Goal: Task Accomplishment & Management: Complete application form

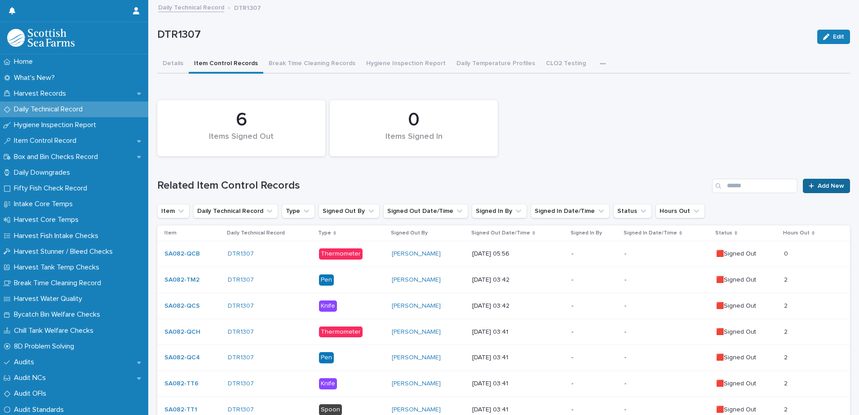
click at [818, 183] on span "Add New" at bounding box center [831, 186] width 27 height 6
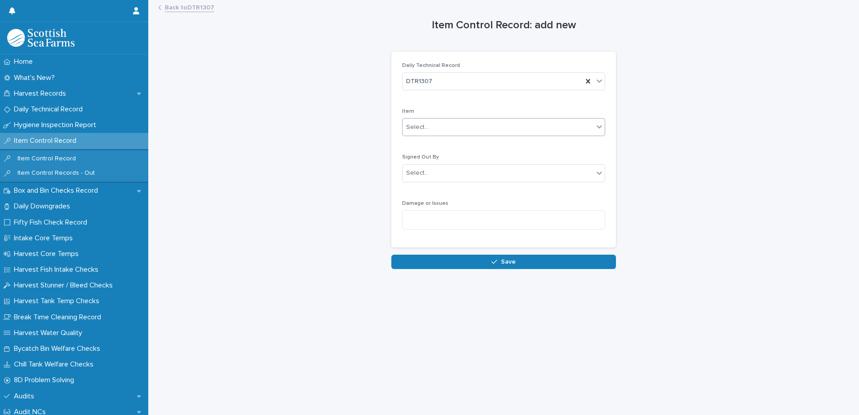
click at [430, 124] on input "text" at bounding box center [430, 128] width 1 height 8
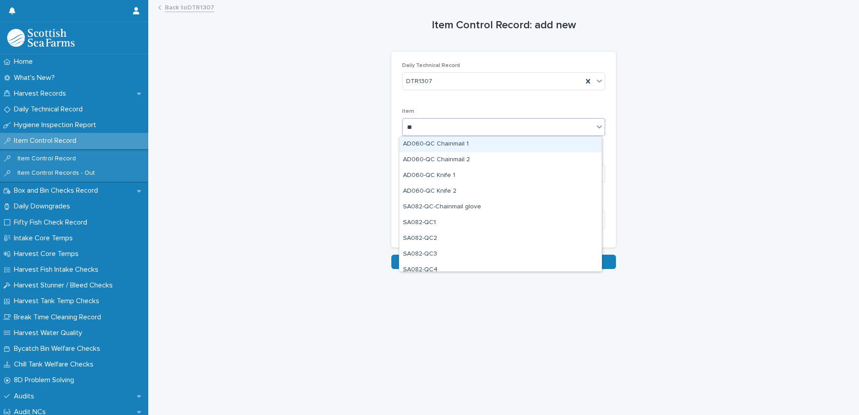
type input "***"
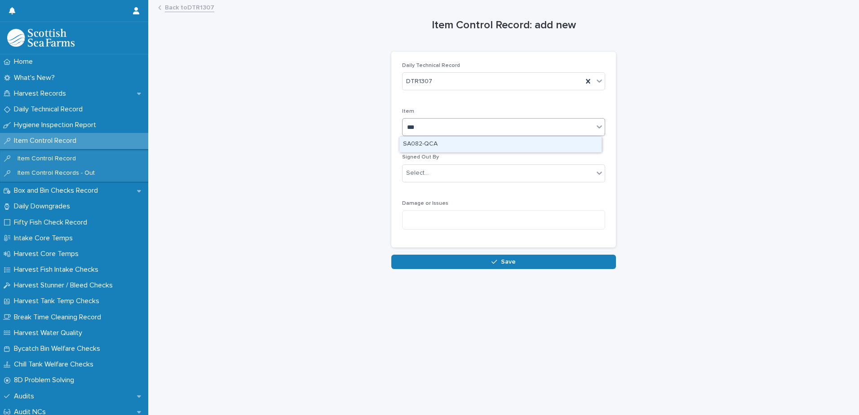
click at [425, 149] on div "SA082-QCA" at bounding box center [500, 145] width 202 height 16
click at [421, 177] on div "Select..." at bounding box center [417, 172] width 22 height 9
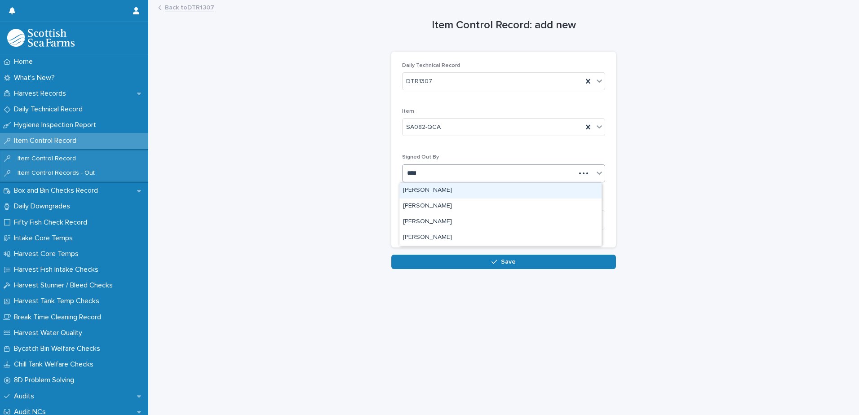
type input "*****"
click at [420, 190] on div "[PERSON_NAME]" at bounding box center [500, 191] width 202 height 16
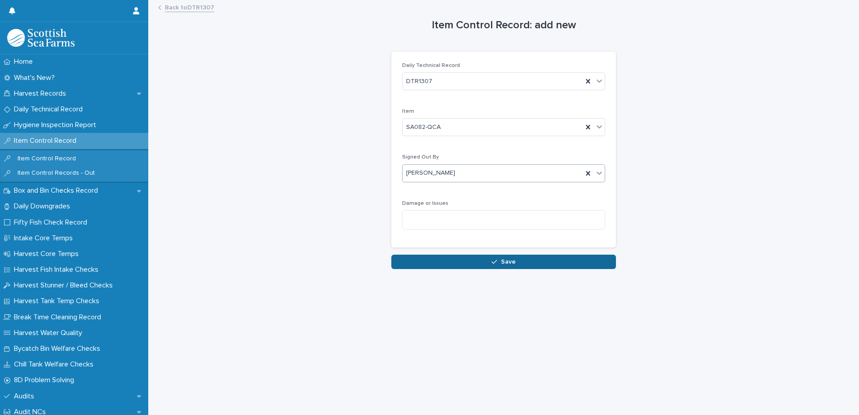
click at [426, 267] on button "Save" at bounding box center [503, 262] width 225 height 14
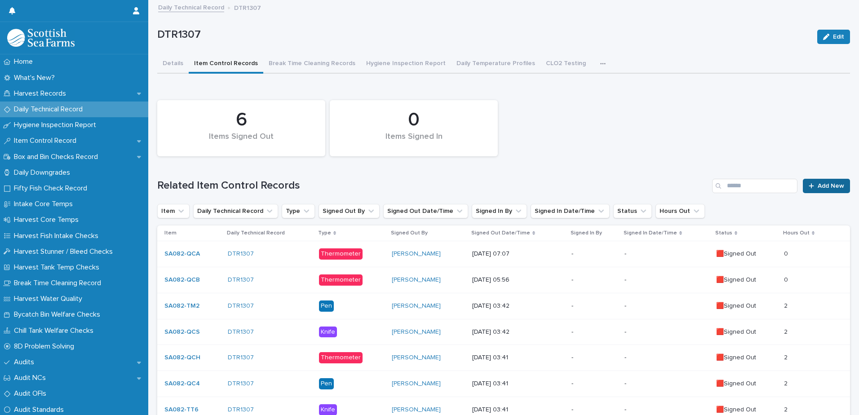
click at [818, 188] on span "Add New" at bounding box center [831, 186] width 27 height 6
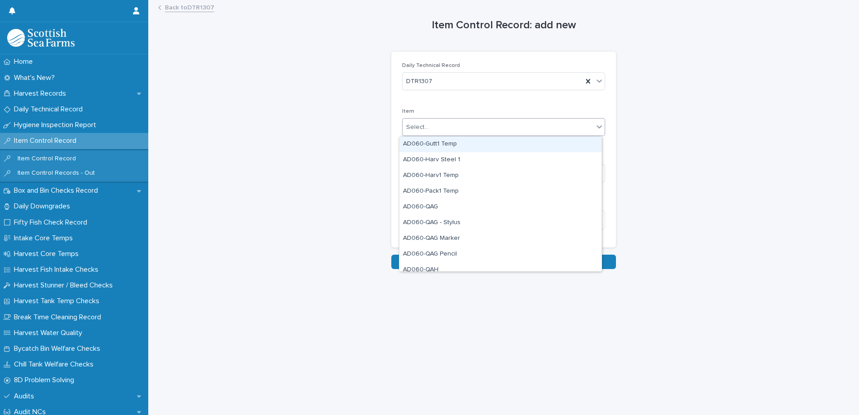
click at [409, 126] on div "Select..." at bounding box center [417, 127] width 22 height 9
type input "***"
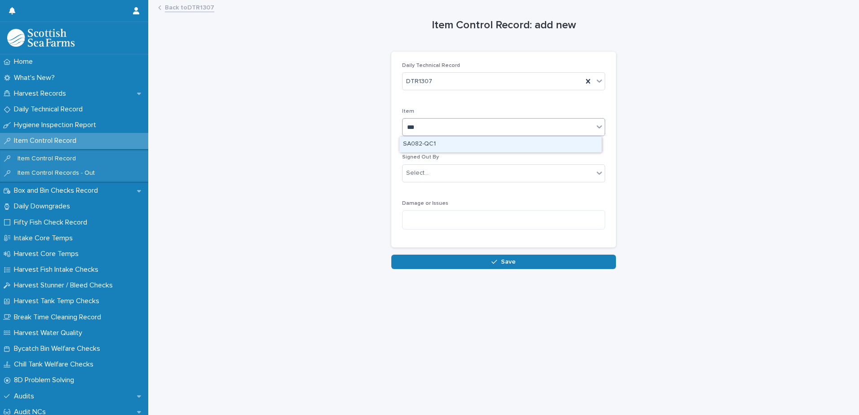
click at [412, 147] on div "SA082-QC1" at bounding box center [500, 145] width 202 height 16
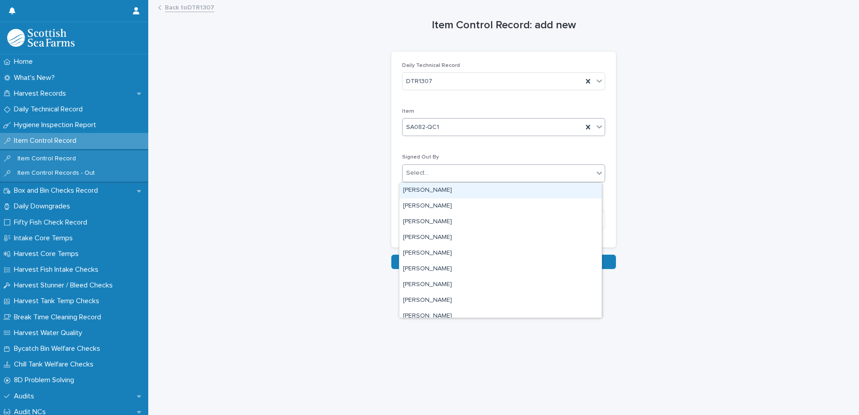
click at [412, 177] on div "Select..." at bounding box center [417, 172] width 22 height 9
type input "***"
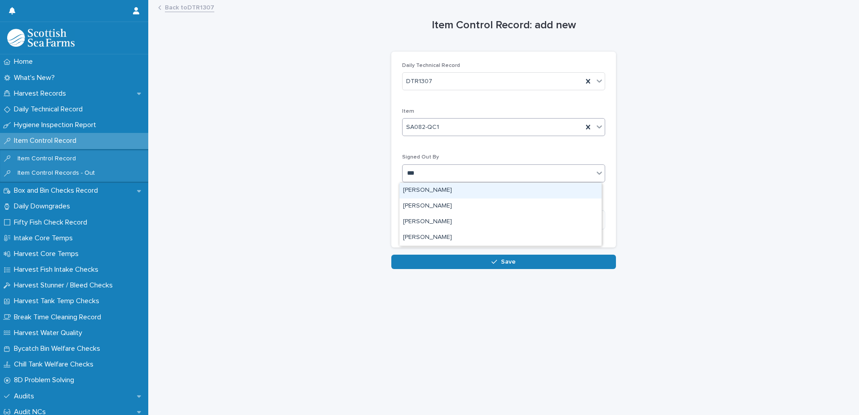
click at [415, 192] on div "[PERSON_NAME]" at bounding box center [500, 191] width 202 height 16
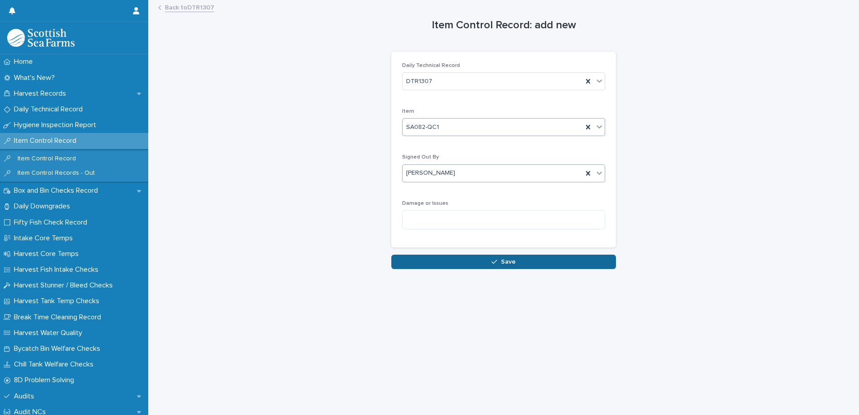
click at [420, 260] on button "Save" at bounding box center [503, 262] width 225 height 14
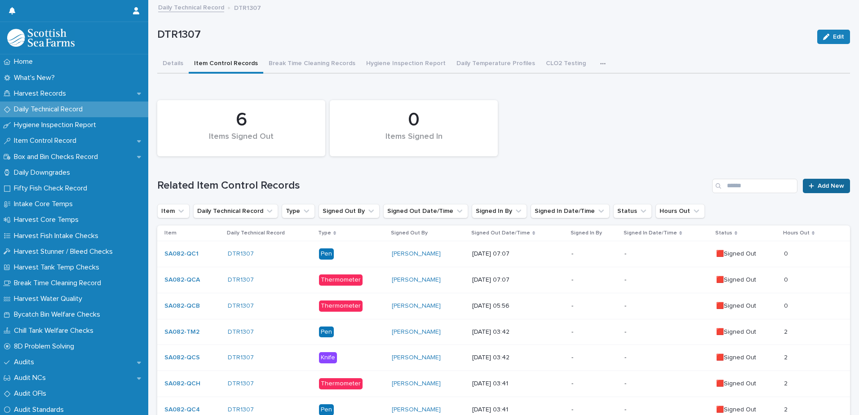
click at [809, 183] on icon at bounding box center [811, 186] width 5 height 6
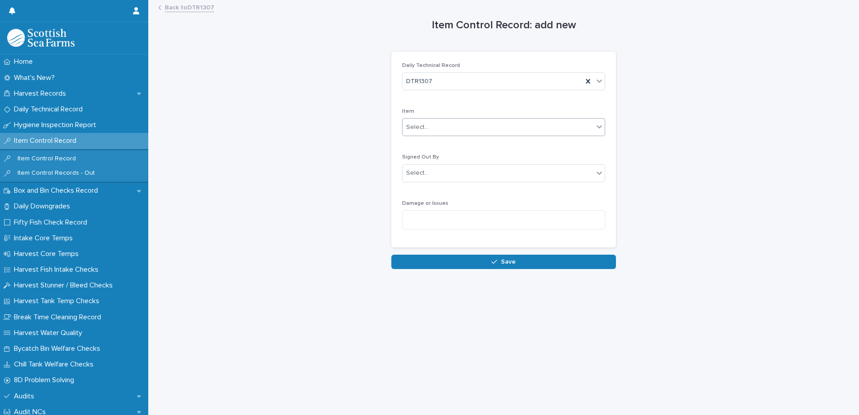
click at [430, 126] on div "Select..." at bounding box center [498, 127] width 191 height 15
type input "***"
click at [446, 145] on div "SA082-TM1" at bounding box center [500, 145] width 202 height 16
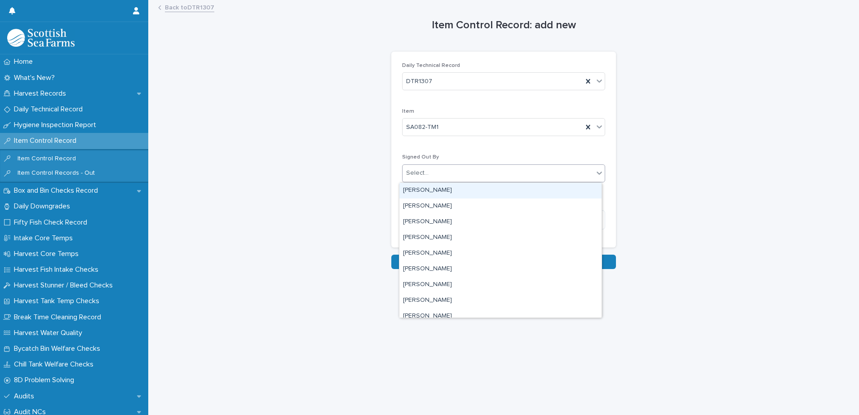
click at [415, 173] on div "Select..." at bounding box center [417, 172] width 22 height 9
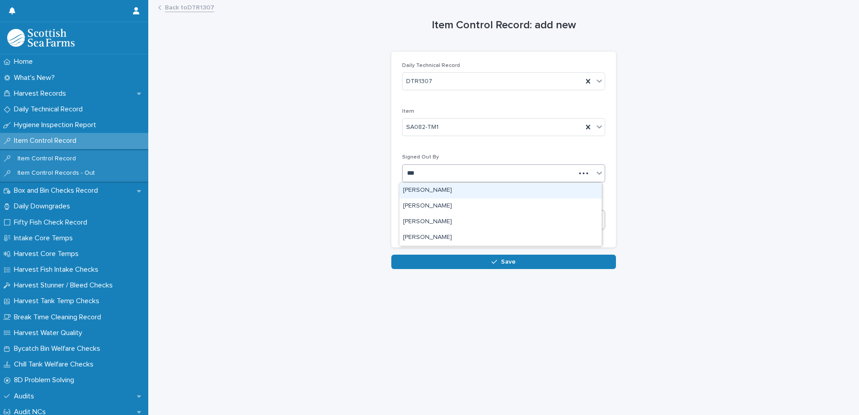
type input "****"
click at [419, 188] on div "[PERSON_NAME]" at bounding box center [500, 191] width 202 height 16
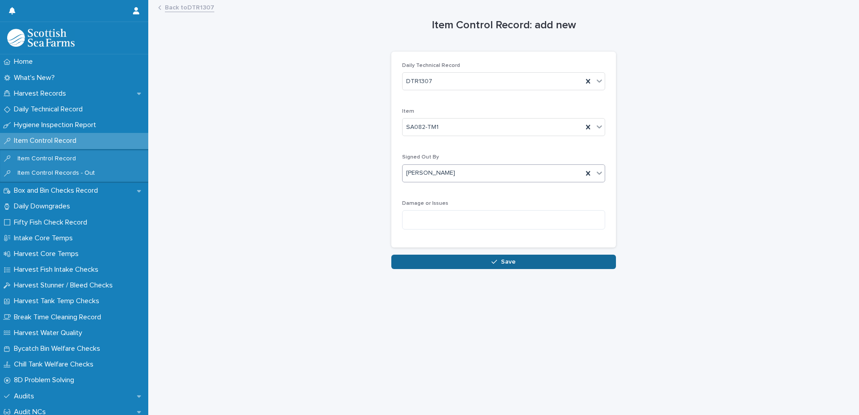
click at [417, 263] on button "Save" at bounding box center [503, 262] width 225 height 14
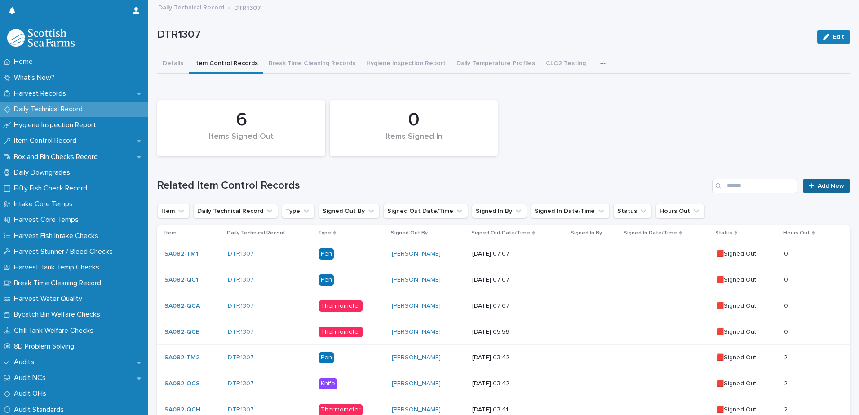
click at [811, 186] on div at bounding box center [813, 186] width 9 height 6
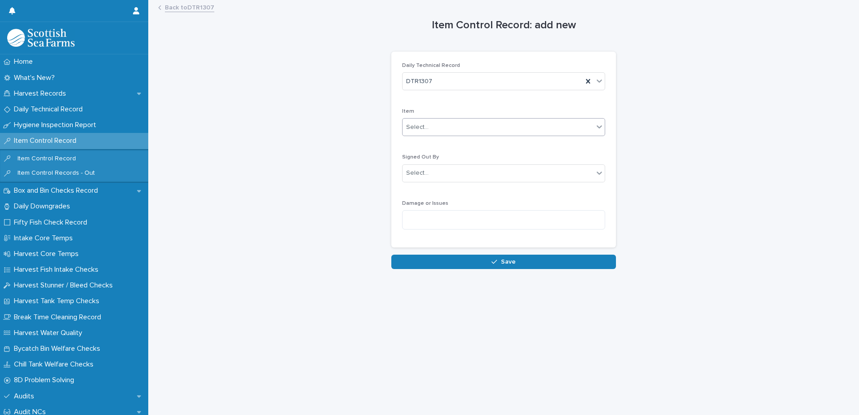
click at [430, 129] on input "text" at bounding box center [430, 128] width 1 height 8
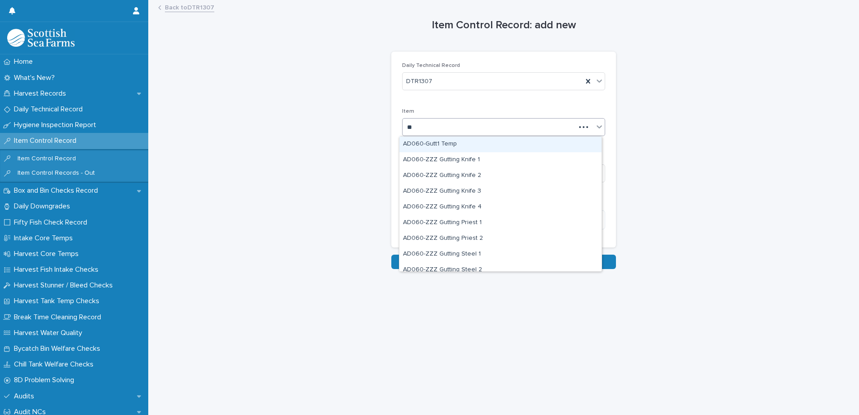
type input "***"
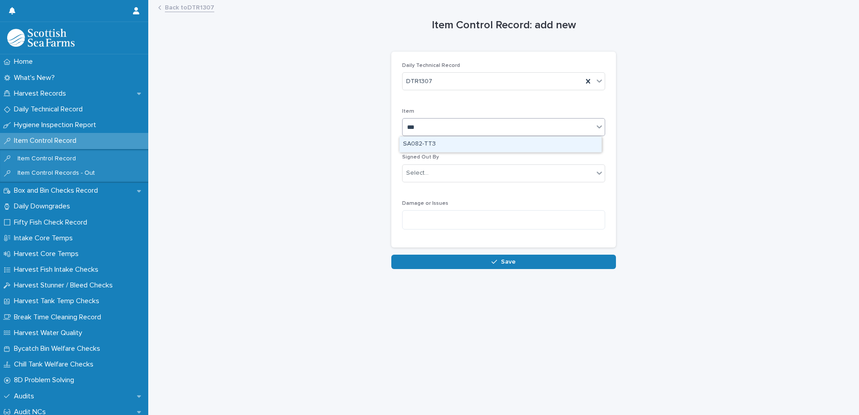
drag, startPoint x: 423, startPoint y: 145, endPoint x: 421, endPoint y: 157, distance: 12.3
click at [423, 144] on div "SA082-TT3" at bounding box center [500, 145] width 202 height 16
click at [418, 176] on div "Select..." at bounding box center [417, 172] width 22 height 9
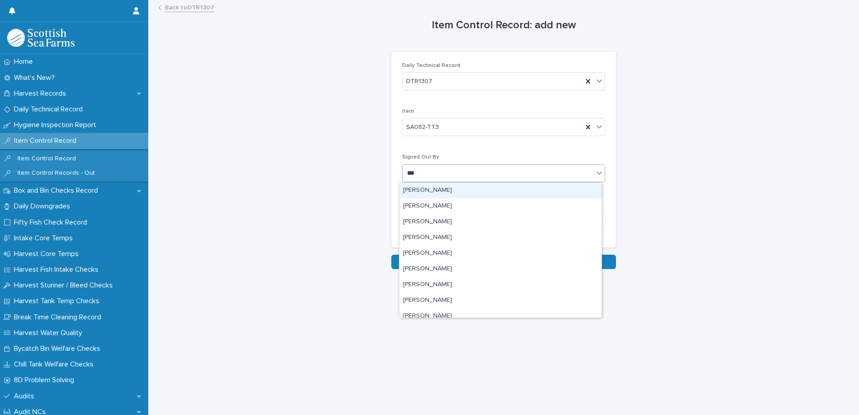
type input "****"
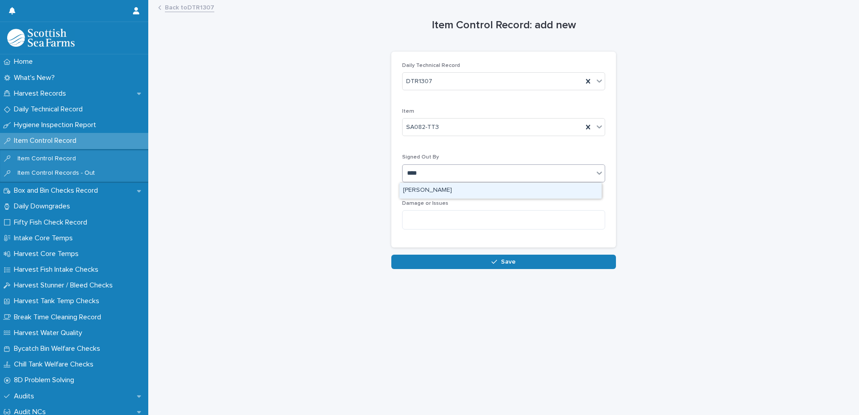
click at [421, 193] on div "[PERSON_NAME]" at bounding box center [500, 191] width 202 height 16
click at [430, 264] on button "Save" at bounding box center [503, 262] width 225 height 14
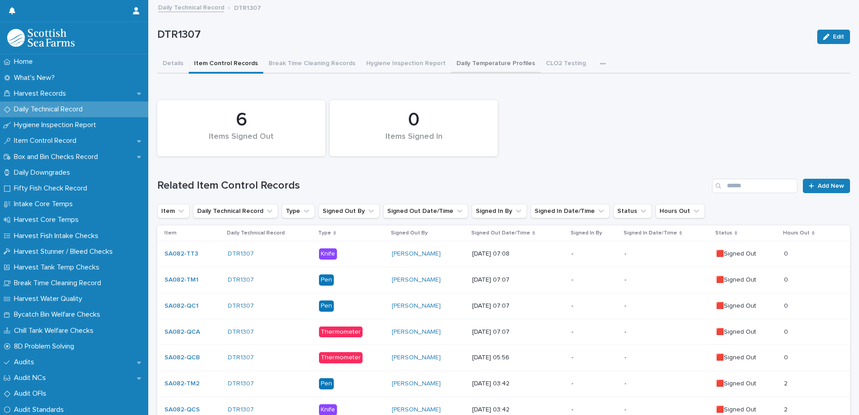
click at [451, 65] on button "Daily Temperature Profiles" at bounding box center [495, 64] width 89 height 19
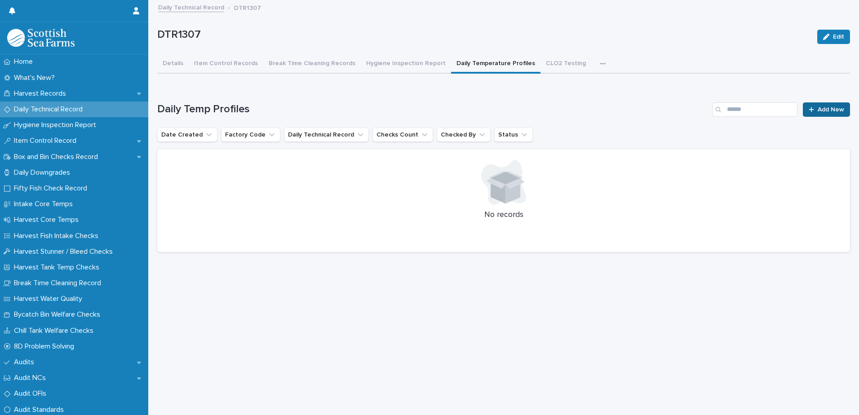
click at [818, 109] on span "Add New" at bounding box center [831, 109] width 27 height 6
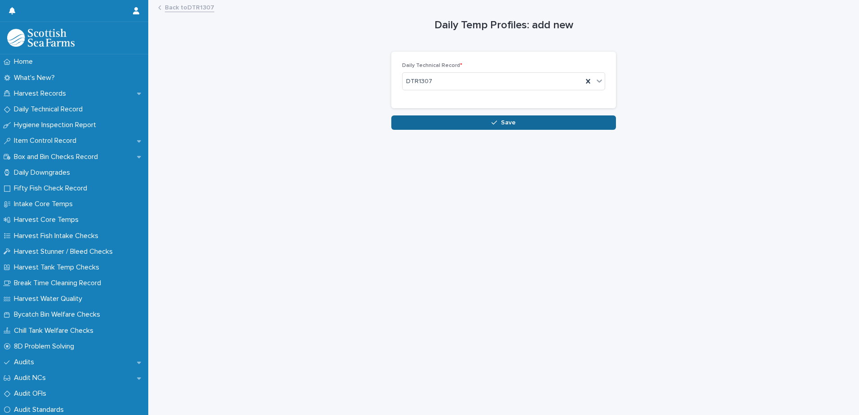
click at [455, 125] on button "Save" at bounding box center [503, 122] width 225 height 14
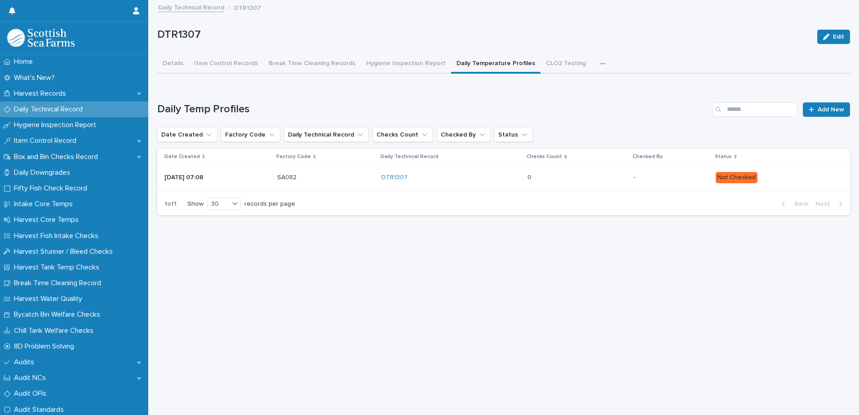
click at [783, 177] on p "Not Checked" at bounding box center [776, 177] width 120 height 11
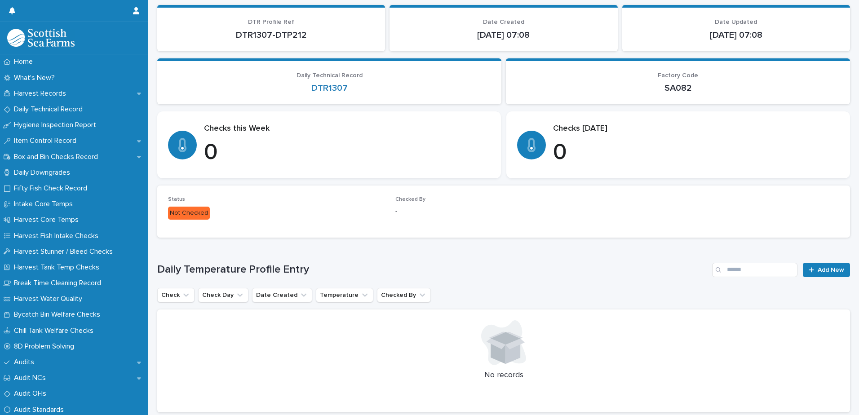
scroll to position [117, 0]
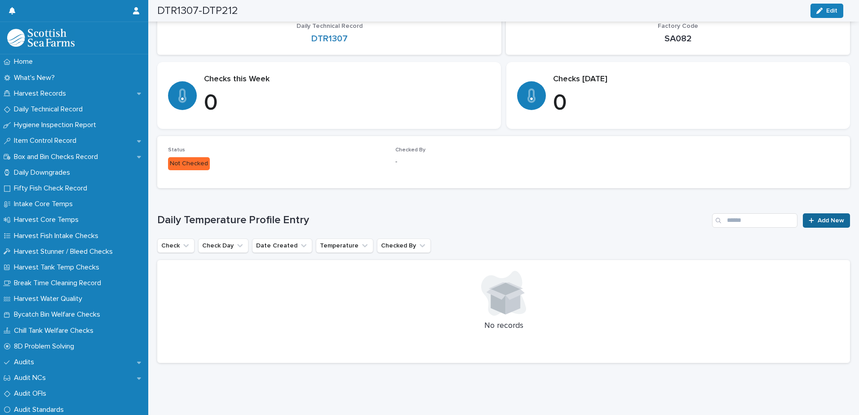
click at [814, 217] on link "Add New" at bounding box center [826, 220] width 47 height 14
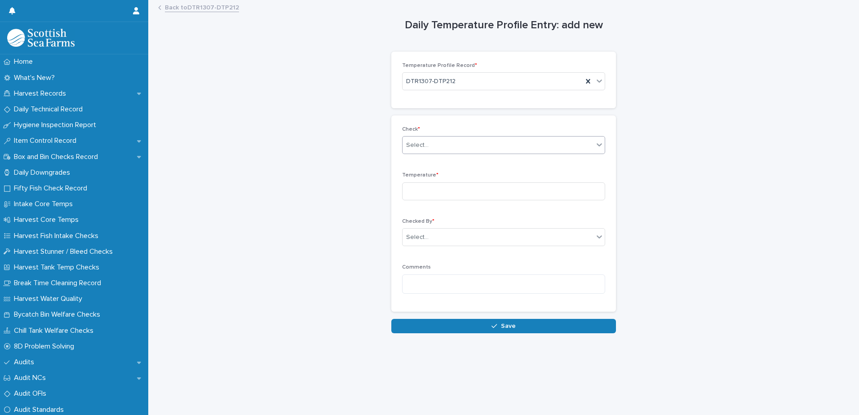
click at [454, 142] on div "Select..." at bounding box center [498, 145] width 191 height 15
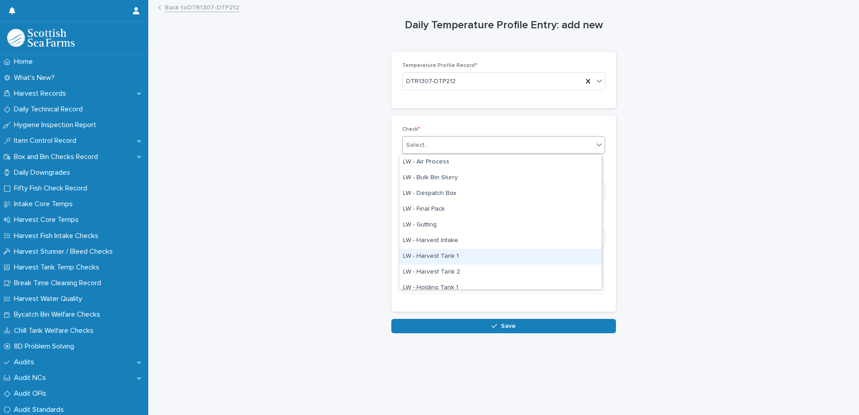
click at [444, 258] on div "LW - Harvest Tank 1" at bounding box center [500, 257] width 202 height 16
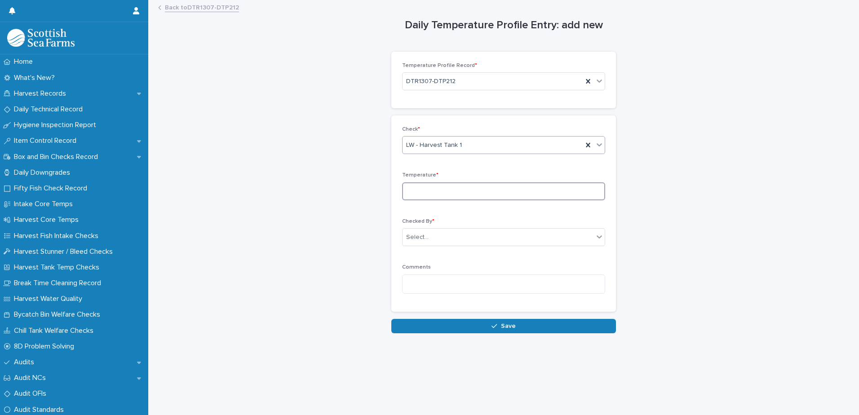
click at [421, 193] on input at bounding box center [503, 191] width 203 height 18
type input "*"
click at [430, 240] on input "text" at bounding box center [430, 238] width 1 height 8
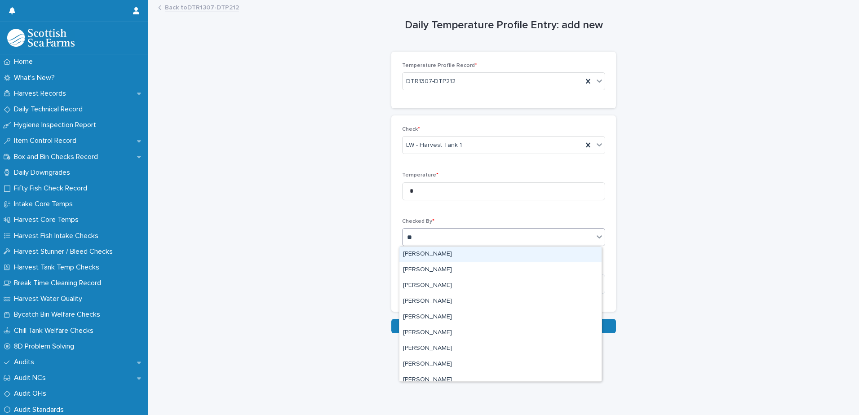
type input "***"
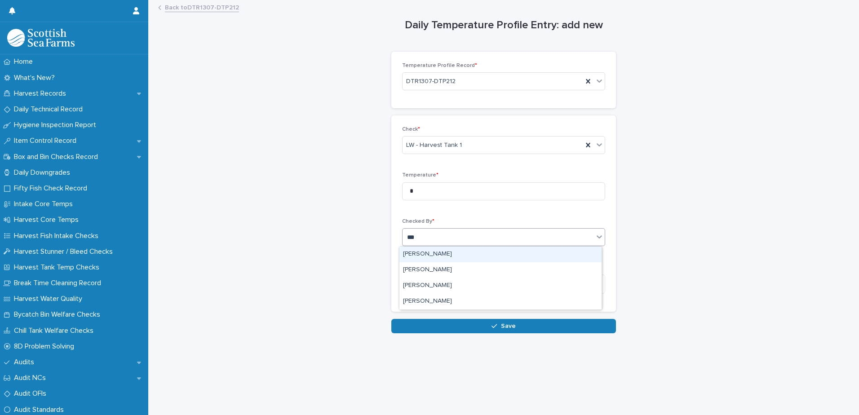
click at [425, 256] on div "[PERSON_NAME]" at bounding box center [500, 255] width 202 height 16
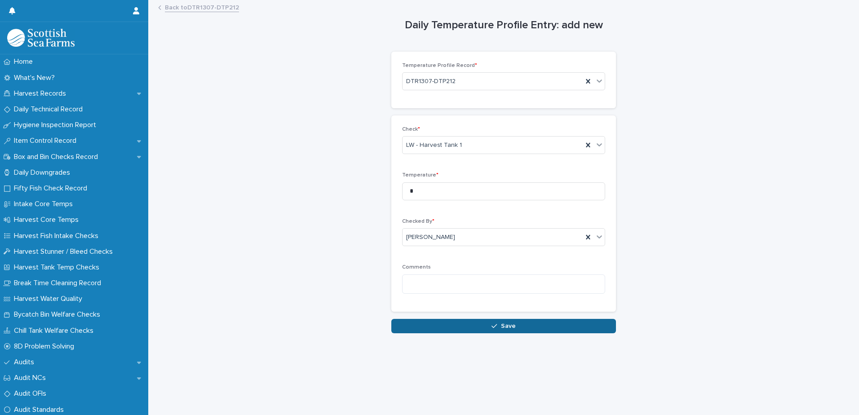
click at [449, 329] on button "Save" at bounding box center [503, 326] width 225 height 14
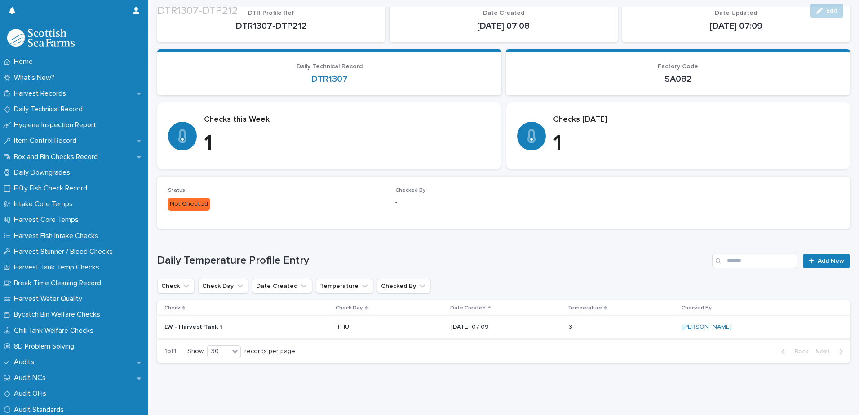
scroll to position [76, 0]
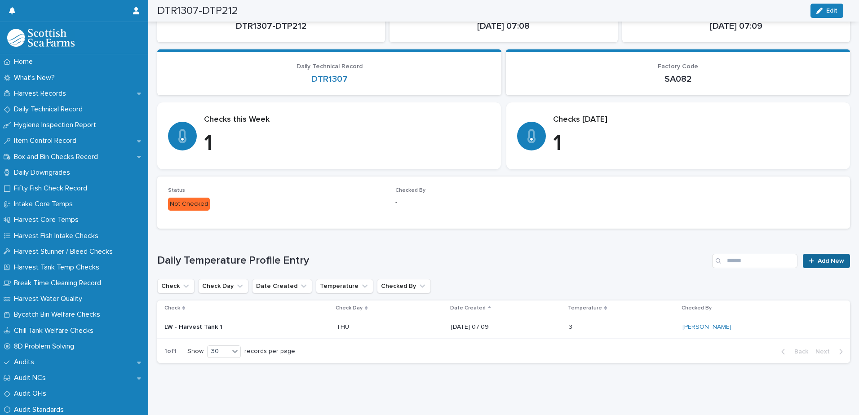
click at [809, 258] on icon at bounding box center [811, 260] width 5 height 5
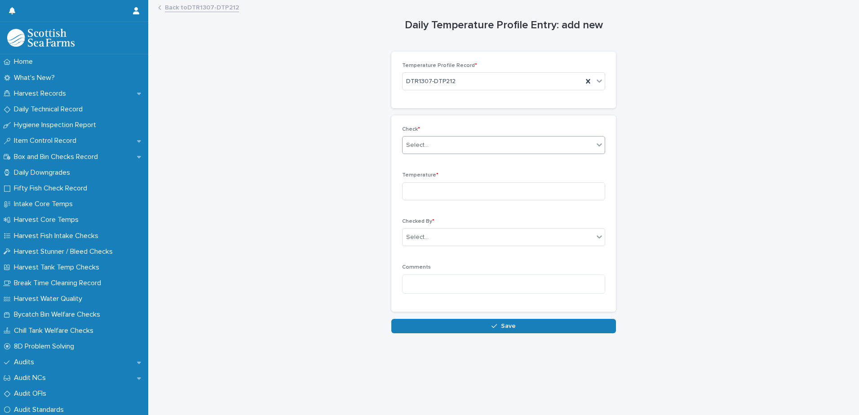
click at [414, 146] on div "Select..." at bounding box center [417, 145] width 22 height 9
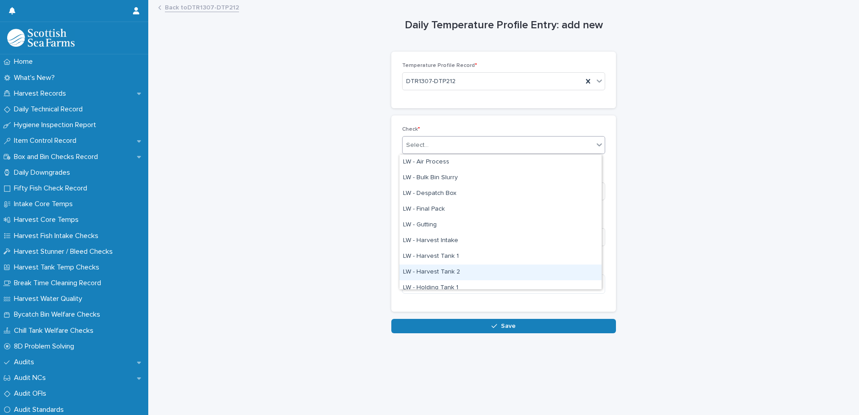
click at [439, 272] on div "LW - Harvest Tank 2" at bounding box center [500, 273] width 202 height 16
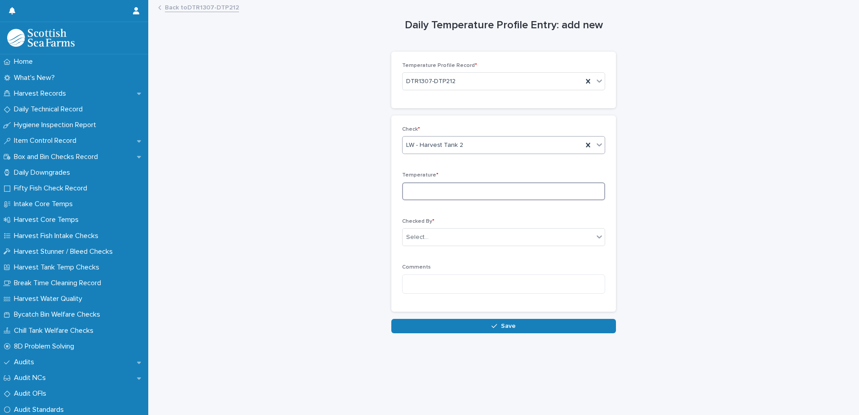
click at [437, 189] on input at bounding box center [503, 191] width 203 height 18
type input "*"
click at [431, 240] on div "Select..." at bounding box center [498, 237] width 191 height 15
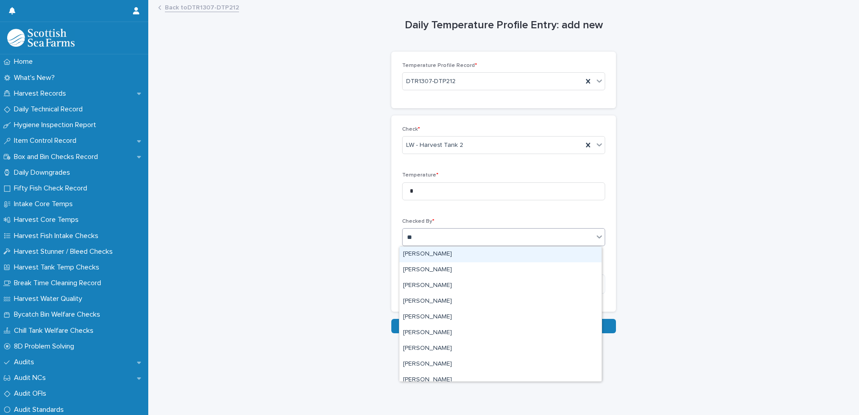
type input "***"
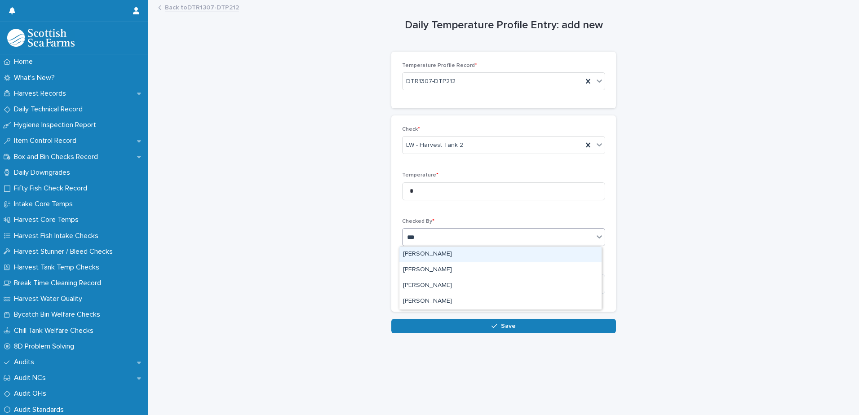
click at [443, 256] on div "[PERSON_NAME]" at bounding box center [500, 255] width 202 height 16
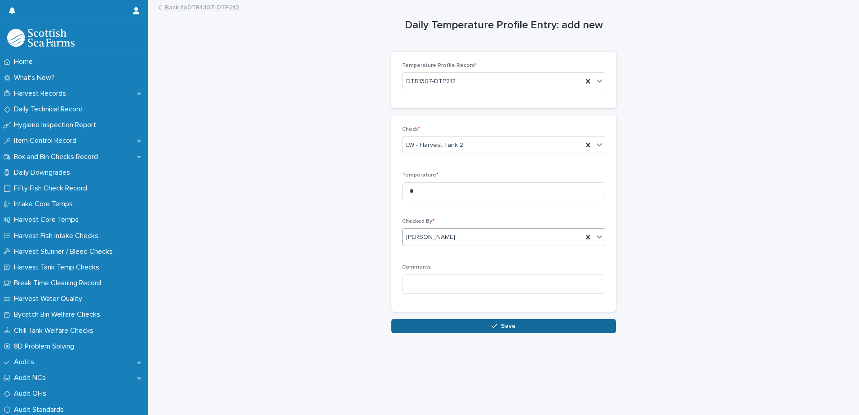
click at [447, 328] on button "Save" at bounding box center [503, 326] width 225 height 14
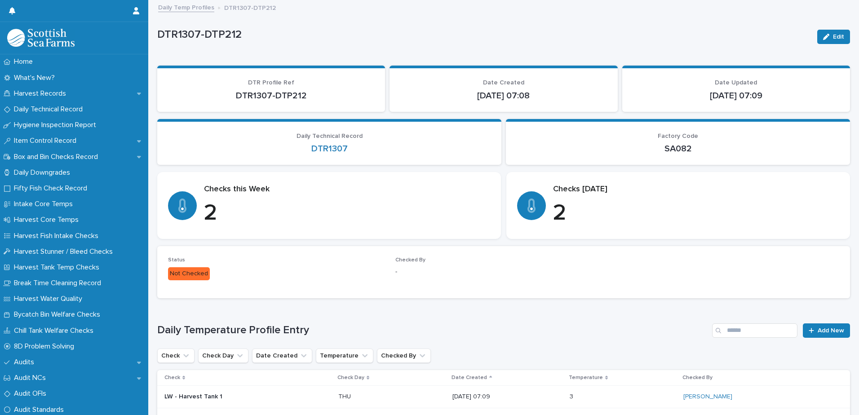
scroll to position [99, 0]
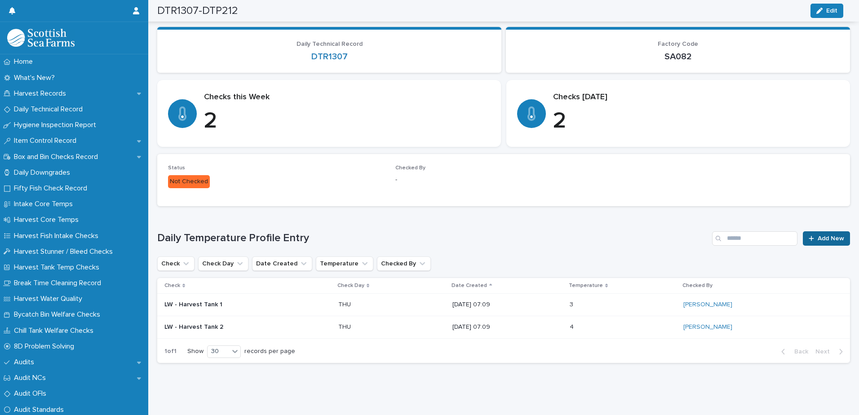
click at [820, 235] on span "Add New" at bounding box center [831, 238] width 27 height 6
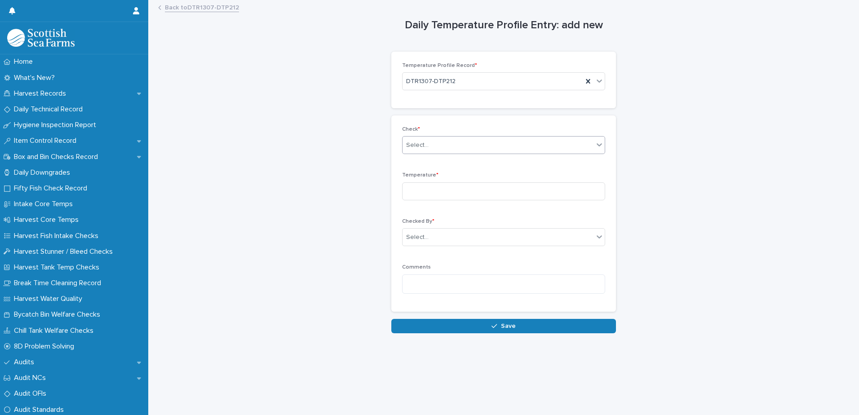
click at [433, 146] on div "Select..." at bounding box center [498, 145] width 191 height 15
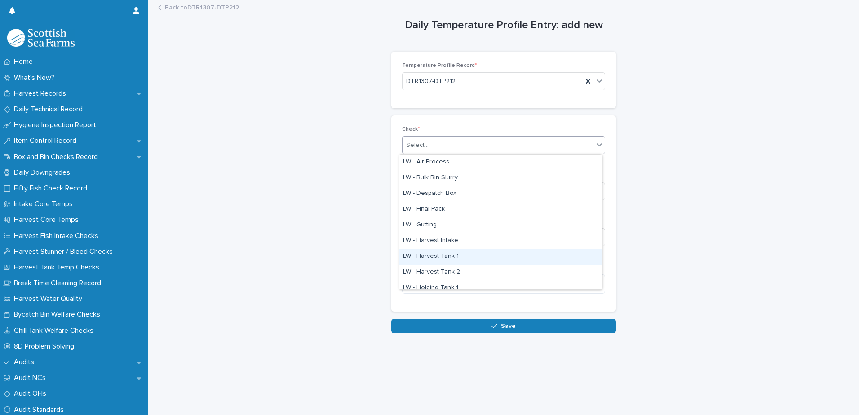
scroll to position [45, 0]
click at [448, 242] on div "LW - Holding Tank 1" at bounding box center [500, 243] width 202 height 16
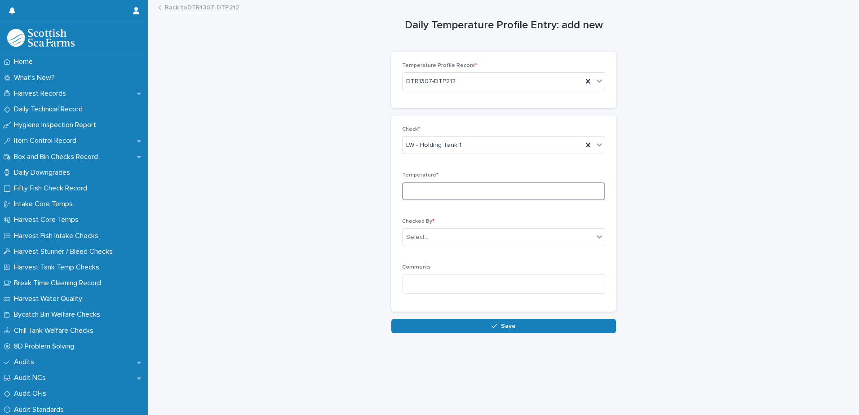
click at [414, 191] on input at bounding box center [503, 191] width 203 height 18
type input "*"
click at [423, 238] on div "Select..." at bounding box center [417, 237] width 22 height 9
type input "*****"
click at [425, 251] on div "[PERSON_NAME]" at bounding box center [500, 255] width 202 height 16
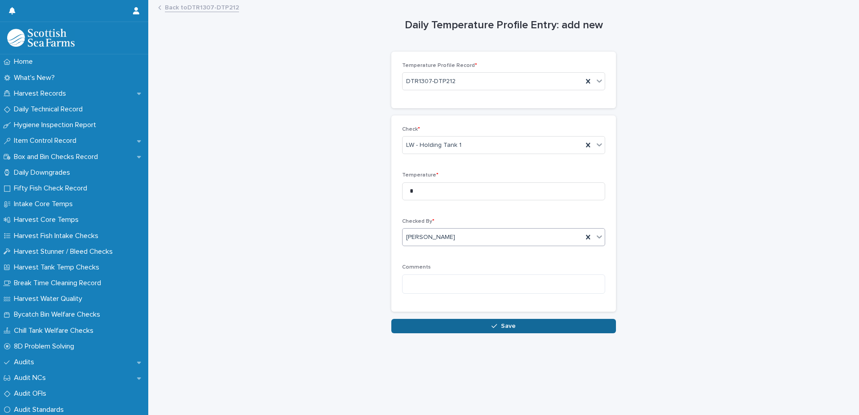
click at [433, 326] on button "Save" at bounding box center [503, 326] width 225 height 14
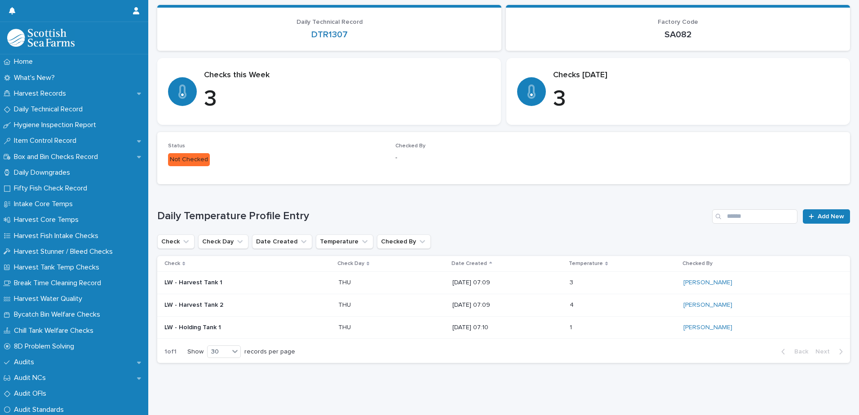
scroll to position [121, 0]
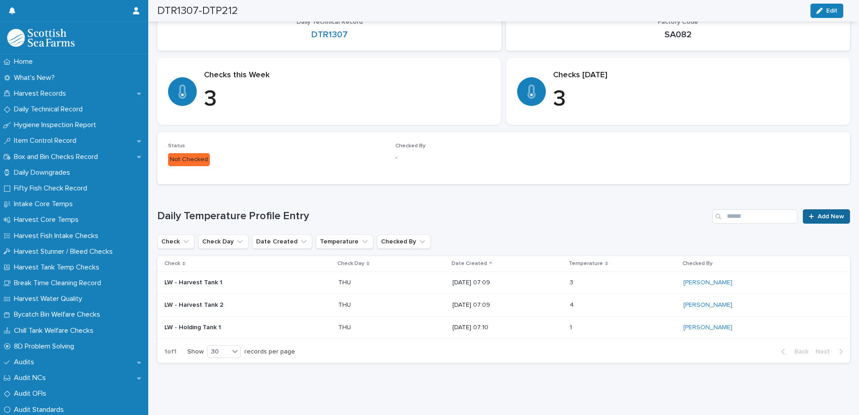
click at [818, 213] on span "Add New" at bounding box center [831, 216] width 27 height 6
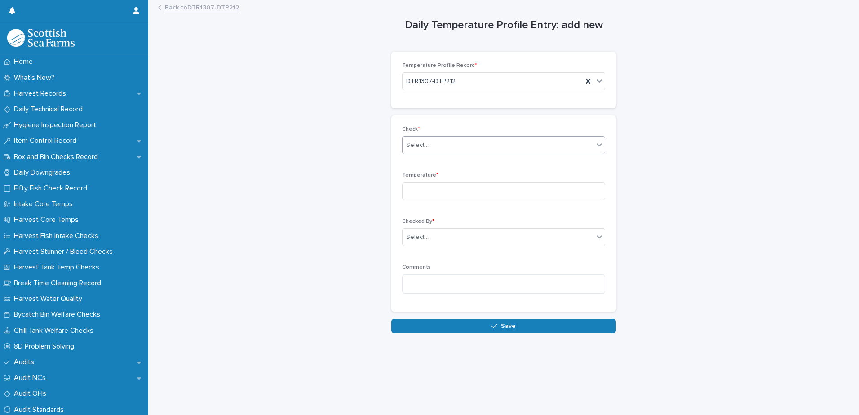
click at [416, 146] on div "Select..." at bounding box center [417, 145] width 22 height 9
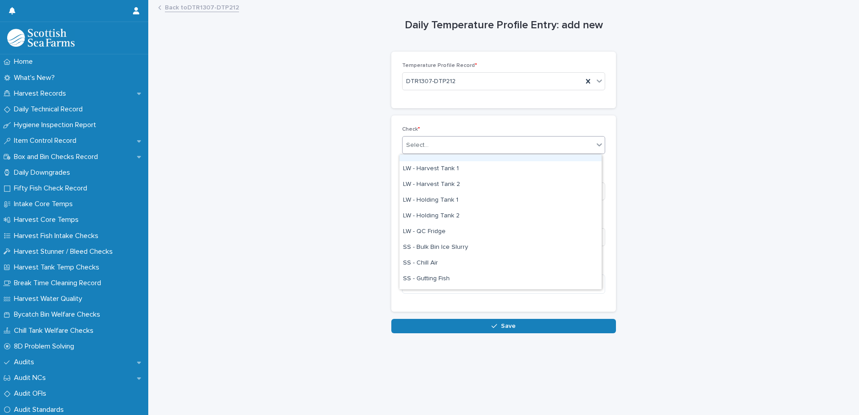
scroll to position [90, 0]
click at [446, 212] on div "LW - Holding Tank 2" at bounding box center [500, 214] width 202 height 16
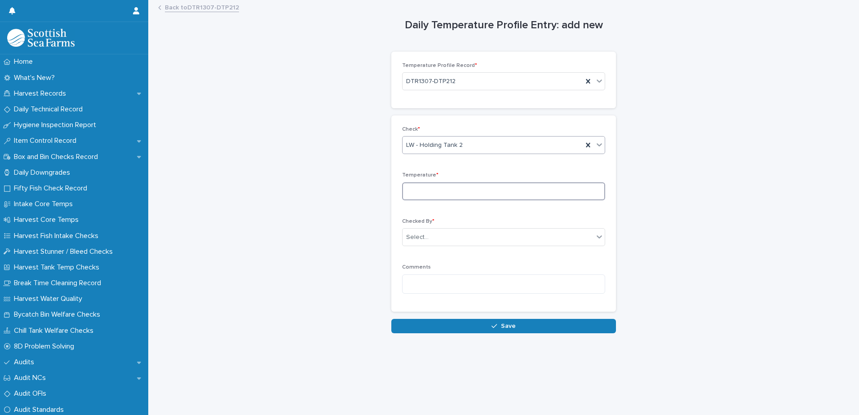
click at [405, 189] on input at bounding box center [503, 191] width 203 height 18
type input "*"
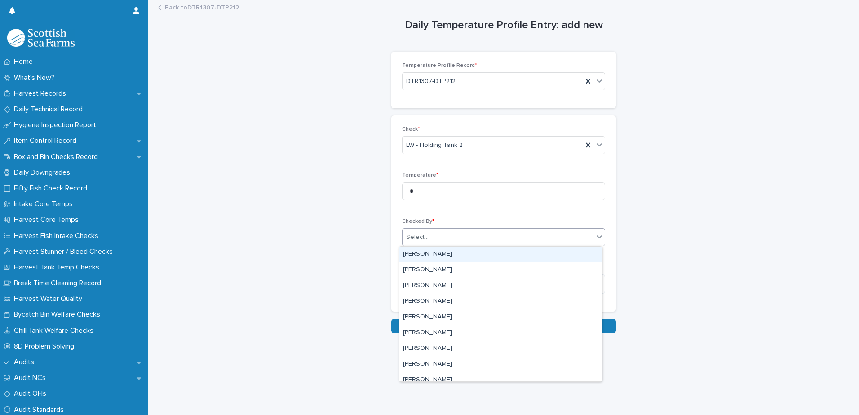
click at [419, 237] on div "Select..." at bounding box center [417, 237] width 22 height 9
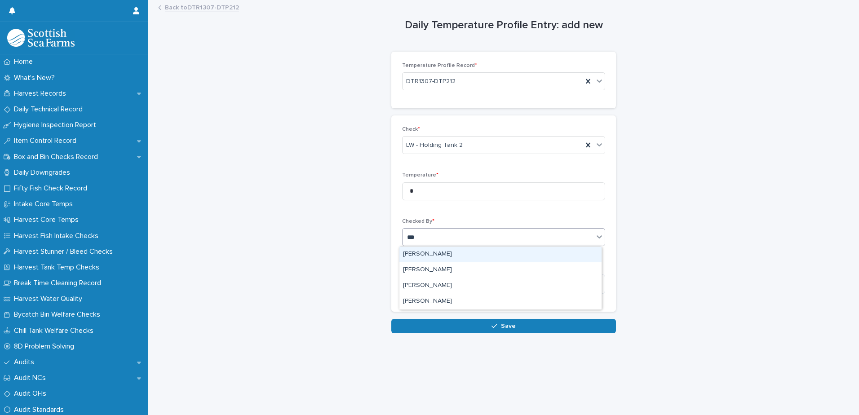
scroll to position [0, 0]
type input "****"
click at [434, 253] on div "[PERSON_NAME]" at bounding box center [500, 255] width 202 height 16
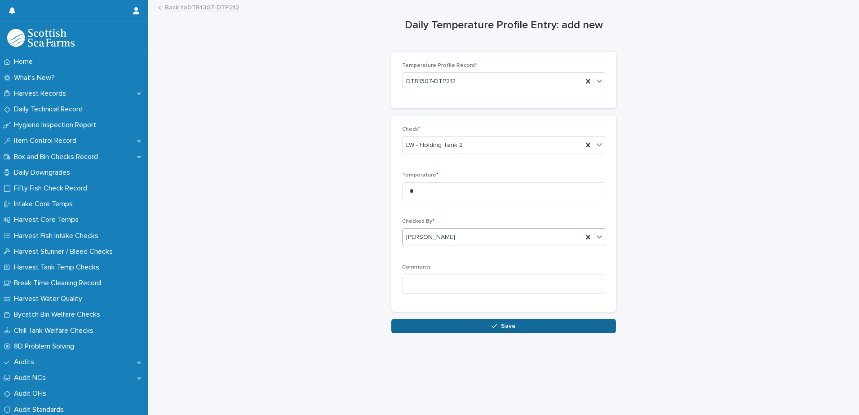
click at [444, 323] on button "Save" at bounding box center [503, 326] width 225 height 14
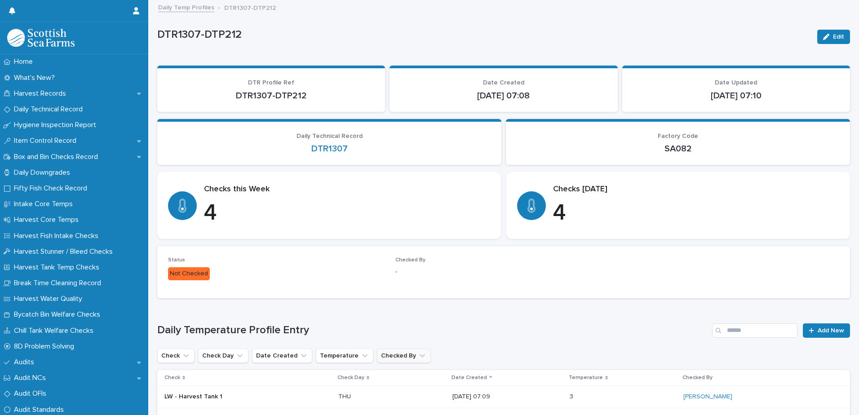
scroll to position [143, 0]
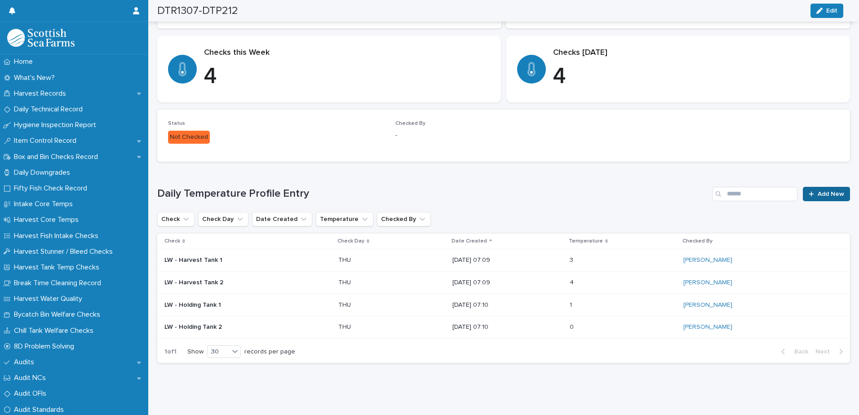
click at [821, 191] on span "Add New" at bounding box center [831, 194] width 27 height 6
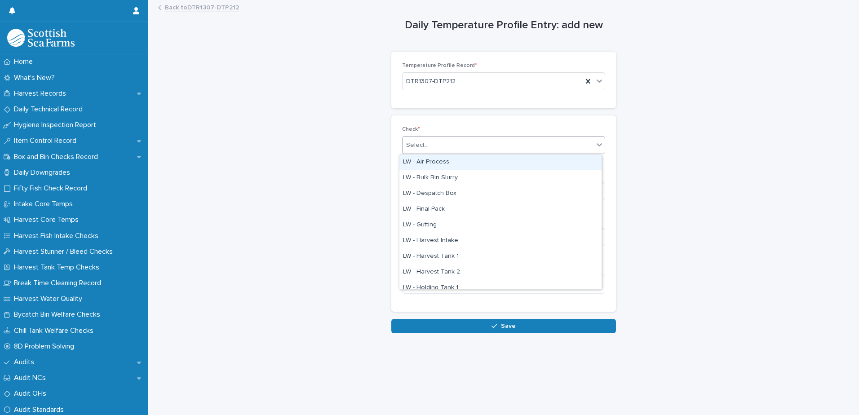
click at [411, 142] on div "Select..." at bounding box center [417, 145] width 22 height 9
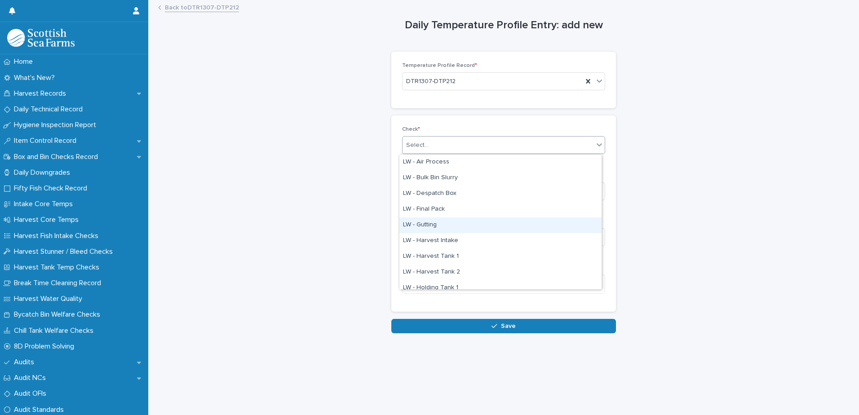
click at [431, 222] on div "LW - Gutting" at bounding box center [500, 225] width 202 height 16
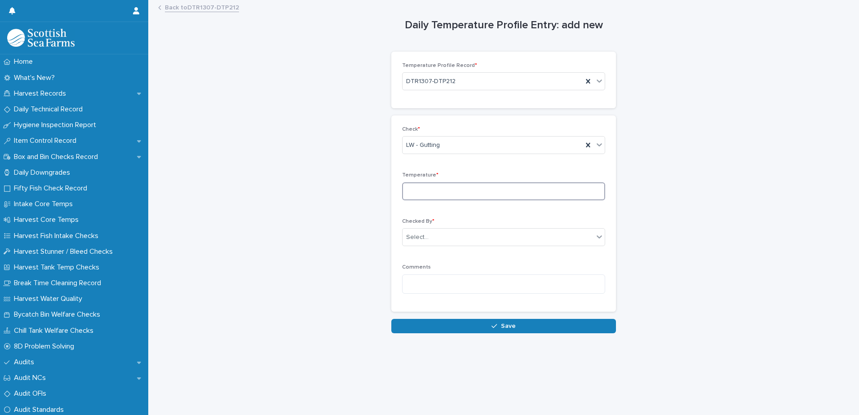
click at [408, 190] on input at bounding box center [503, 191] width 203 height 18
click at [422, 187] on input at bounding box center [503, 191] width 203 height 18
type input "***"
click at [409, 238] on div "Select..." at bounding box center [417, 237] width 22 height 9
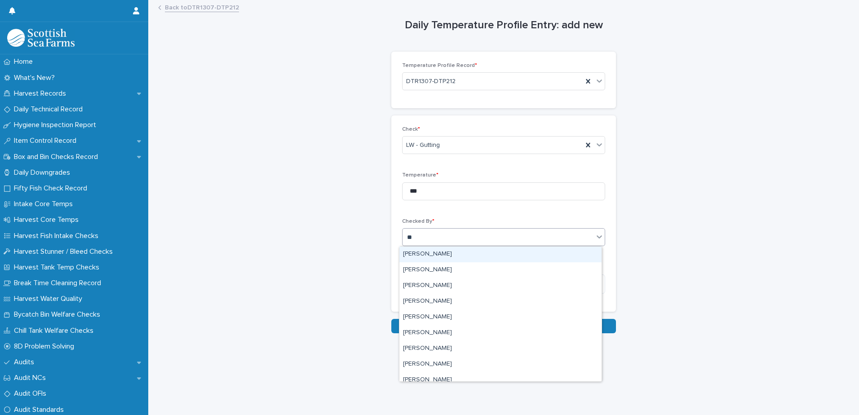
type input "***"
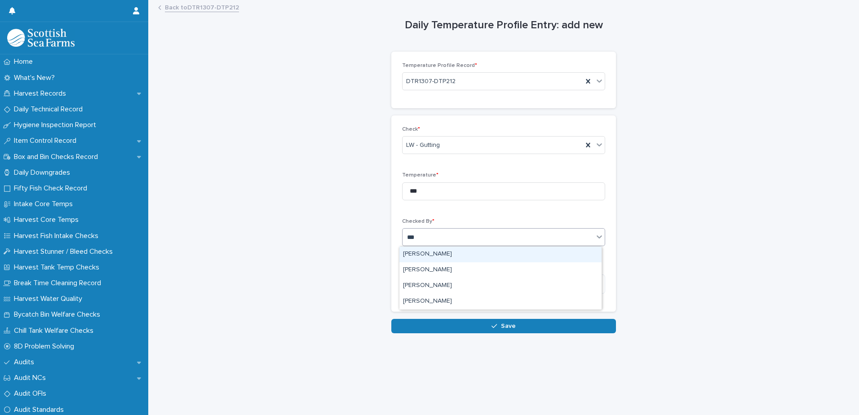
click at [431, 252] on div "[PERSON_NAME]" at bounding box center [500, 255] width 202 height 16
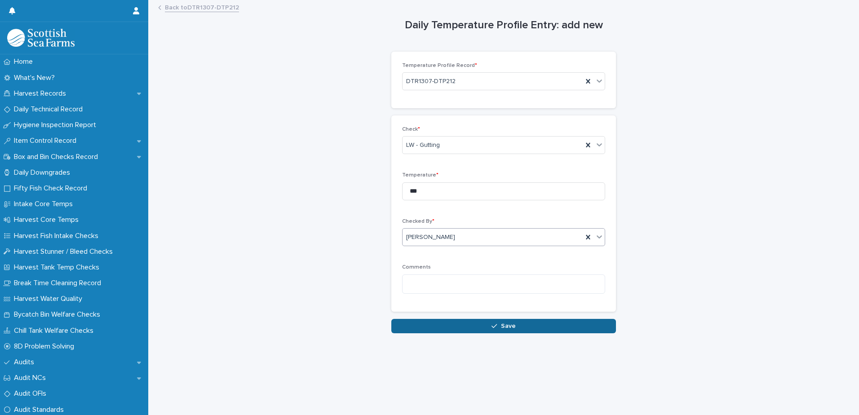
click at [451, 325] on button "Save" at bounding box center [503, 326] width 225 height 14
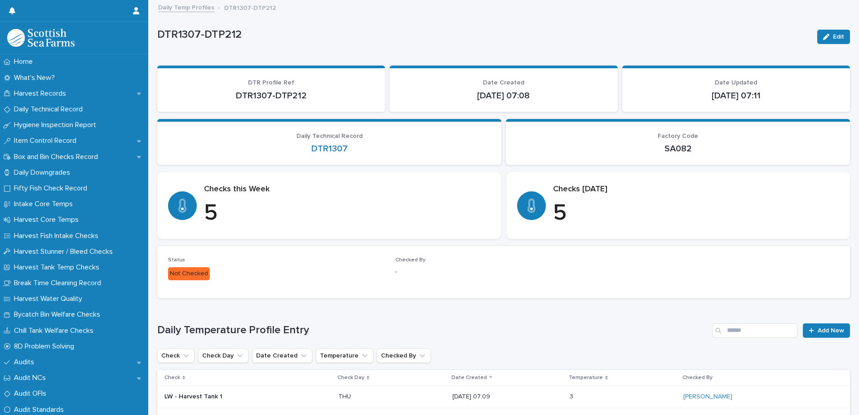
scroll to position [166, 0]
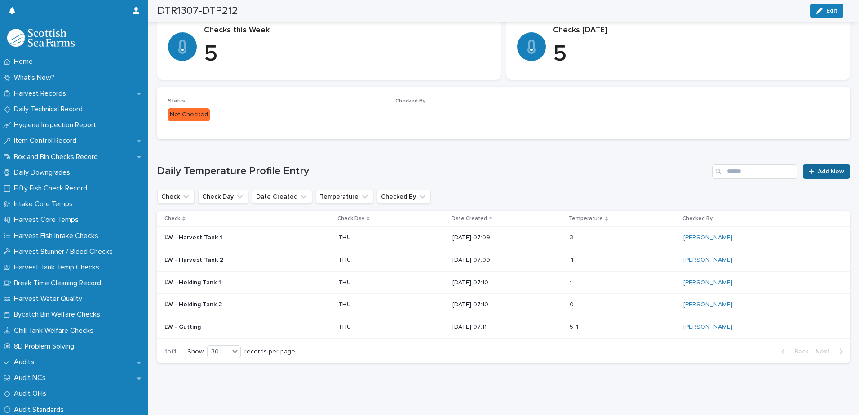
click at [821, 168] on span "Add New" at bounding box center [831, 171] width 27 height 6
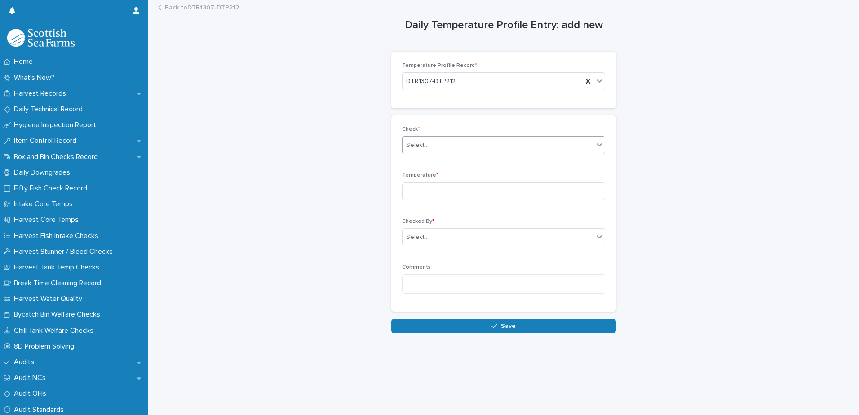
click at [419, 149] on div "Select..." at bounding box center [417, 145] width 22 height 9
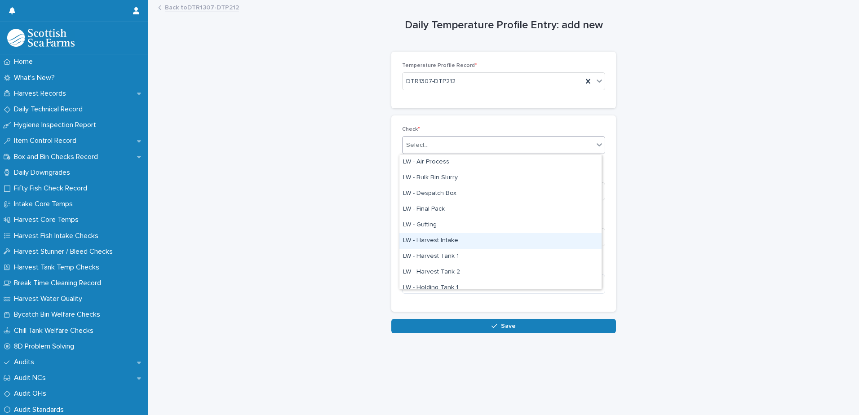
click at [424, 242] on div "LW - Harvest Intake" at bounding box center [500, 241] width 202 height 16
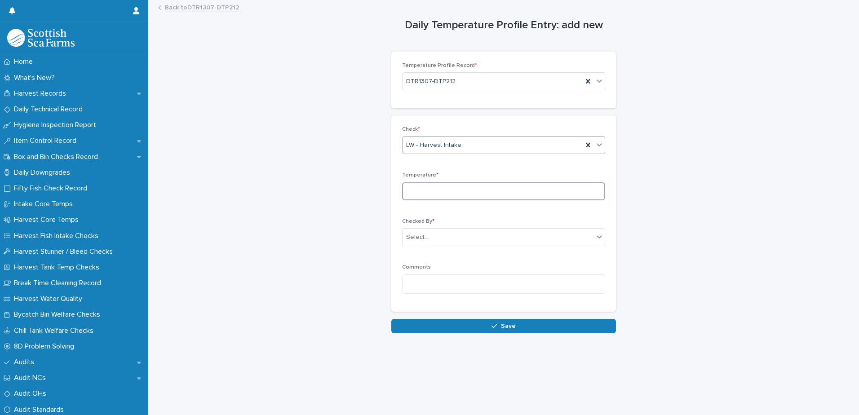
click at [408, 184] on input at bounding box center [503, 191] width 203 height 18
type input "***"
click at [424, 239] on div "Select..." at bounding box center [417, 237] width 22 height 9
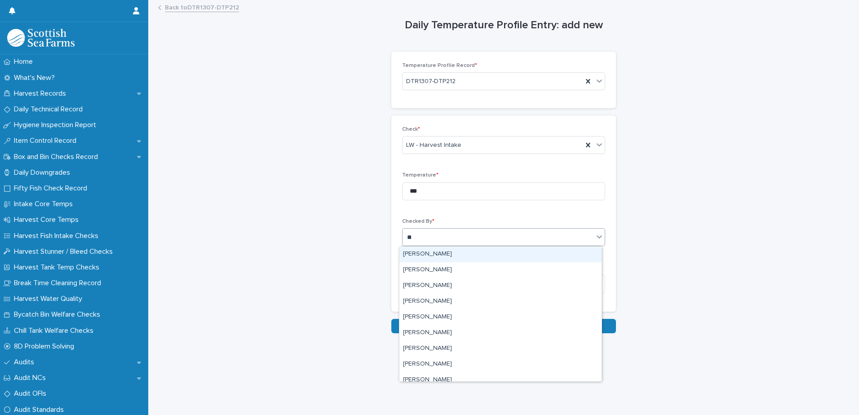
type input "***"
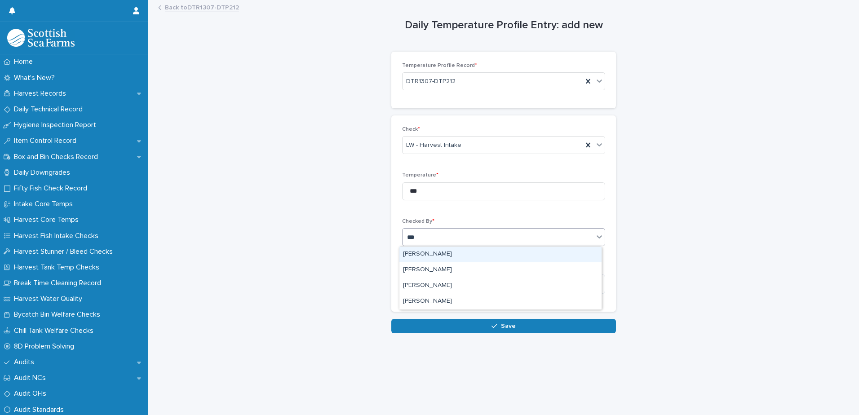
click at [427, 253] on div "[PERSON_NAME]" at bounding box center [500, 255] width 202 height 16
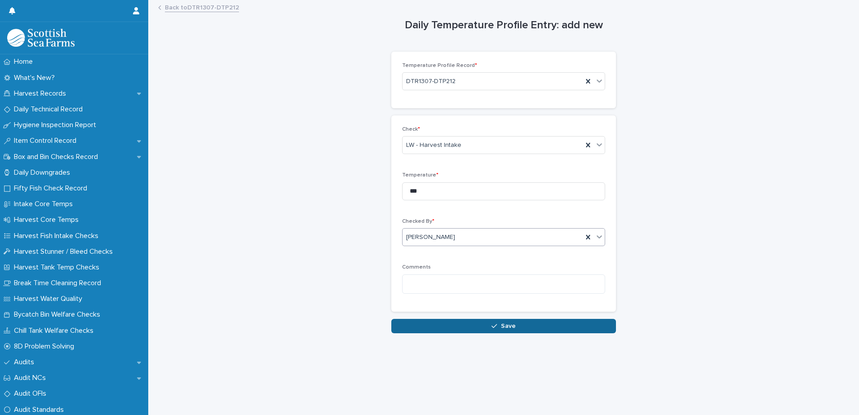
click at [436, 332] on button "Save" at bounding box center [503, 326] width 225 height 14
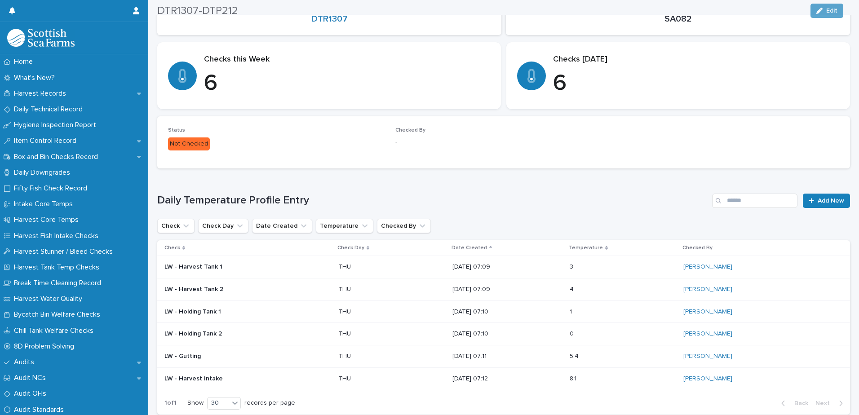
scroll to position [135, 0]
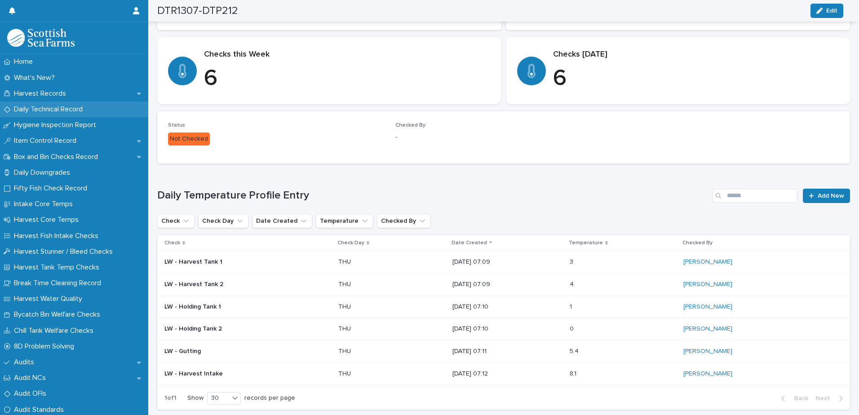
click at [40, 108] on p "Daily Technical Record" at bounding box center [50, 109] width 80 height 9
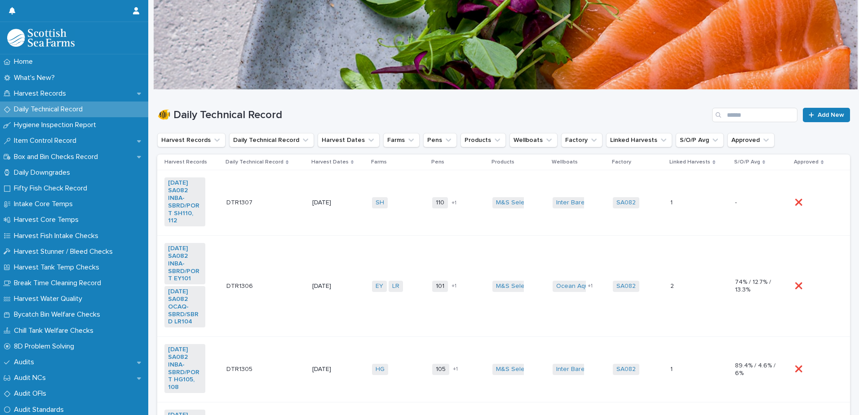
click at [433, 223] on td "110 112 + 1" at bounding box center [459, 203] width 60 height 66
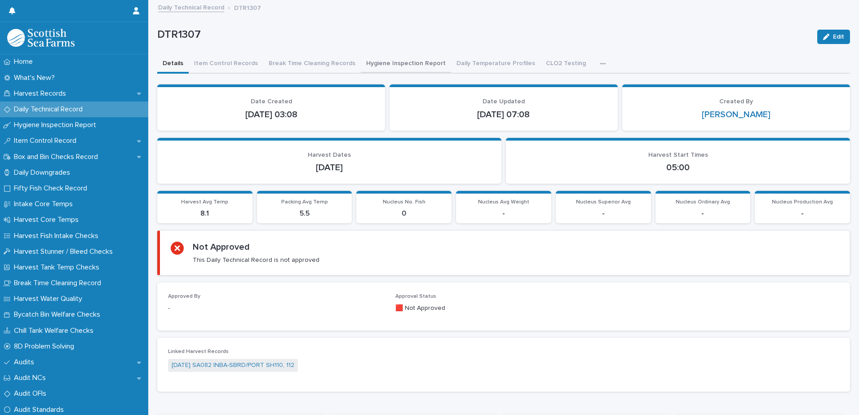
click at [370, 63] on button "Hygiene Inspection Report" at bounding box center [406, 64] width 90 height 19
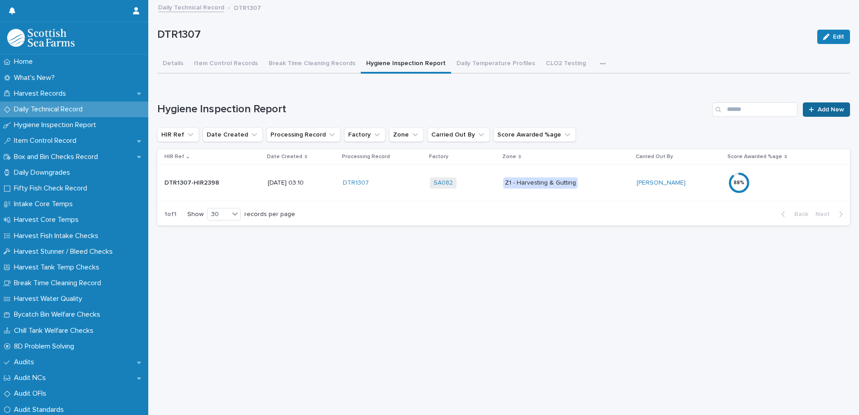
click at [830, 106] on span "Add New" at bounding box center [831, 109] width 27 height 6
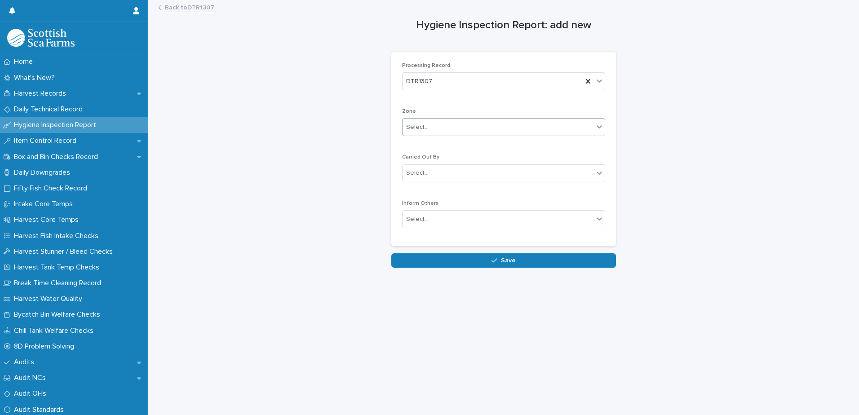
click at [414, 126] on div "Select..." at bounding box center [417, 127] width 22 height 9
click at [430, 159] on span "Z2 - Grading, Packing, Despatch" at bounding box center [450, 160] width 95 height 10
click at [422, 177] on div "Select..." at bounding box center [417, 172] width 22 height 9
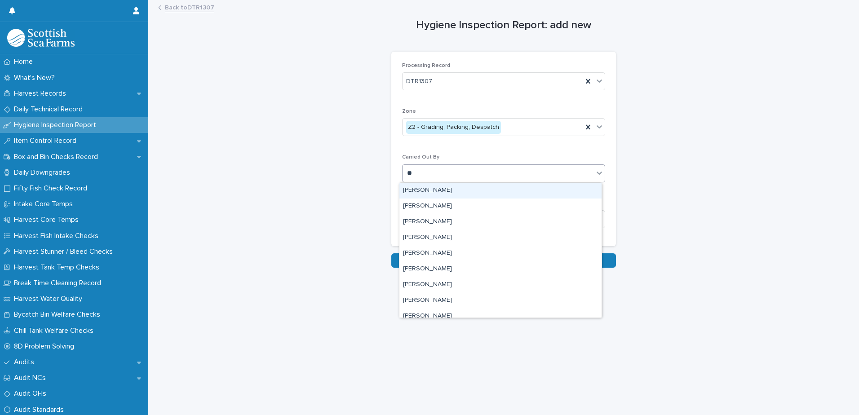
type input "***"
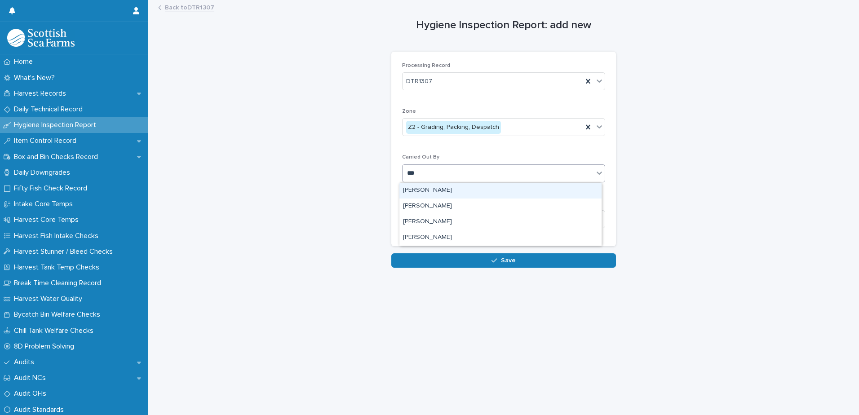
click at [435, 190] on div "[PERSON_NAME]" at bounding box center [500, 191] width 202 height 16
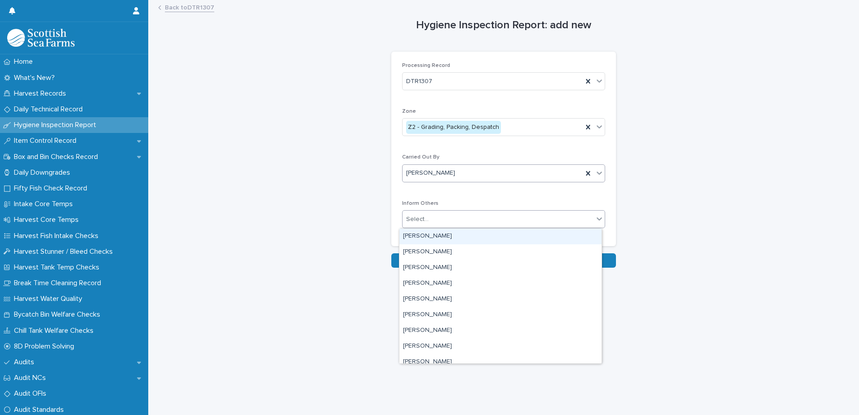
click at [422, 217] on div "Select..." at bounding box center [417, 219] width 22 height 9
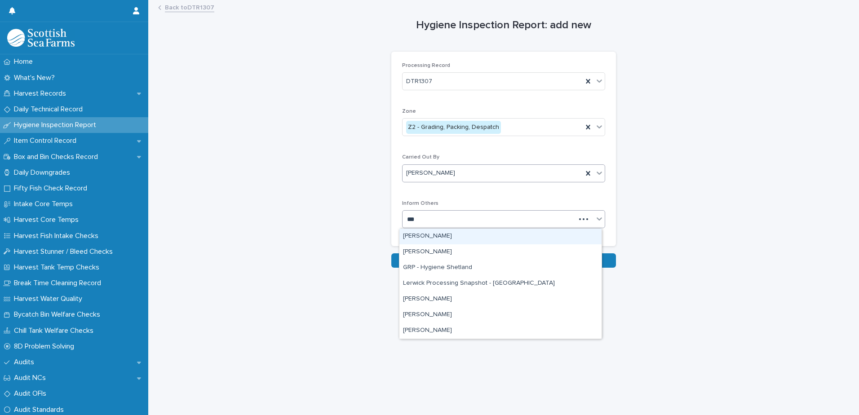
type input "****"
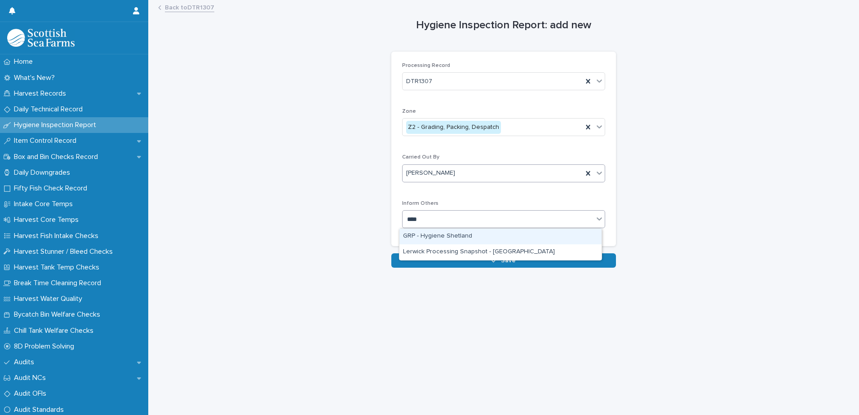
click at [436, 234] on div "GRP - Hygiene Shetland" at bounding box center [500, 237] width 202 height 16
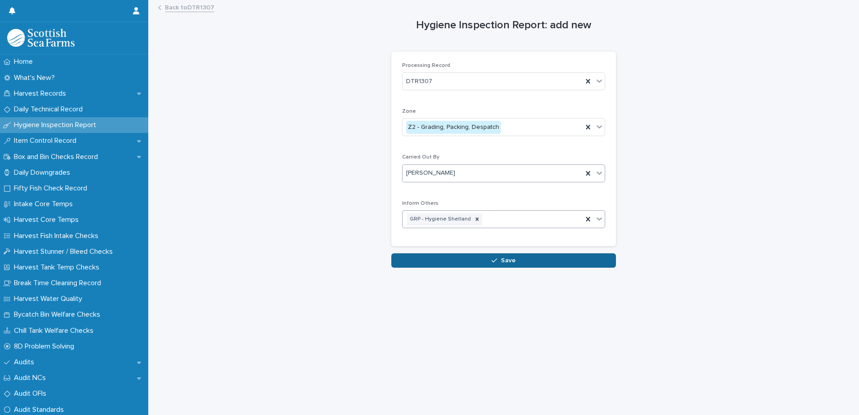
click at [448, 266] on button "Save" at bounding box center [503, 260] width 225 height 14
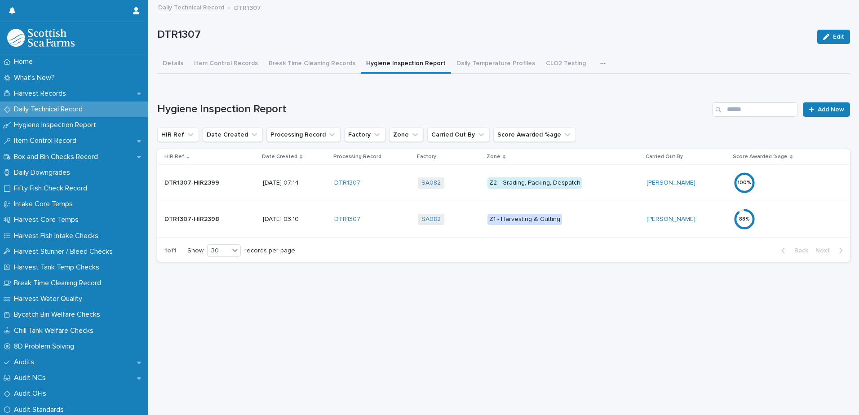
click at [790, 182] on div "100 %" at bounding box center [773, 183] width 79 height 22
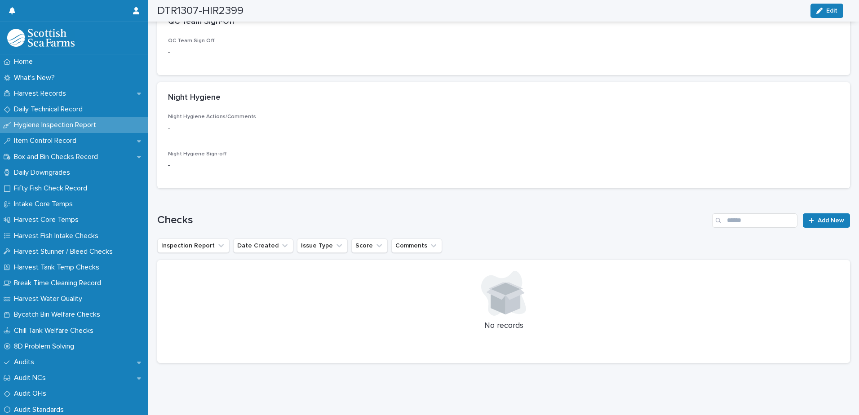
scroll to position [321, 0]
click at [818, 217] on span "Add New" at bounding box center [831, 220] width 27 height 6
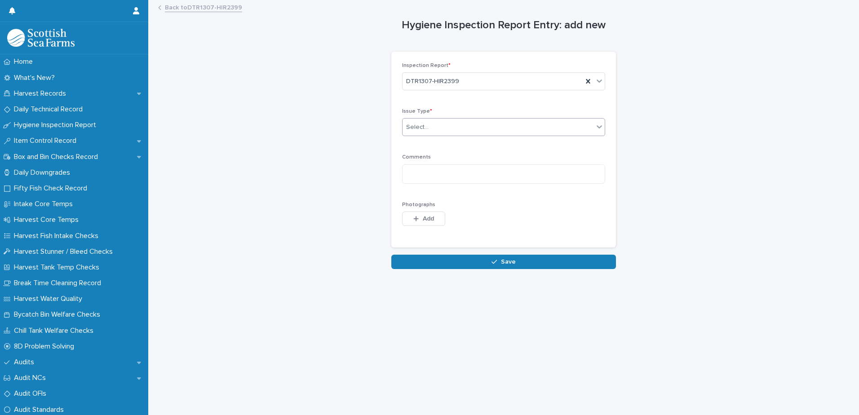
click at [432, 129] on div "Select..." at bounding box center [498, 127] width 191 height 15
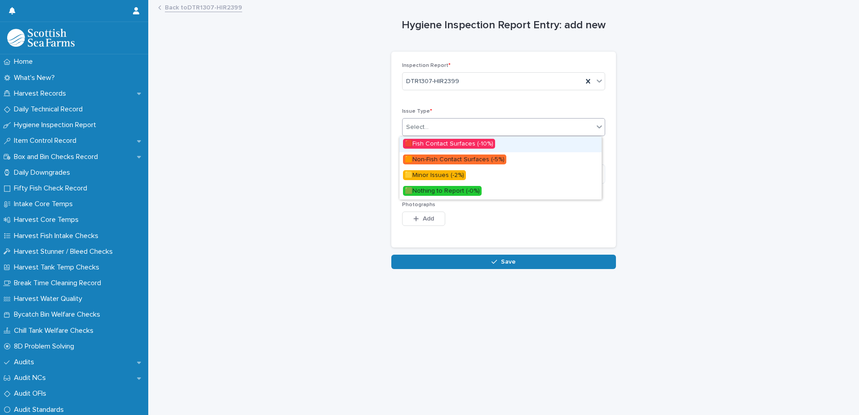
click at [437, 143] on span "🟥Fish Contact Surfaces (-10%)" at bounding box center [449, 144] width 92 height 10
click at [442, 129] on div "🟥Fish Contact Surfaces (-10%)" at bounding box center [452, 127] width 92 height 13
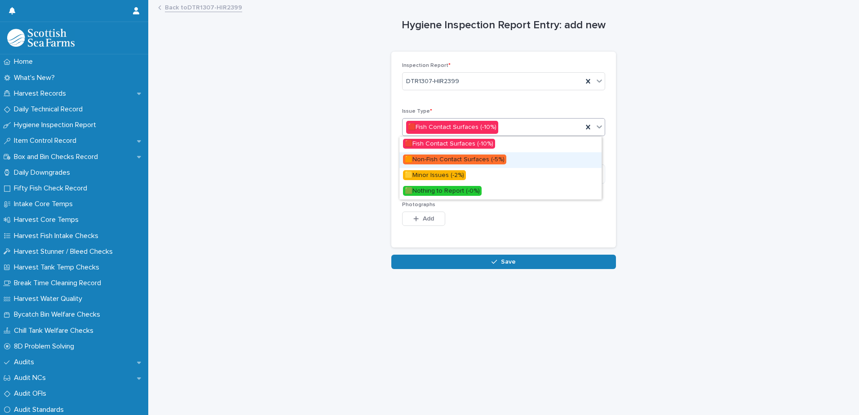
click at [442, 157] on span "🟧Non-Fish Contact Surfaces (-5%)" at bounding box center [454, 160] width 103 height 10
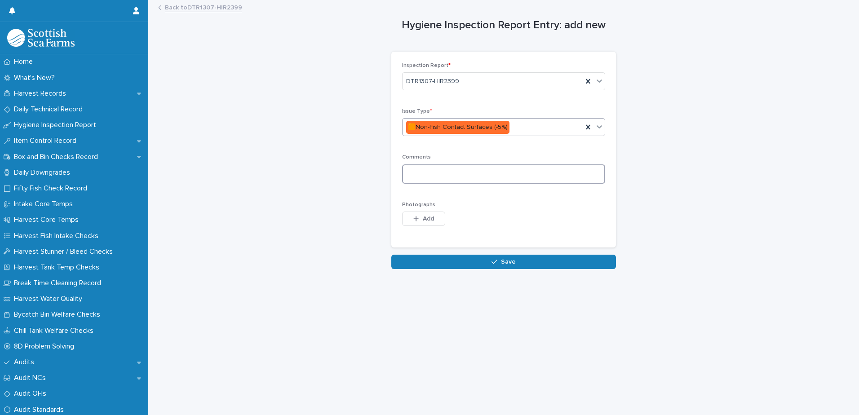
click at [436, 169] on textarea at bounding box center [503, 173] width 203 height 19
type textarea "**********"
click at [426, 222] on span "Add" at bounding box center [428, 219] width 11 height 6
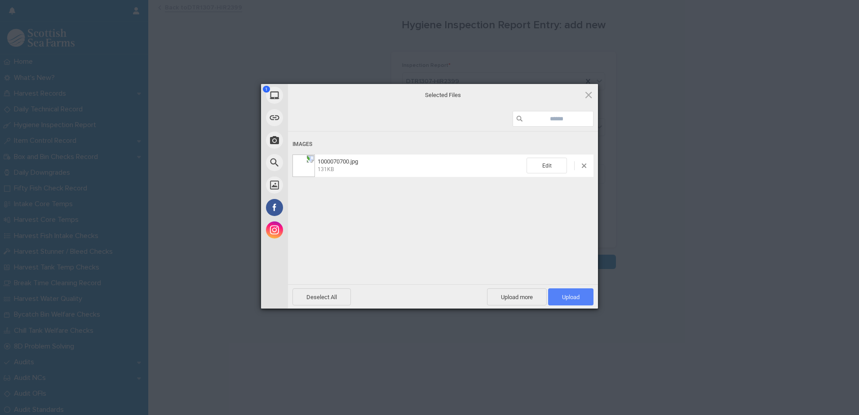
click at [556, 294] on span "Upload 1" at bounding box center [570, 296] width 45 height 17
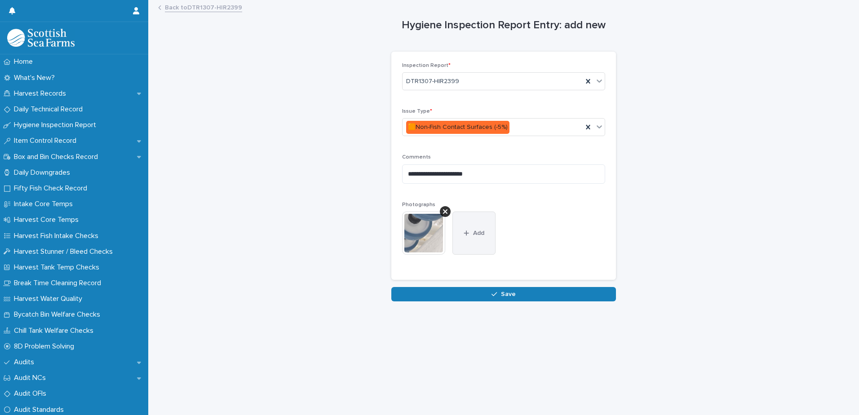
click at [465, 238] on button "Add" at bounding box center [473, 233] width 43 height 43
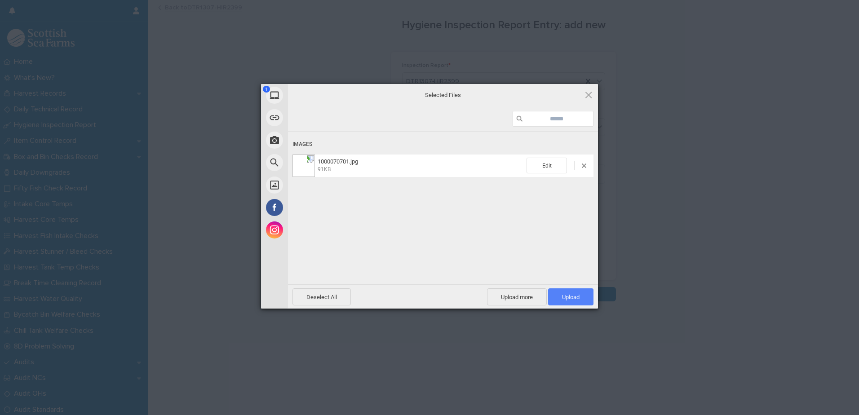
click at [559, 297] on span "Upload 1" at bounding box center [570, 296] width 45 height 17
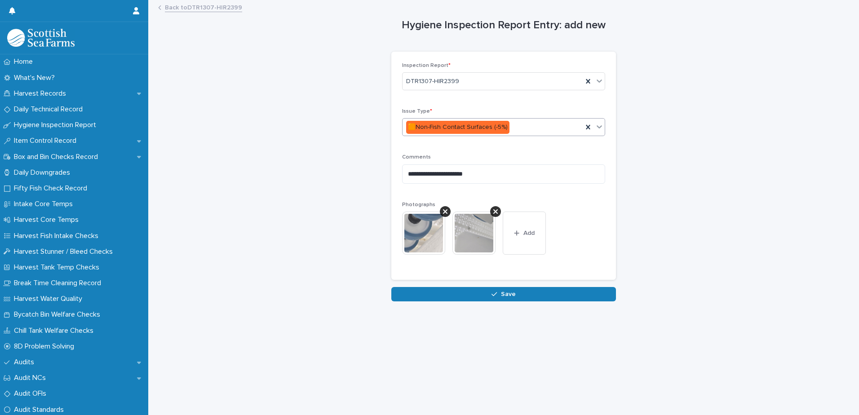
click at [510, 127] on input "text" at bounding box center [510, 128] width 1 height 8
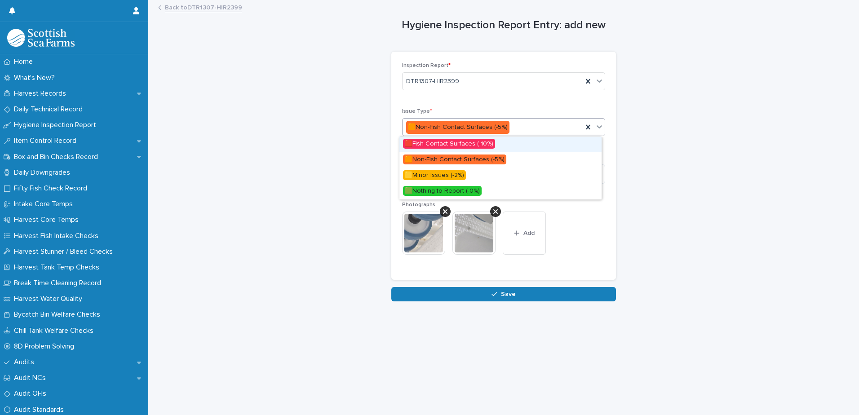
click at [479, 142] on span "🟥Fish Contact Surfaces (-10%)" at bounding box center [449, 144] width 92 height 10
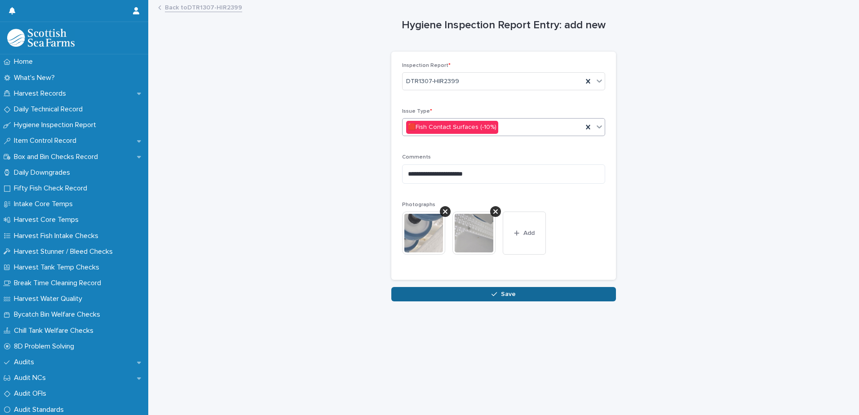
click at [463, 293] on button "Save" at bounding box center [503, 294] width 225 height 14
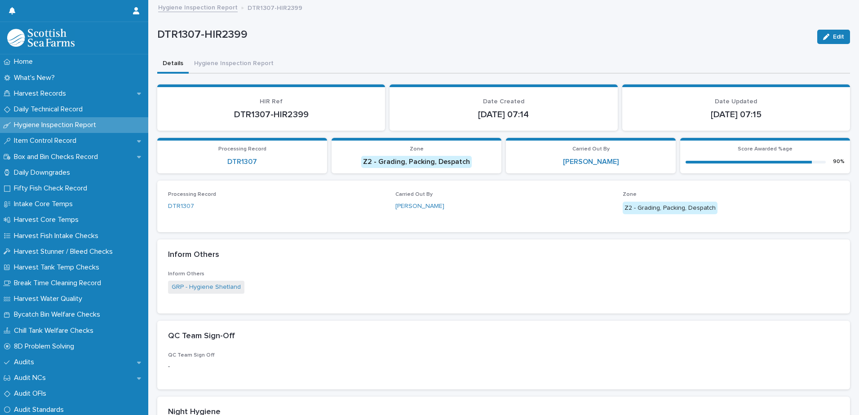
scroll to position [270, 0]
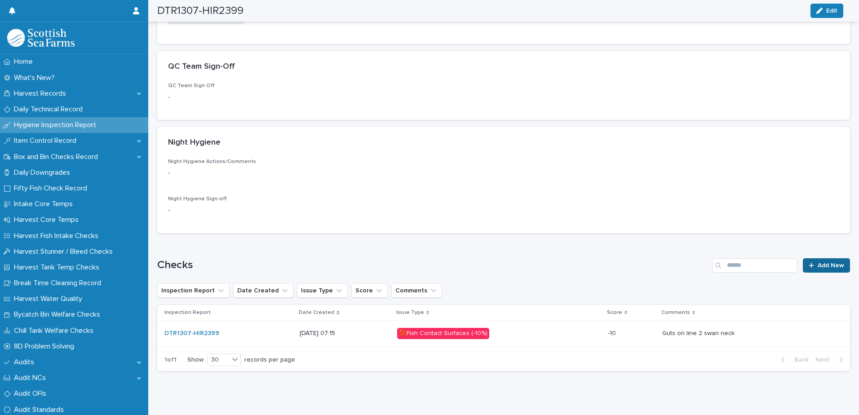
click at [819, 268] on span "Add New" at bounding box center [831, 265] width 27 height 6
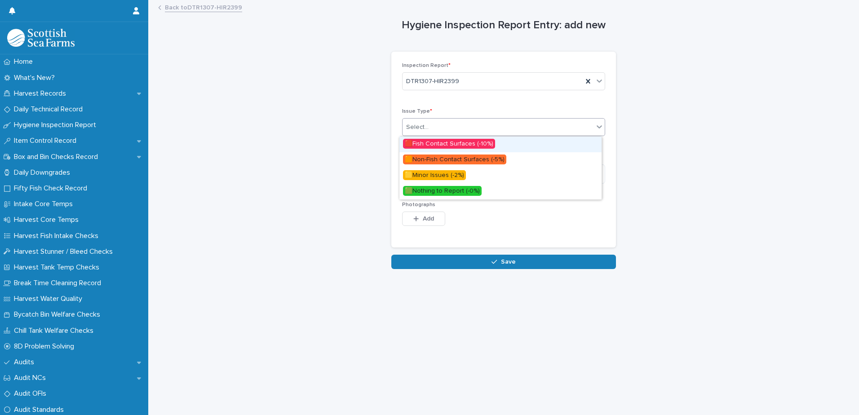
click at [429, 126] on div "Select..." at bounding box center [498, 127] width 191 height 15
click at [446, 174] on span "🟨Minor Issues (-2%)" at bounding box center [434, 175] width 63 height 10
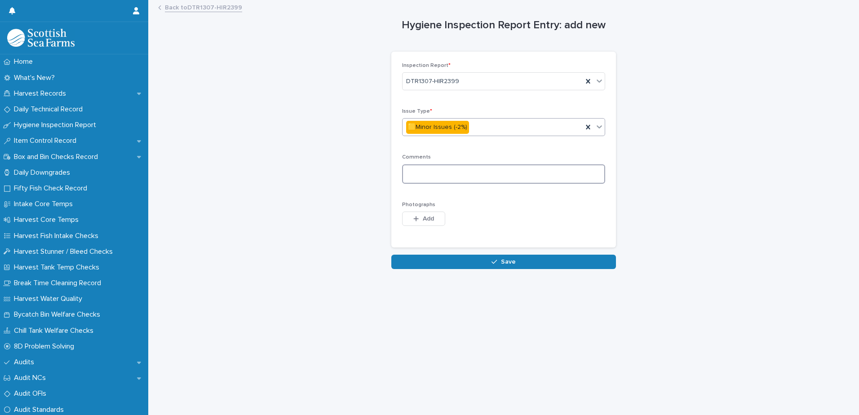
click at [416, 172] on textarea at bounding box center [503, 173] width 203 height 19
type textarea "**********"
click at [413, 220] on icon "button" at bounding box center [415, 219] width 5 height 6
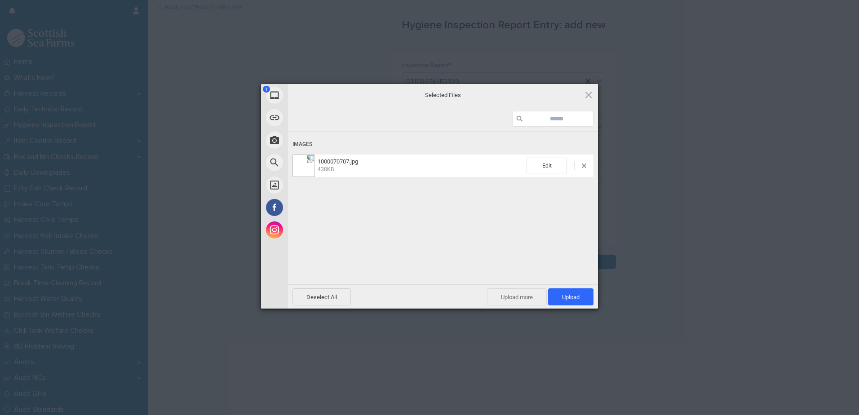
click at [516, 299] on span "Upload more" at bounding box center [517, 296] width 60 height 17
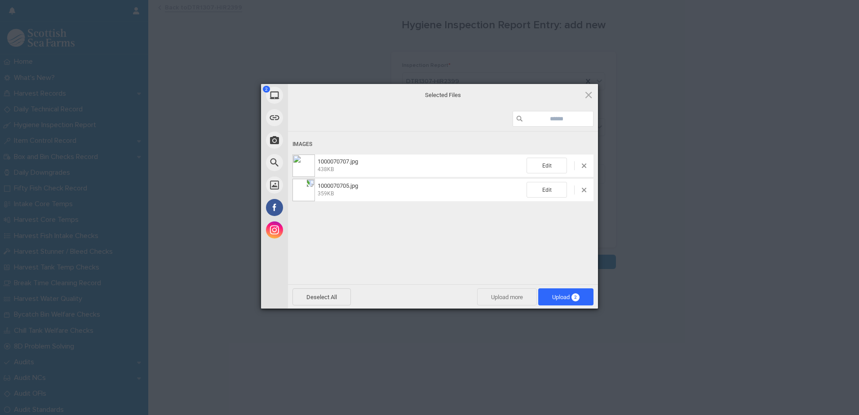
click at [501, 296] on span "Upload more" at bounding box center [507, 296] width 60 height 17
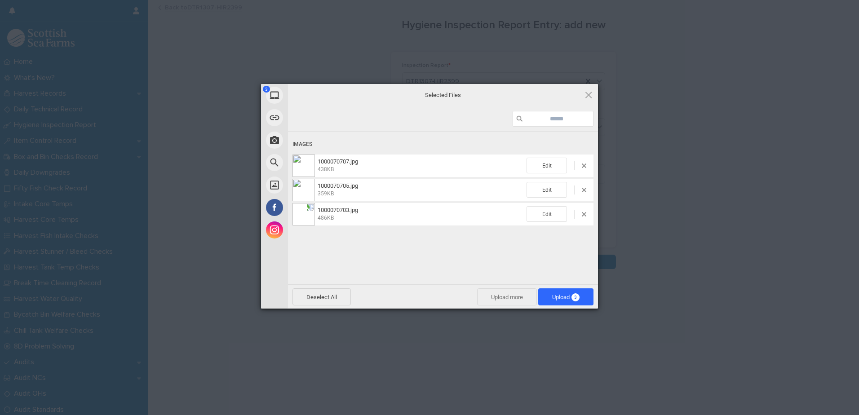
click at [505, 296] on span "Upload more" at bounding box center [507, 296] width 60 height 17
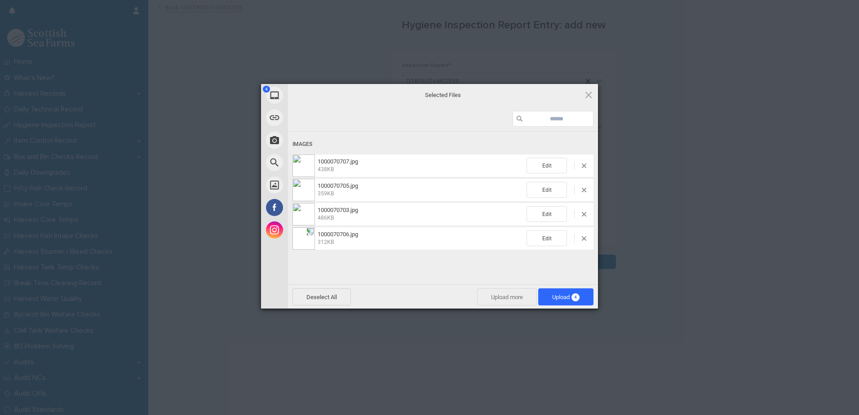
click at [508, 300] on span "Upload more" at bounding box center [507, 296] width 60 height 17
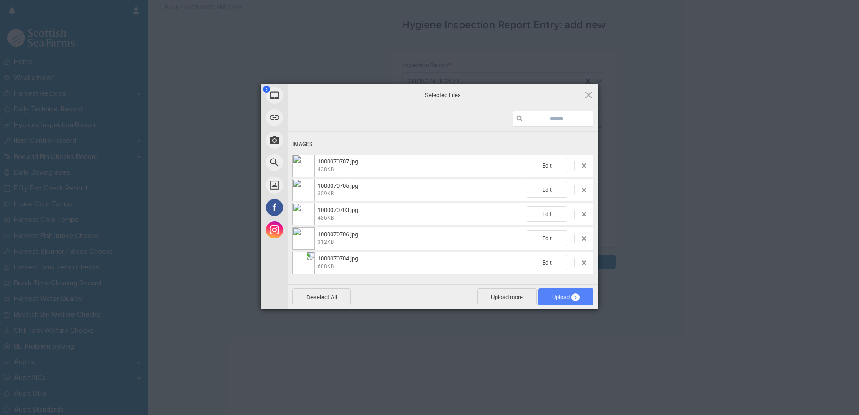
click at [560, 297] on span "Upload 5" at bounding box center [565, 297] width 27 height 7
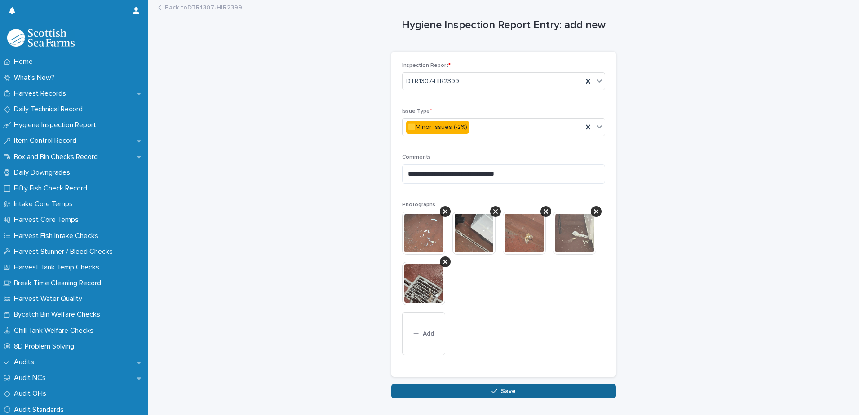
click at [501, 388] on span "Save" at bounding box center [508, 391] width 15 height 6
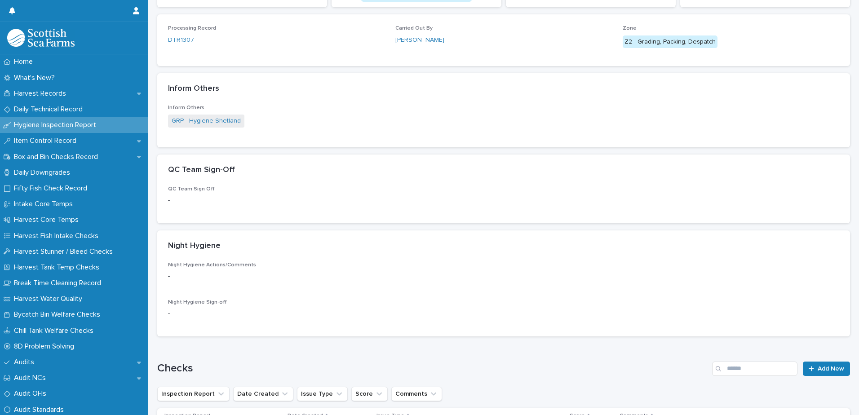
scroll to position [225, 0]
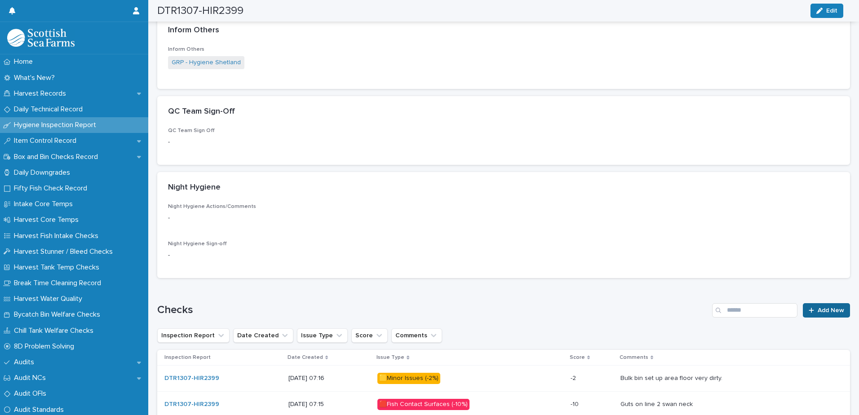
click at [818, 312] on span "Add New" at bounding box center [831, 310] width 27 height 6
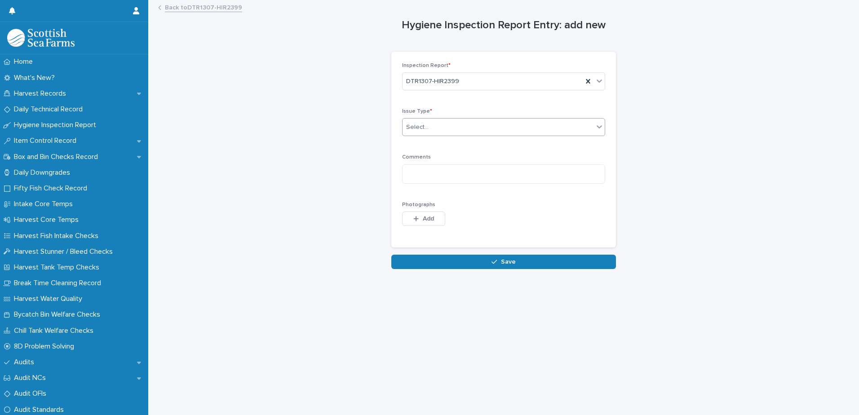
click at [422, 124] on div "Select..." at bounding box center [417, 127] width 22 height 9
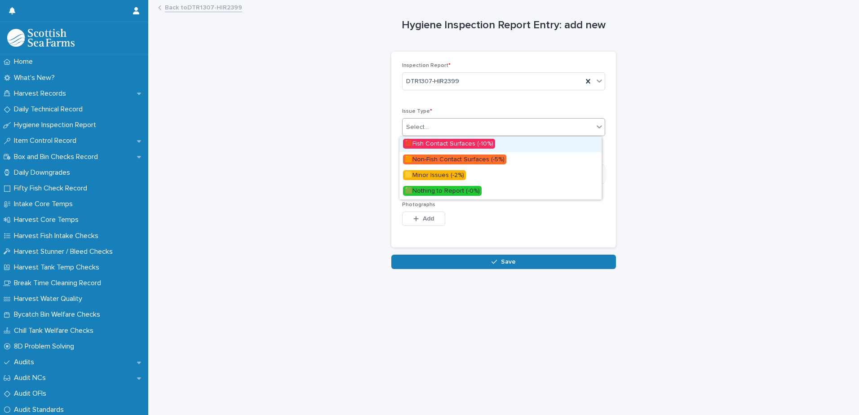
click at [452, 143] on span "🟥Fish Contact Surfaces (-10%)" at bounding box center [449, 144] width 92 height 10
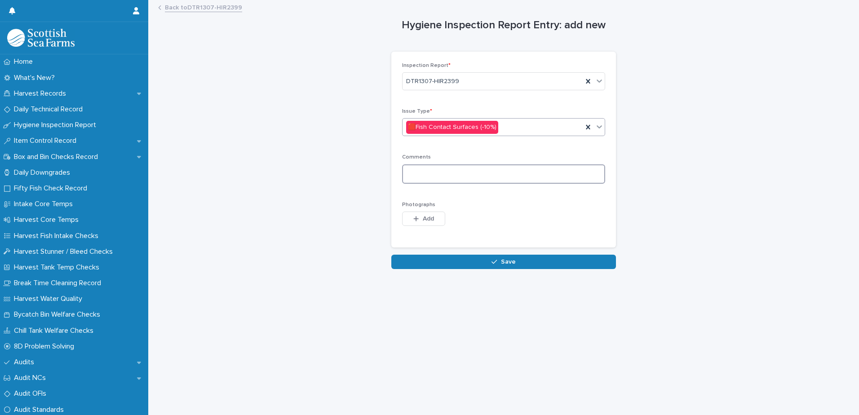
click at [421, 171] on textarea at bounding box center [503, 173] width 203 height 19
type textarea "**********"
click at [421, 214] on button "Add" at bounding box center [423, 219] width 43 height 14
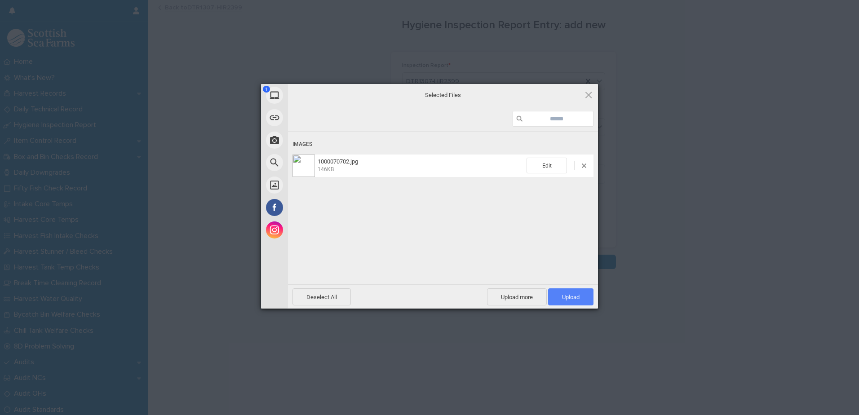
click at [557, 296] on span "Upload 1" at bounding box center [570, 296] width 45 height 17
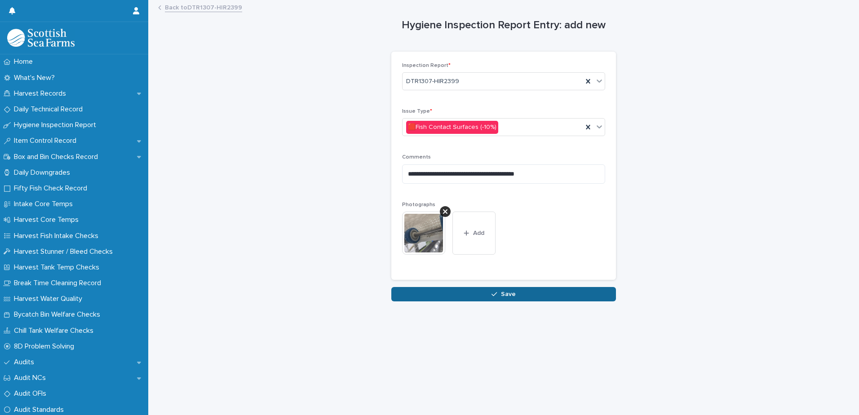
click at [461, 296] on button "Save" at bounding box center [503, 294] width 225 height 14
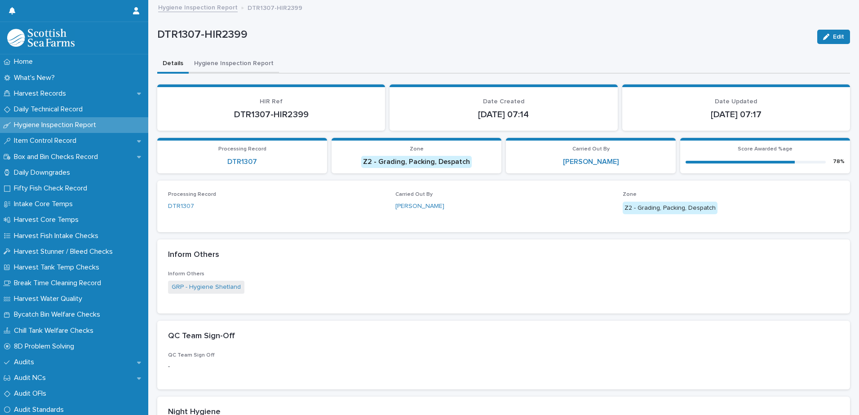
click at [227, 64] on button "Hygiene Inspection Report" at bounding box center [234, 64] width 90 height 19
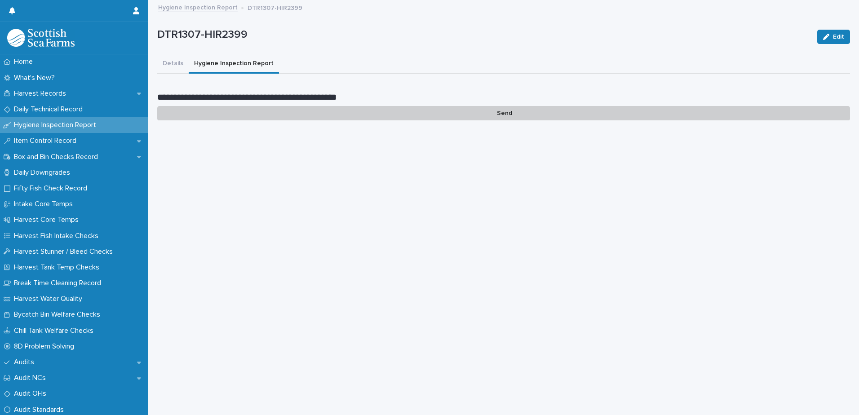
click at [499, 114] on p "Send" at bounding box center [503, 113] width 693 height 15
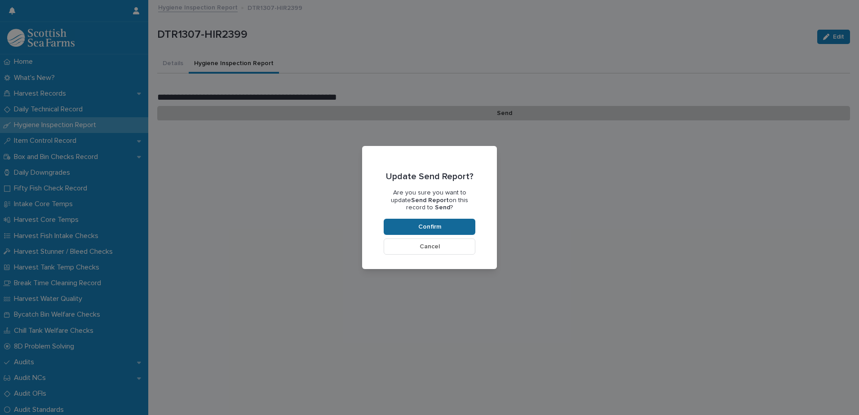
click at [435, 225] on span "Confirm" at bounding box center [429, 227] width 23 height 6
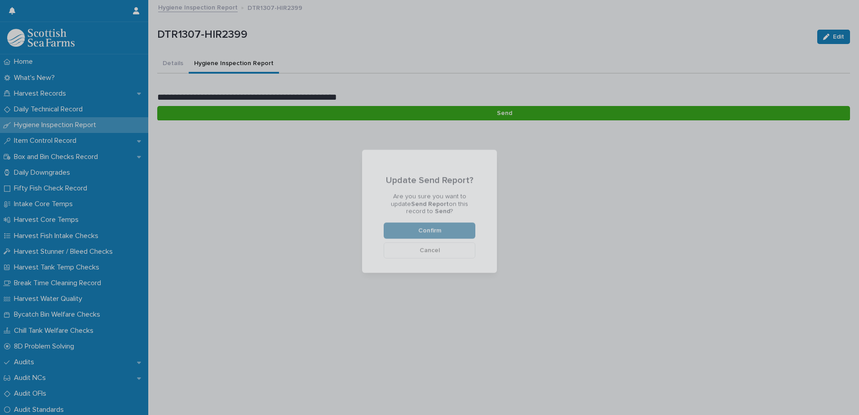
scroll to position [75, 0]
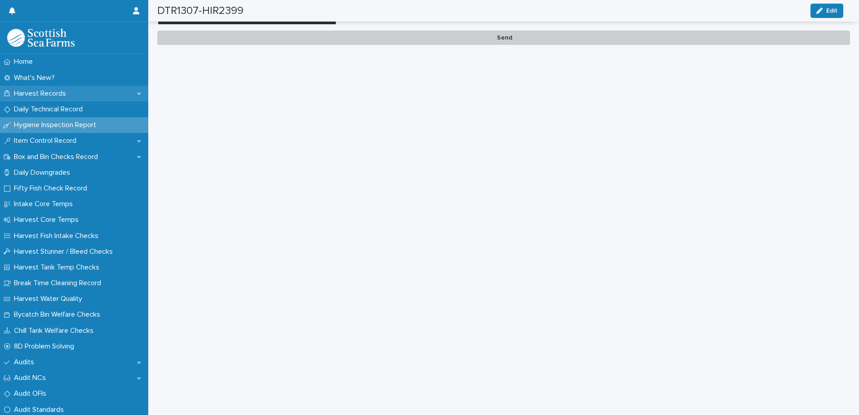
click at [38, 92] on p "Harvest Records" at bounding box center [41, 93] width 63 height 9
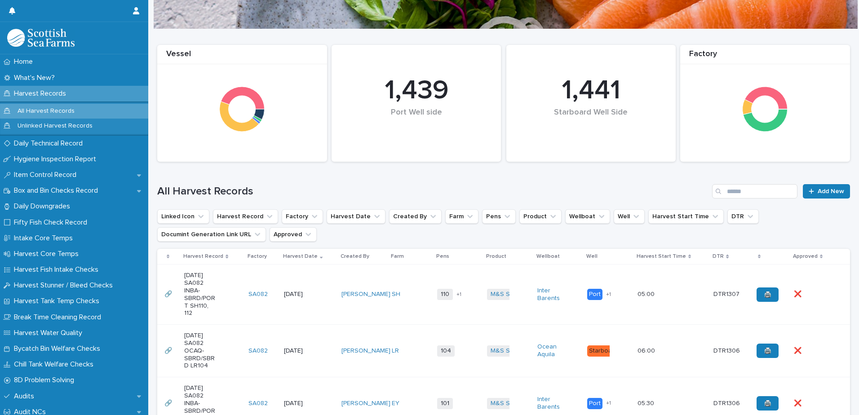
scroll to position [180, 0]
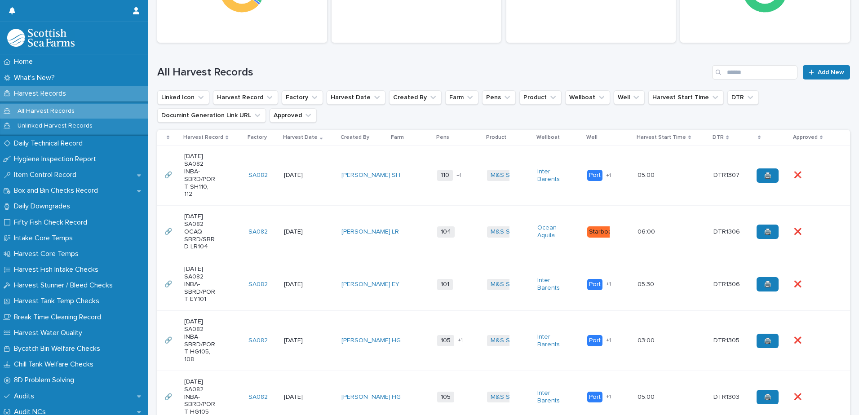
click at [553, 190] on td "Inter Barents" at bounding box center [559, 176] width 50 height 60
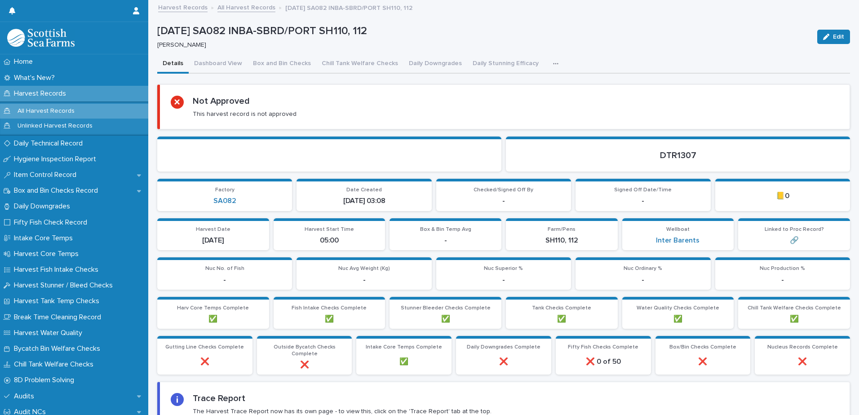
click at [553, 64] on icon "button" at bounding box center [555, 64] width 5 height 6
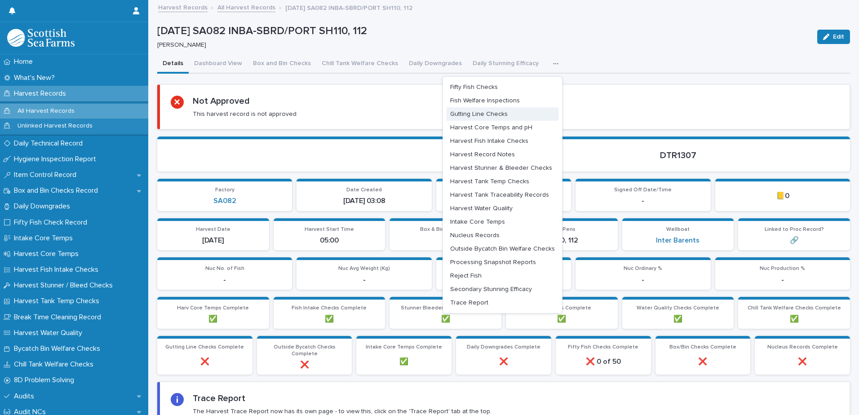
click at [479, 117] on span "Gutting Line Checks" at bounding box center [479, 114] width 58 height 6
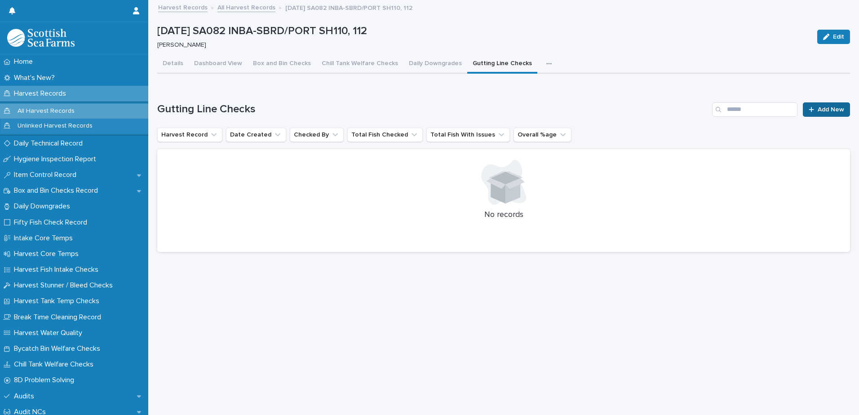
click at [820, 108] on span "Add New" at bounding box center [831, 109] width 27 height 6
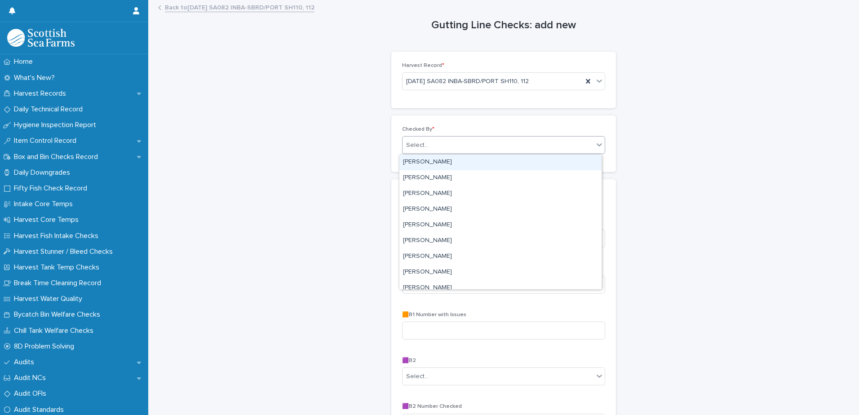
click at [417, 142] on div "Select..." at bounding box center [417, 145] width 22 height 9
type input "***"
drag, startPoint x: 420, startPoint y: 158, endPoint x: 420, endPoint y: 164, distance: 5.4
click at [420, 158] on div "[PERSON_NAME]" at bounding box center [500, 163] width 202 height 16
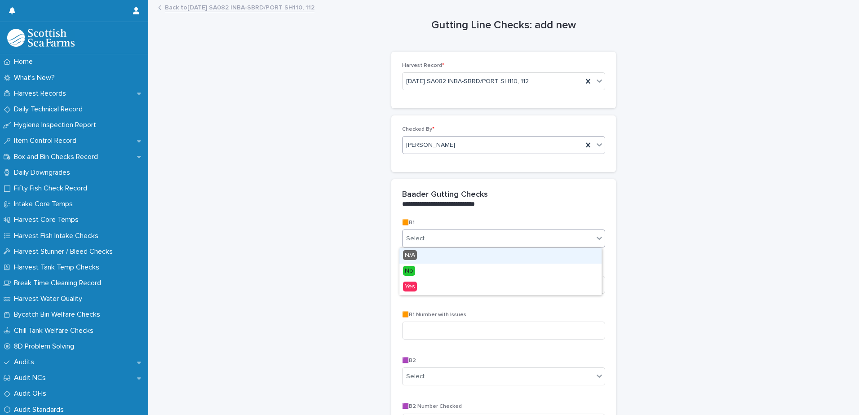
drag, startPoint x: 413, startPoint y: 234, endPoint x: 420, endPoint y: 239, distance: 8.4
click at [414, 235] on div "Select..." at bounding box center [498, 238] width 191 height 15
click at [420, 273] on div "No" at bounding box center [500, 272] width 202 height 16
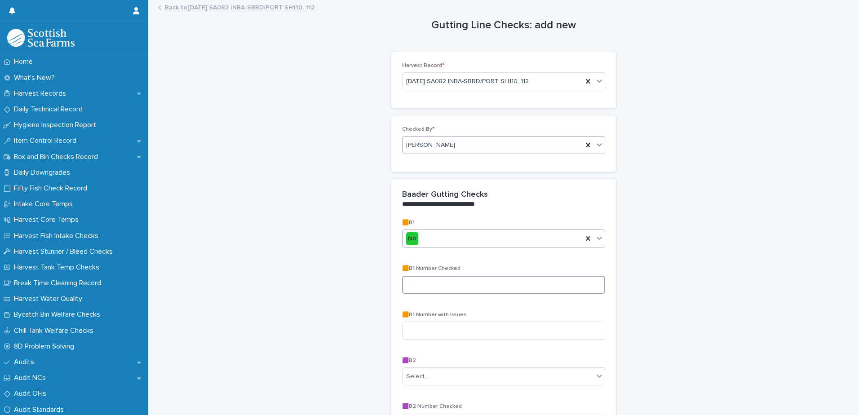
click at [418, 291] on input at bounding box center [503, 285] width 203 height 18
type input "**"
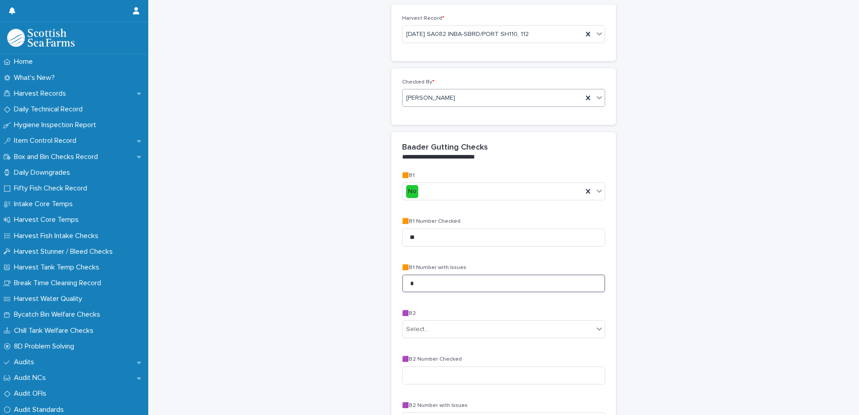
scroll to position [180, 0]
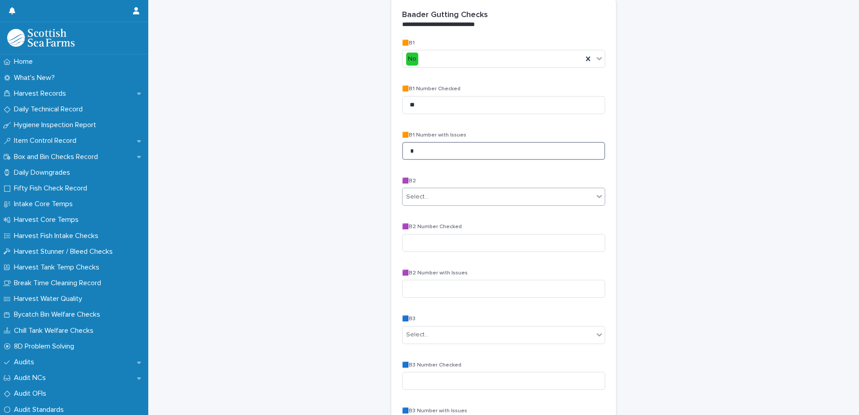
type input "*"
click at [436, 193] on div "Select..." at bounding box center [498, 197] width 191 height 15
click at [417, 230] on div "No" at bounding box center [500, 230] width 202 height 16
click at [415, 252] on div "🟪B2 Number Checked" at bounding box center [503, 241] width 203 height 35
click at [419, 241] on input at bounding box center [503, 243] width 203 height 18
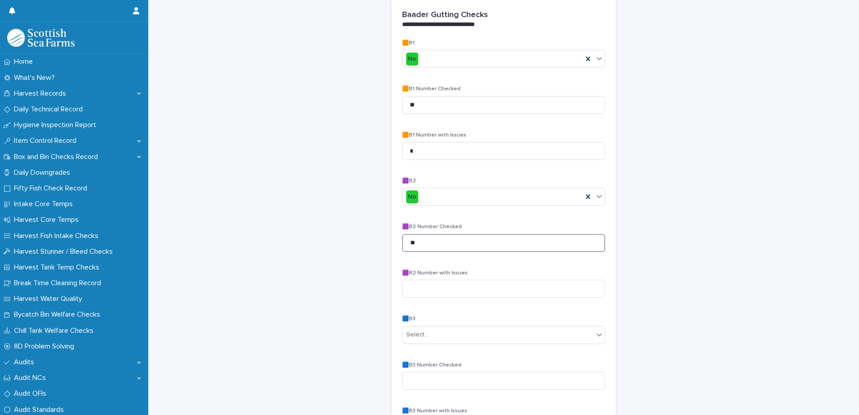
type input "**"
type input "*"
click at [417, 333] on div "Select..." at bounding box center [417, 334] width 22 height 9
click at [417, 366] on div "No" at bounding box center [500, 368] width 202 height 16
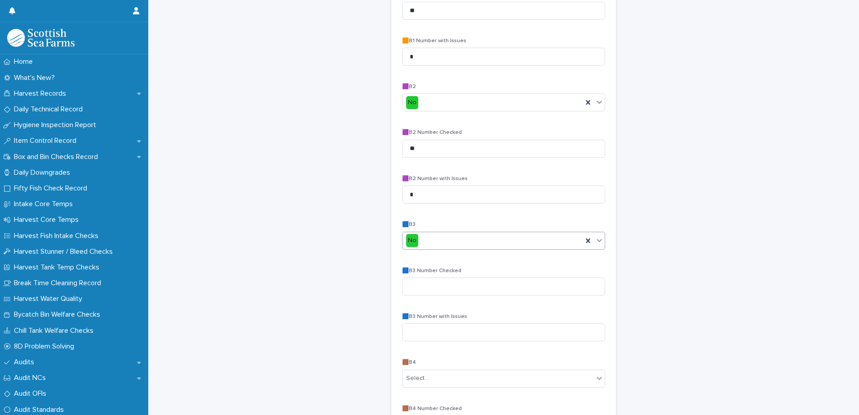
scroll to position [315, 0]
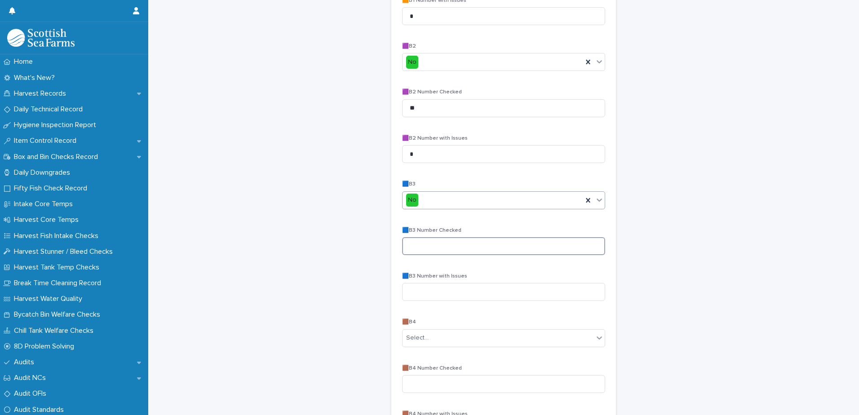
click at [416, 250] on input at bounding box center [503, 246] width 203 height 18
type input "**"
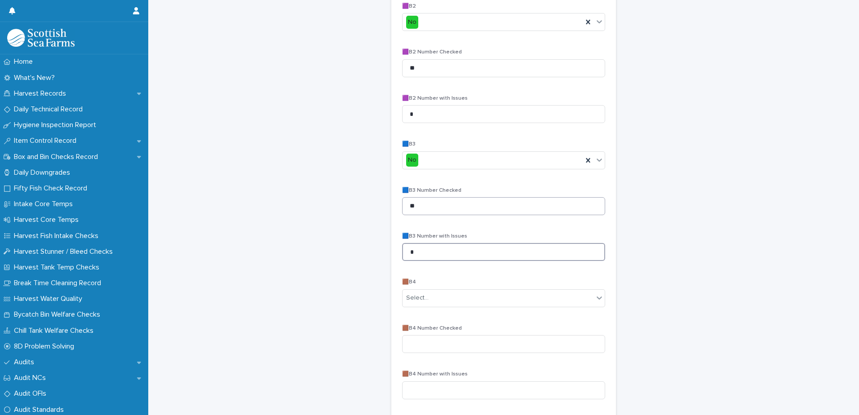
scroll to position [494, 0]
type input "*"
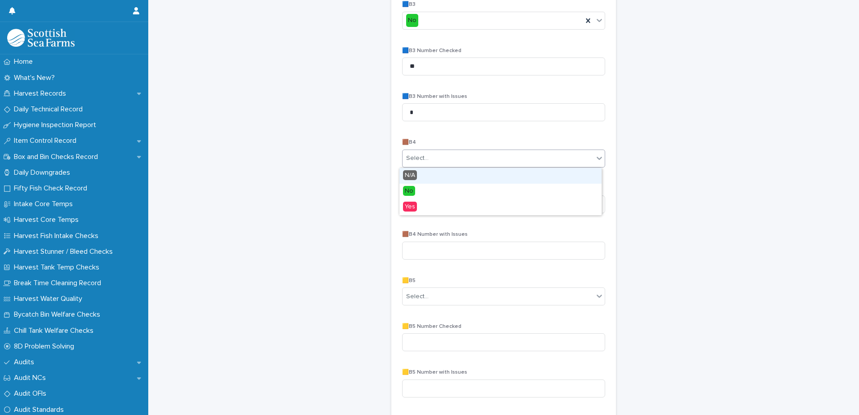
click at [420, 154] on div "Select..." at bounding box center [417, 158] width 22 height 9
click at [414, 192] on span "No" at bounding box center [409, 191] width 12 height 10
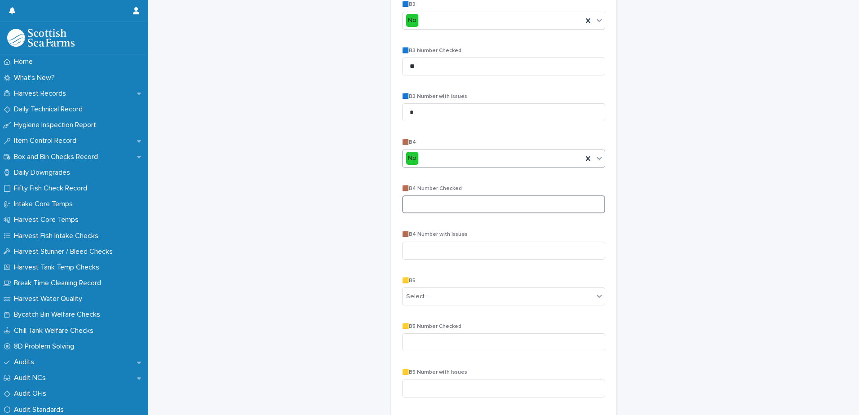
click at [414, 208] on input at bounding box center [503, 204] width 203 height 18
type input "**"
type input "*"
click at [413, 162] on div "Select..." at bounding box center [417, 161] width 22 height 9
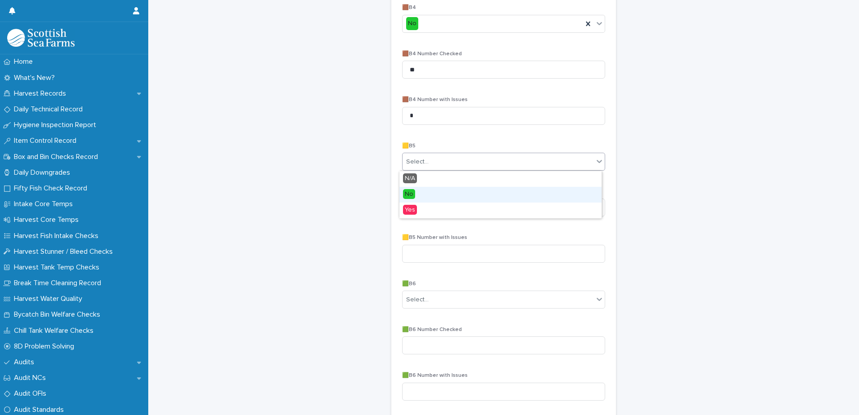
click at [415, 195] on div "No" at bounding box center [500, 195] width 202 height 16
click at [417, 208] on input at bounding box center [503, 208] width 203 height 18
type input "**"
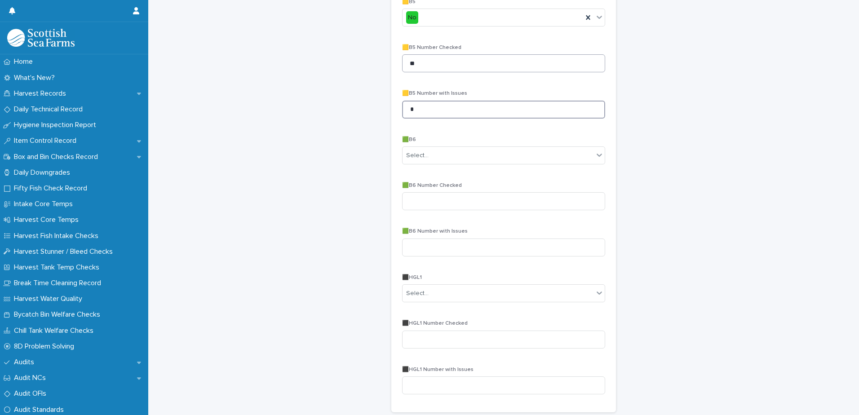
scroll to position [809, 0]
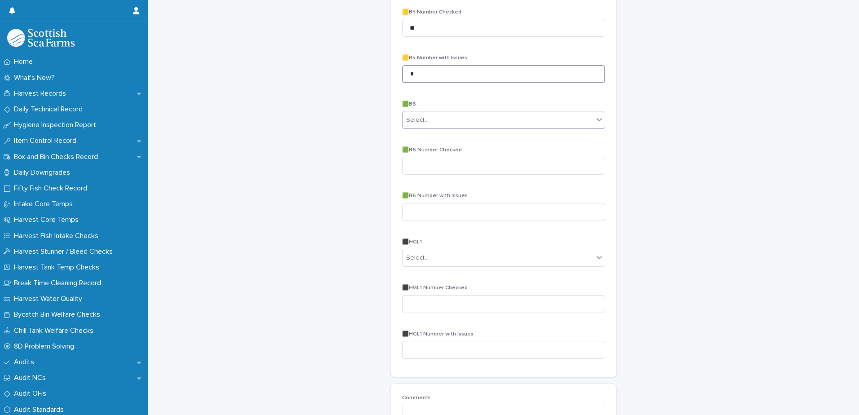
type input "*"
click at [417, 117] on div "Select..." at bounding box center [417, 119] width 22 height 9
click at [410, 168] on span "Yes" at bounding box center [410, 168] width 14 height 10
click at [412, 163] on input at bounding box center [503, 166] width 203 height 18
type input "**"
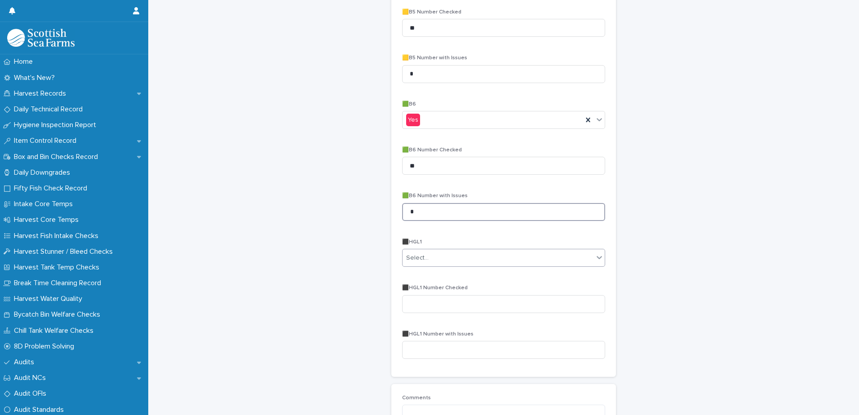
type input "*"
click at [445, 256] on div "Select..." at bounding box center [498, 258] width 191 height 15
click at [437, 288] on div "No" at bounding box center [500, 291] width 202 height 16
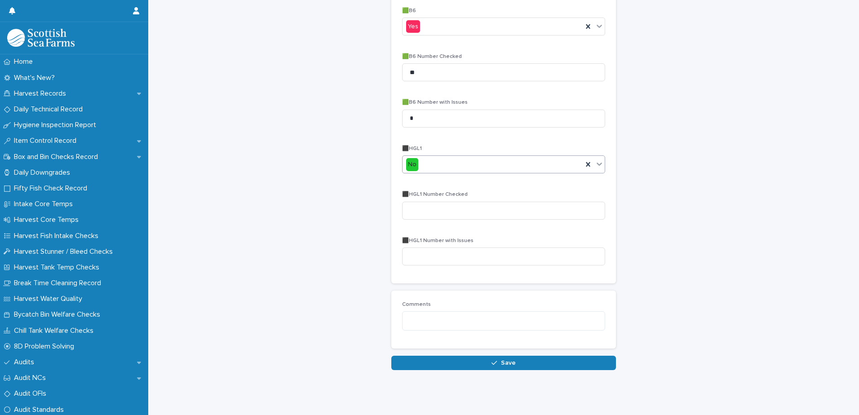
scroll to position [909, 0]
click at [423, 202] on input at bounding box center [503, 211] width 203 height 18
type input "**"
type input "*"
click at [447, 356] on button "Save" at bounding box center [503, 363] width 225 height 14
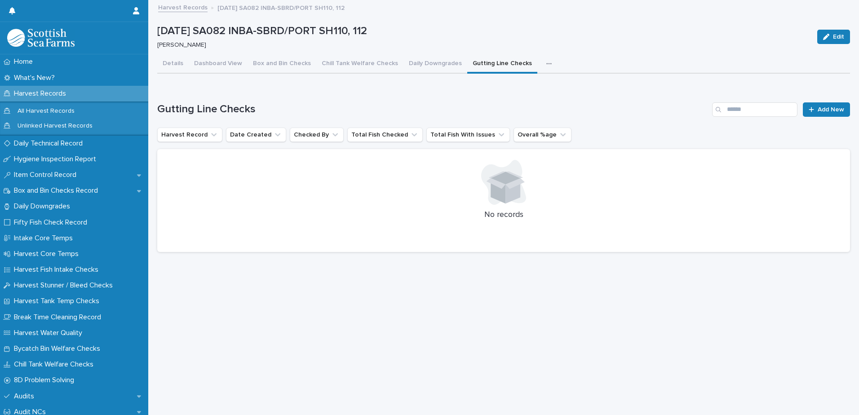
scroll to position [7, 0]
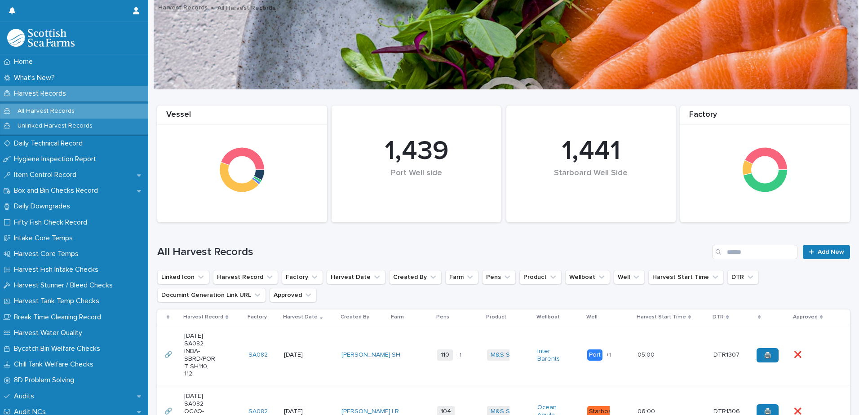
click at [454, 371] on td "110 112 + 1" at bounding box center [459, 355] width 50 height 60
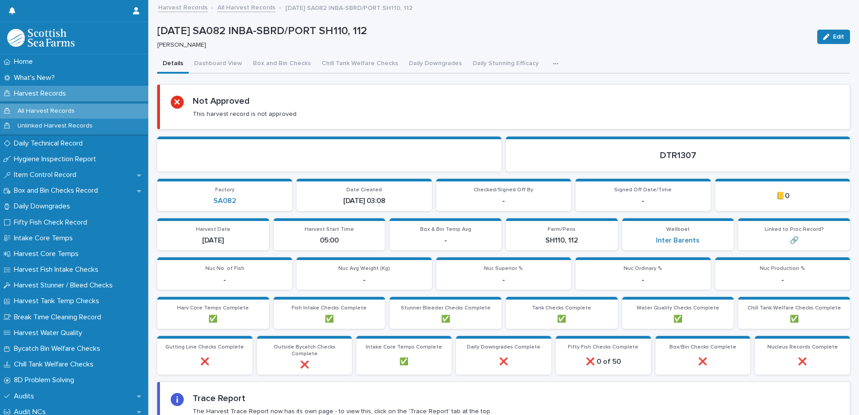
click at [553, 62] on icon "button" at bounding box center [555, 64] width 5 height 6
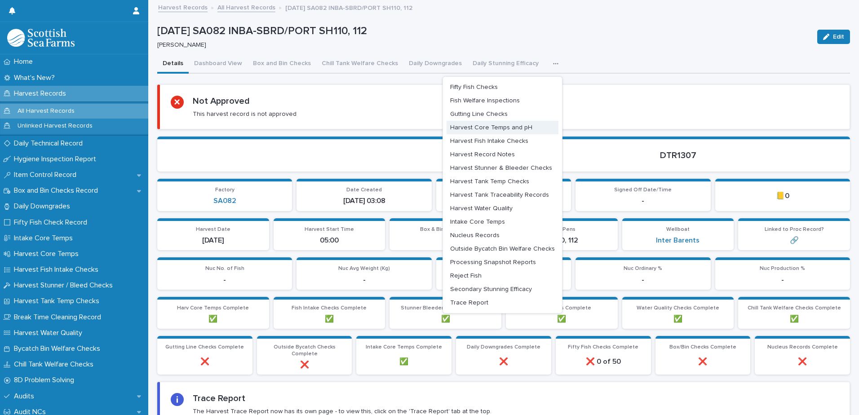
click at [504, 131] on button "Harvest Core Temps and pH" at bounding box center [503, 127] width 112 height 13
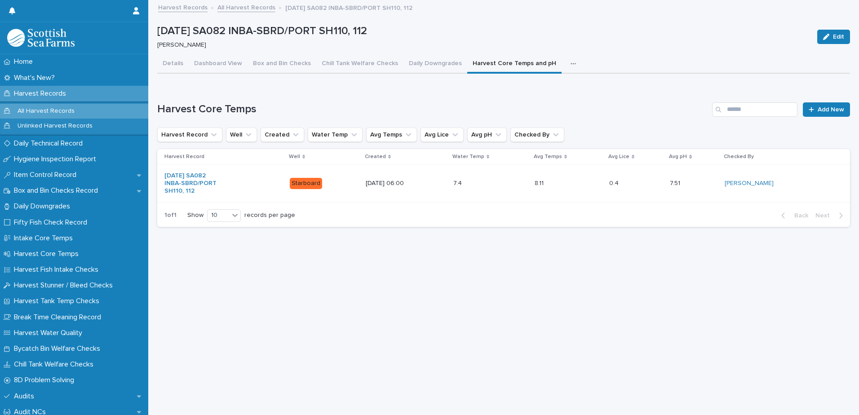
click at [43, 92] on p "Harvest Records" at bounding box center [41, 93] width 63 height 9
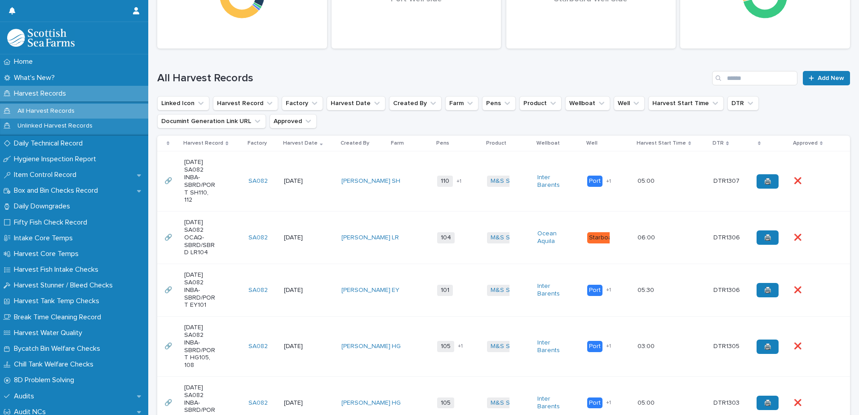
scroll to position [180, 0]
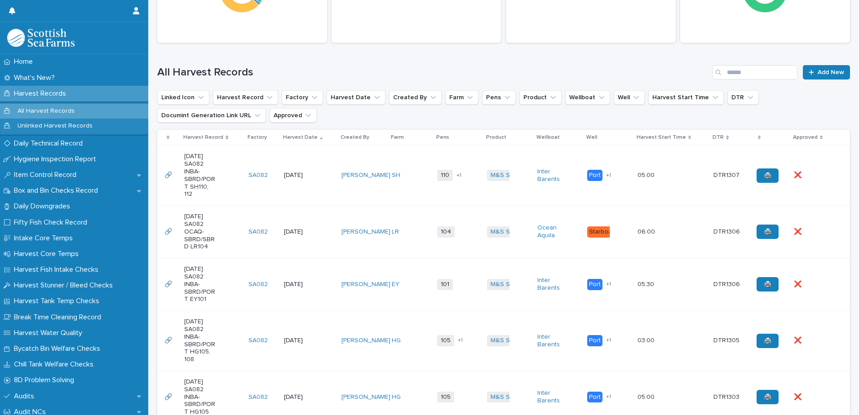
click at [477, 199] on td "110 112 + 1" at bounding box center [459, 176] width 50 height 60
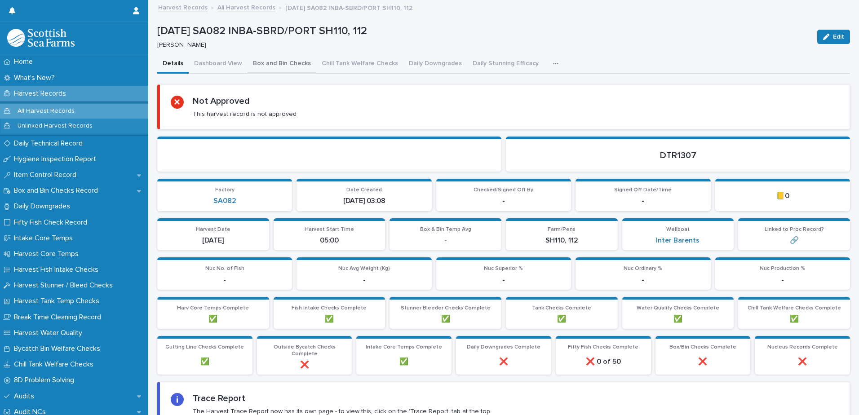
click at [274, 66] on button "Box and Bin Checks" at bounding box center [282, 64] width 69 height 19
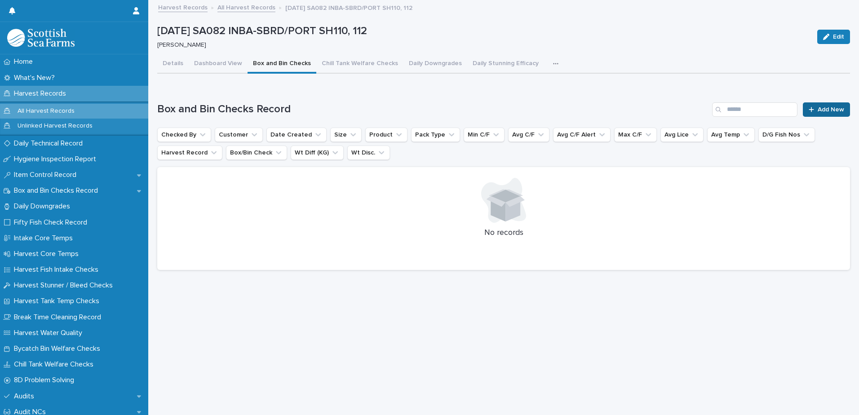
click at [819, 112] on span "Add New" at bounding box center [831, 109] width 27 height 6
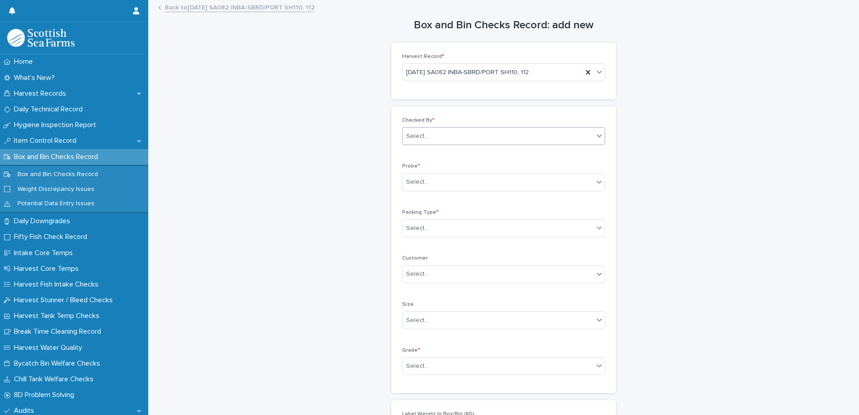
click at [429, 141] on div "Select..." at bounding box center [498, 136] width 191 height 15
type input "*****"
click at [430, 154] on div "[PERSON_NAME]" at bounding box center [500, 154] width 202 height 16
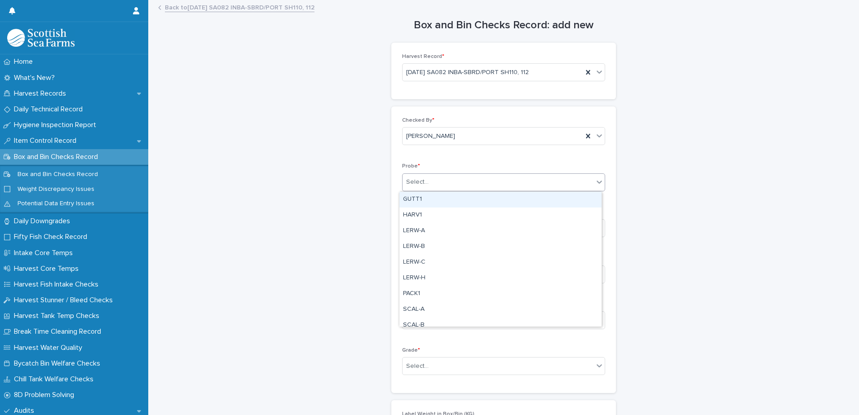
click at [421, 186] on div "Select..." at bounding box center [417, 181] width 22 height 9
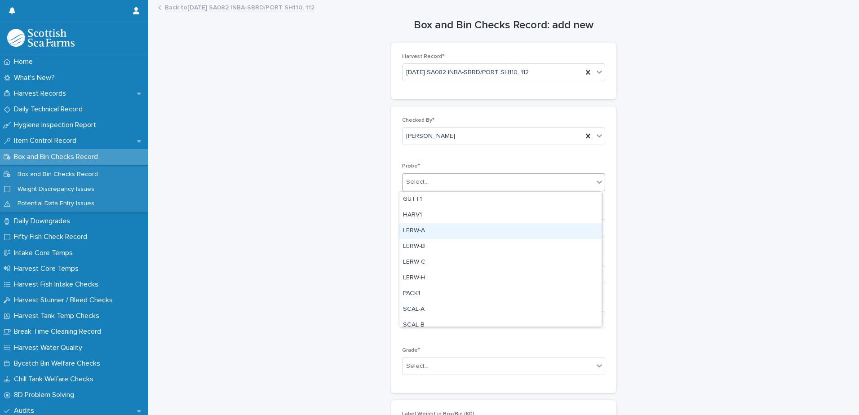
click at [424, 233] on div "LERW-A" at bounding box center [500, 231] width 202 height 16
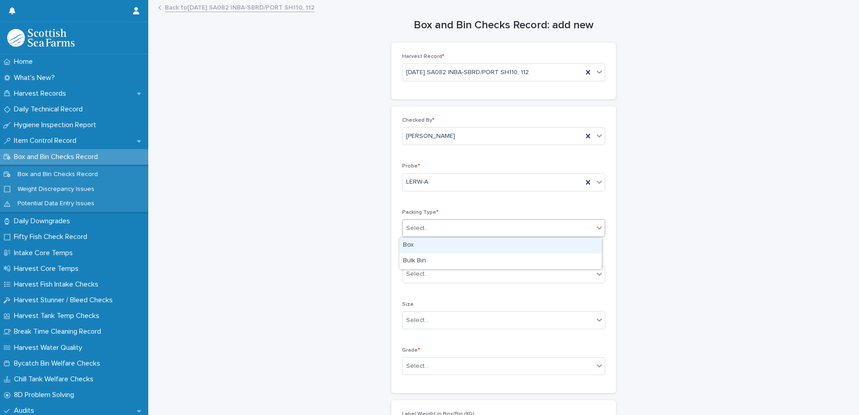
click at [419, 228] on div "Select..." at bounding box center [417, 228] width 22 height 9
click at [416, 246] on div "Box" at bounding box center [500, 246] width 202 height 16
click at [417, 373] on div "Select..." at bounding box center [498, 366] width 191 height 15
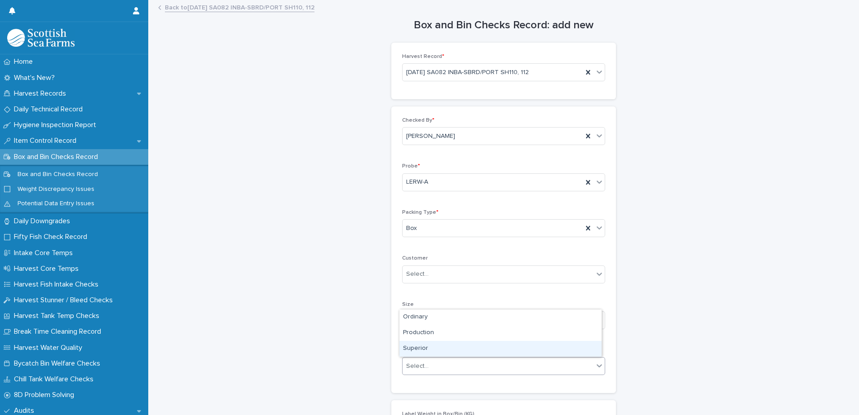
click at [419, 351] on div "Superior" at bounding box center [500, 349] width 202 height 16
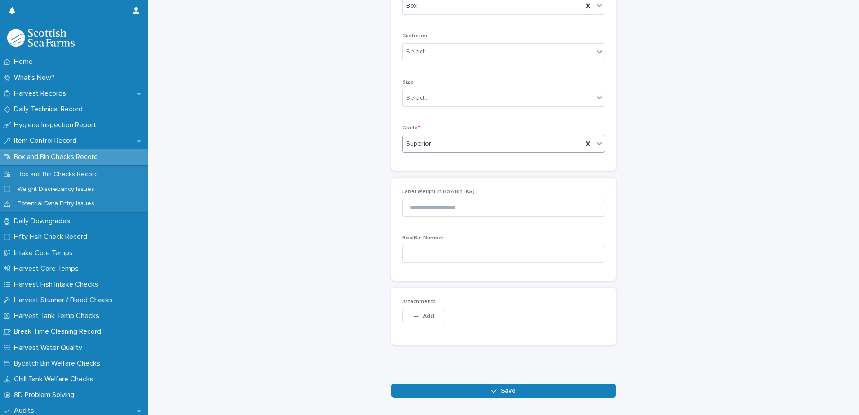
scroll to position [225, 0]
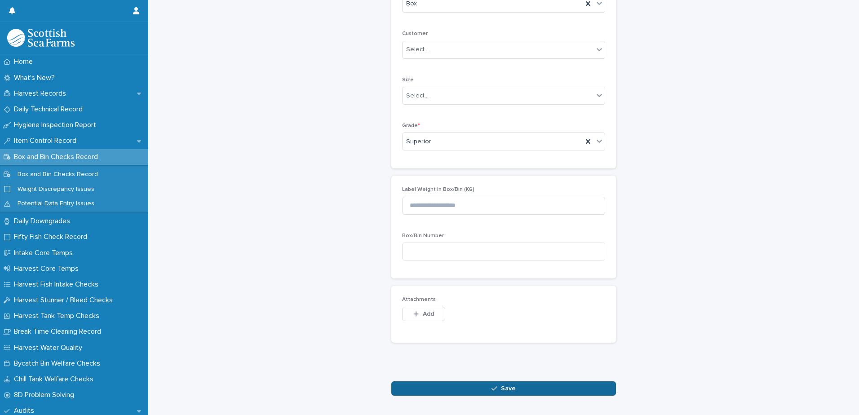
click at [441, 386] on button "Save" at bounding box center [503, 388] width 225 height 14
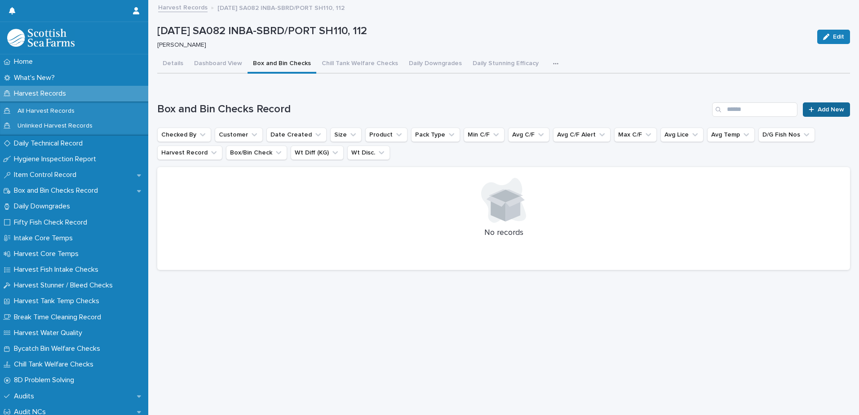
click at [830, 110] on span "Add New" at bounding box center [831, 109] width 27 height 6
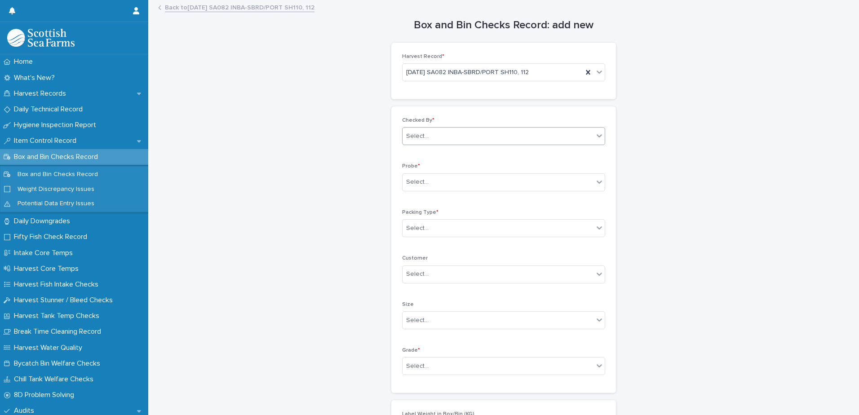
click at [431, 131] on div "Select..." at bounding box center [498, 136] width 191 height 15
type input "*****"
click at [426, 152] on div "[PERSON_NAME]" at bounding box center [500, 154] width 202 height 16
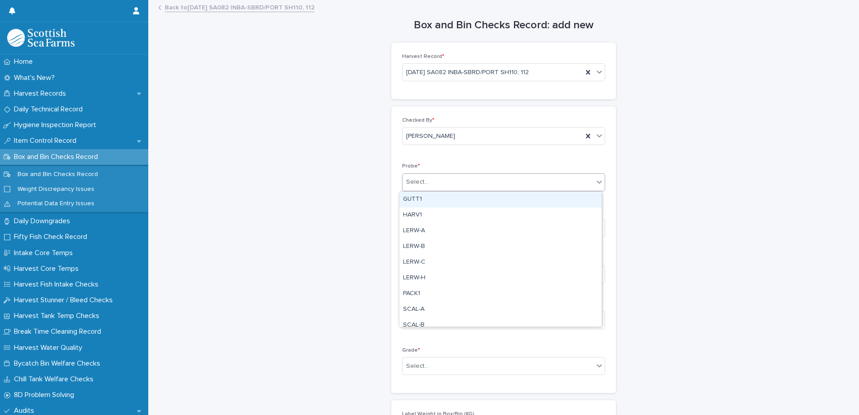
click at [418, 183] on div "Select..." at bounding box center [417, 181] width 22 height 9
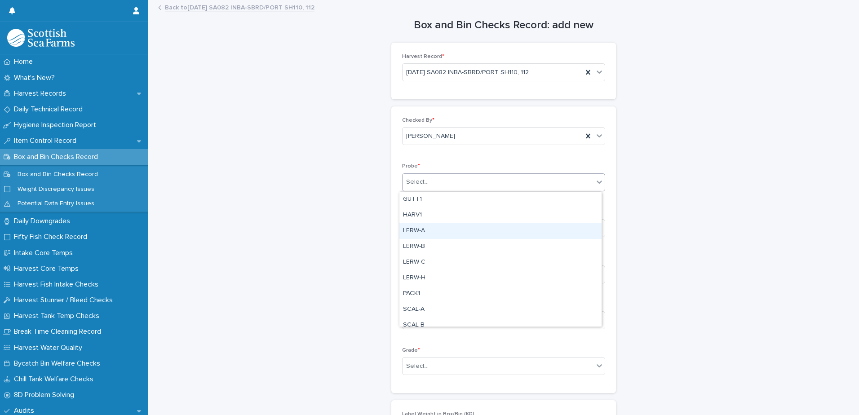
click at [420, 231] on div "LERW-A" at bounding box center [500, 231] width 202 height 16
click at [418, 233] on div "Select..." at bounding box center [498, 228] width 191 height 15
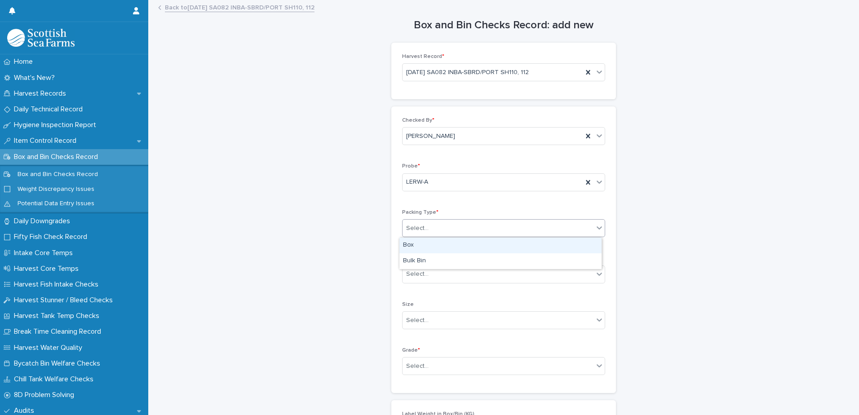
click at [414, 246] on div "Box" at bounding box center [500, 246] width 202 height 16
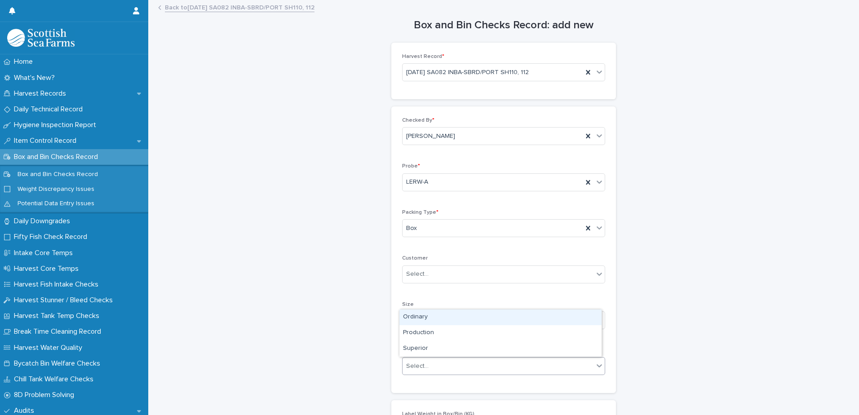
click at [412, 366] on div "Select..." at bounding box center [417, 366] width 22 height 9
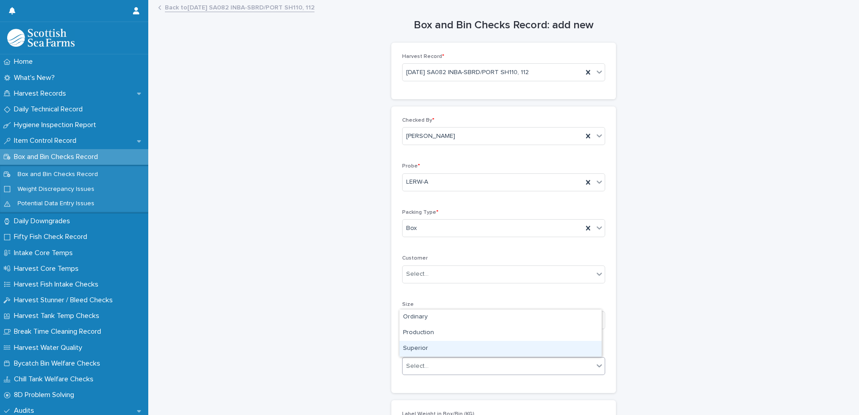
click at [415, 350] on div "Superior" at bounding box center [500, 349] width 202 height 16
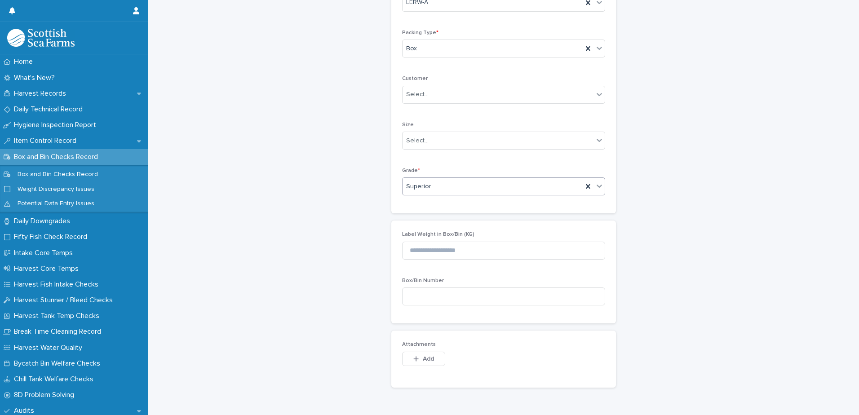
scroll to position [257, 0]
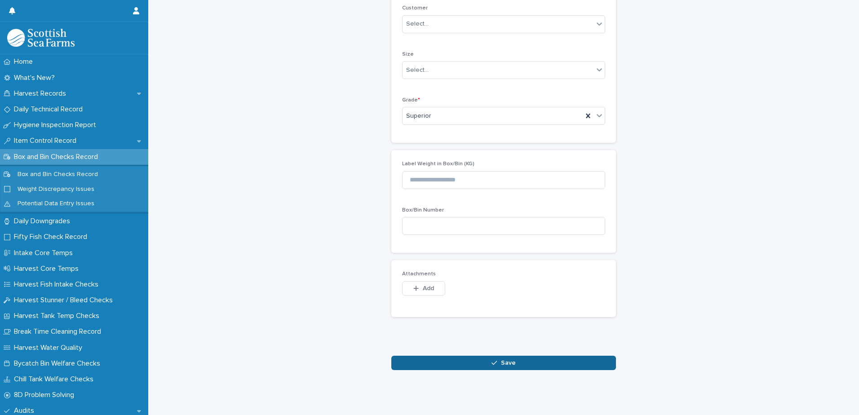
click at [438, 361] on button "Save" at bounding box center [503, 363] width 225 height 14
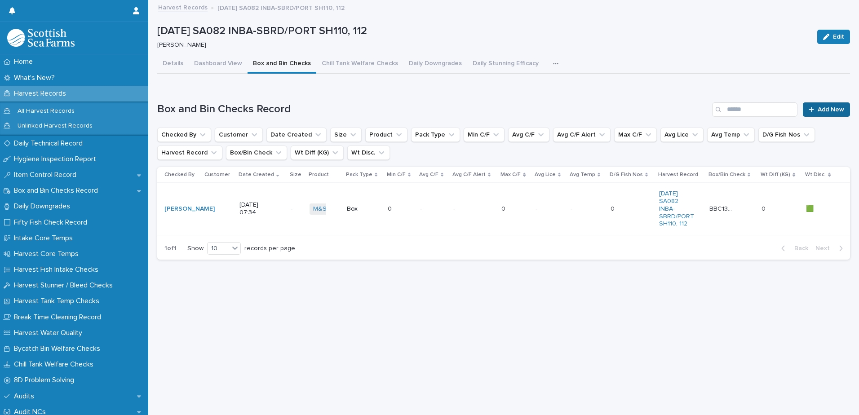
click at [818, 107] on span "Add New" at bounding box center [831, 109] width 27 height 6
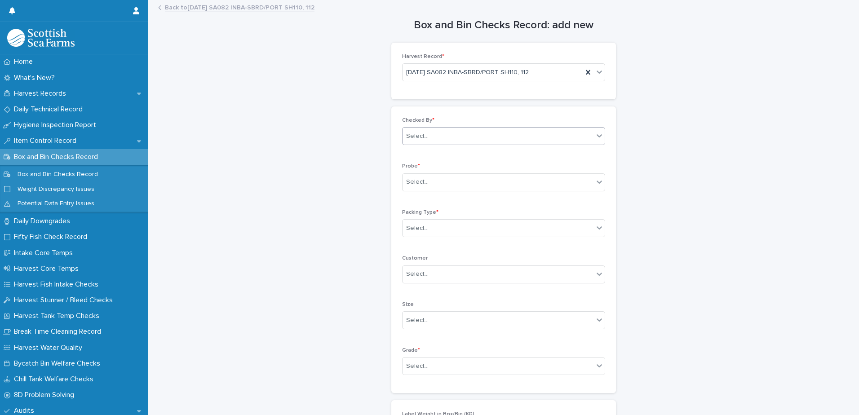
click at [453, 140] on div "Select..." at bounding box center [498, 136] width 191 height 15
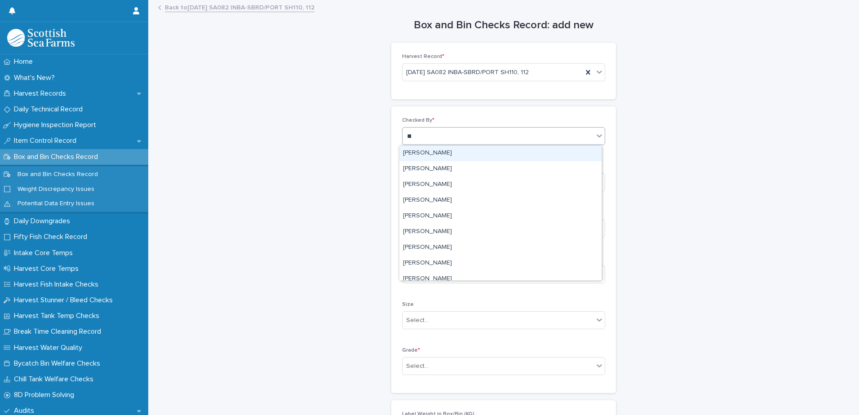
type input "***"
click at [426, 151] on div "[PERSON_NAME]" at bounding box center [500, 154] width 202 height 16
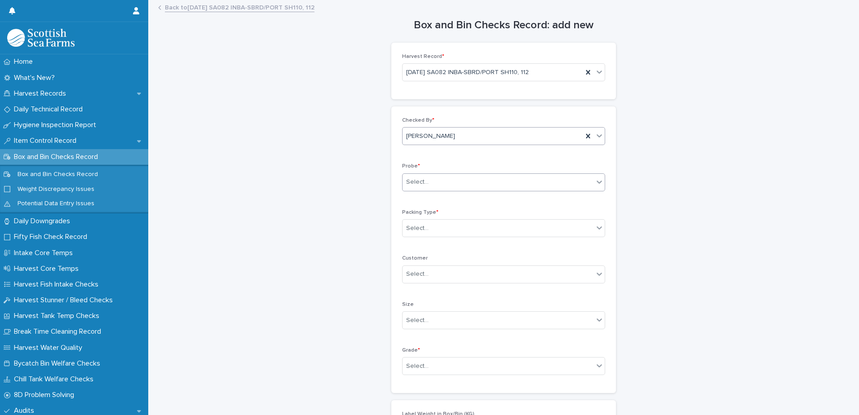
click at [416, 182] on div "Select..." at bounding box center [417, 181] width 22 height 9
click at [418, 235] on div "LERW-A" at bounding box center [500, 231] width 202 height 16
click at [415, 228] on div "Select..." at bounding box center [417, 228] width 22 height 9
click at [413, 246] on div "Box" at bounding box center [500, 246] width 202 height 16
click at [412, 364] on div "Select..." at bounding box center [417, 366] width 22 height 9
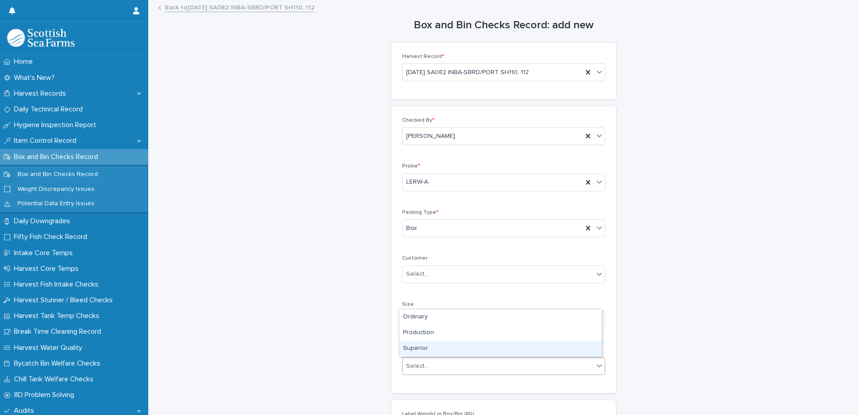
click at [419, 352] on div "Superior" at bounding box center [500, 349] width 202 height 16
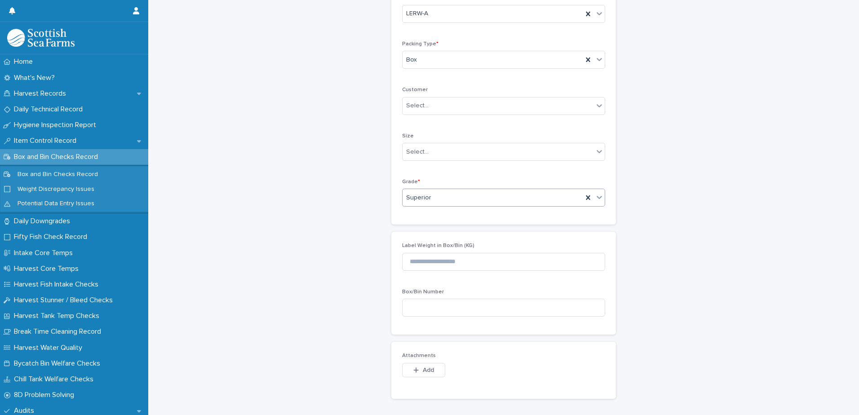
scroll to position [257, 0]
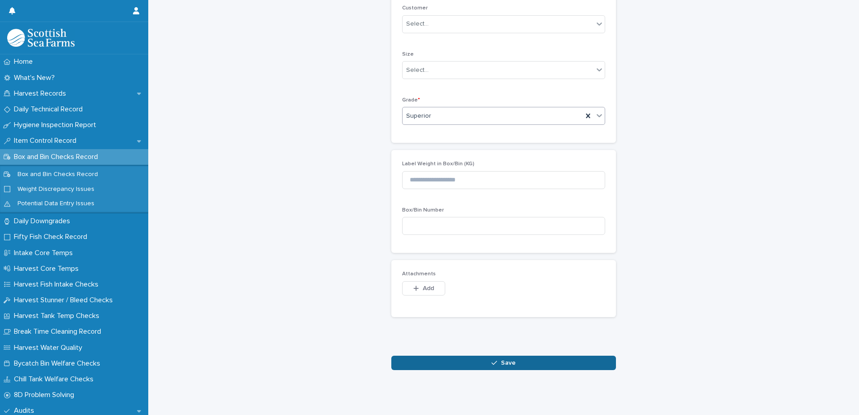
click at [447, 359] on button "Save" at bounding box center [503, 363] width 225 height 14
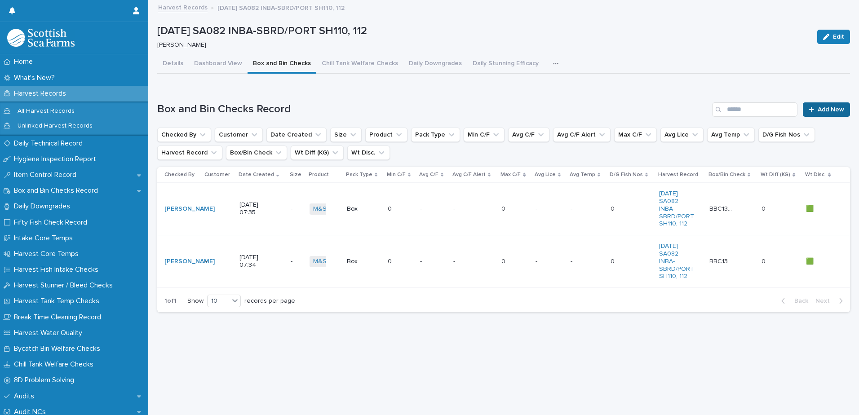
click at [809, 111] on div at bounding box center [813, 109] width 9 height 6
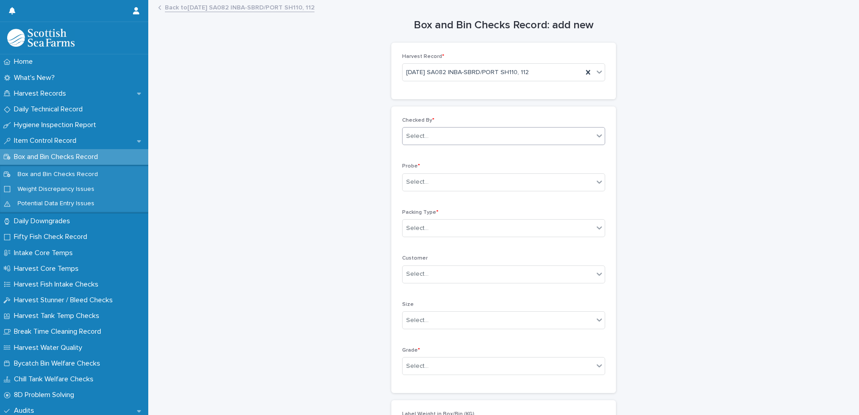
click at [415, 139] on div "Select..." at bounding box center [417, 136] width 22 height 9
type input "*****"
click at [429, 151] on div "[PERSON_NAME]" at bounding box center [500, 154] width 202 height 16
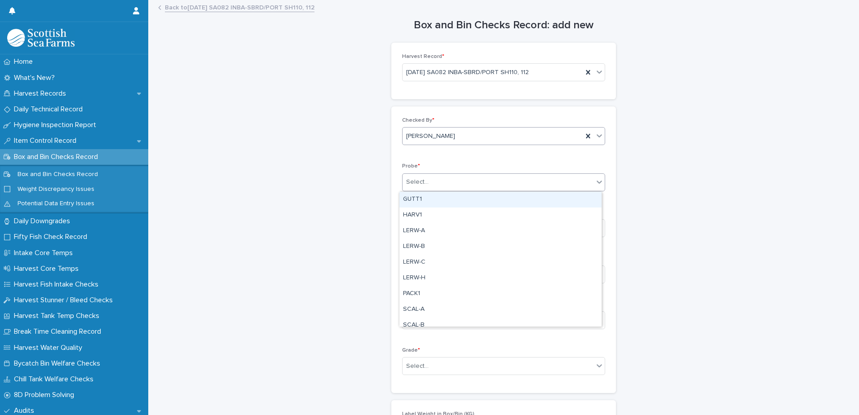
click at [418, 186] on div "Select..." at bounding box center [417, 181] width 22 height 9
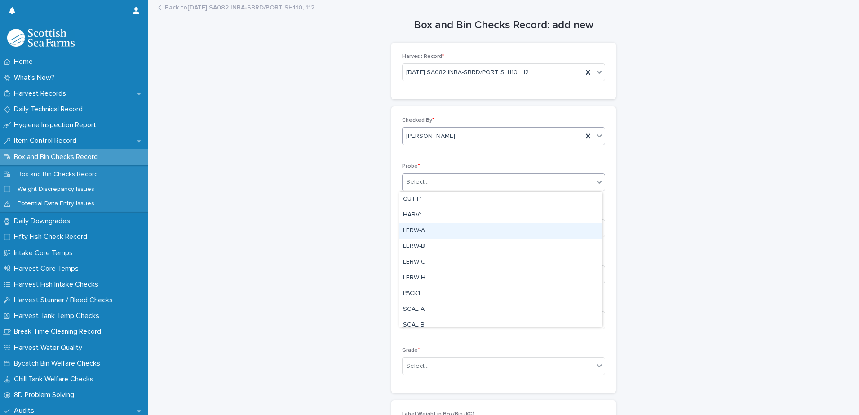
click at [419, 231] on div "LERW-A" at bounding box center [500, 231] width 202 height 16
click at [429, 228] on div "Select..." at bounding box center [498, 228] width 191 height 15
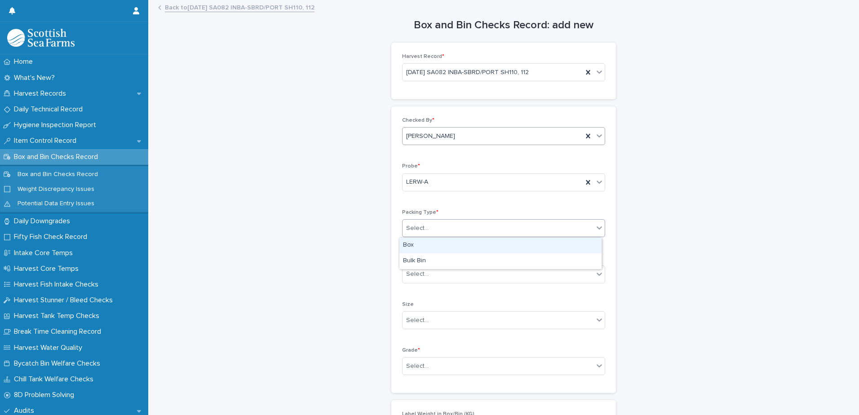
click at [415, 243] on div "Box" at bounding box center [500, 246] width 202 height 16
click at [411, 276] on div "Select..." at bounding box center [417, 274] width 22 height 9
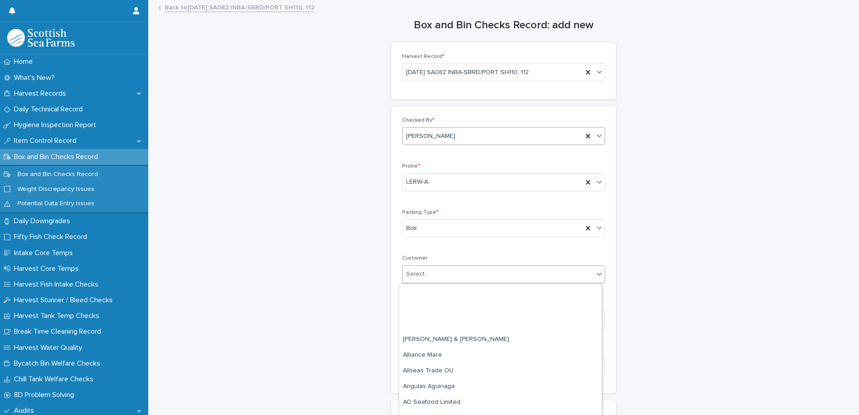
scroll to position [135, 0]
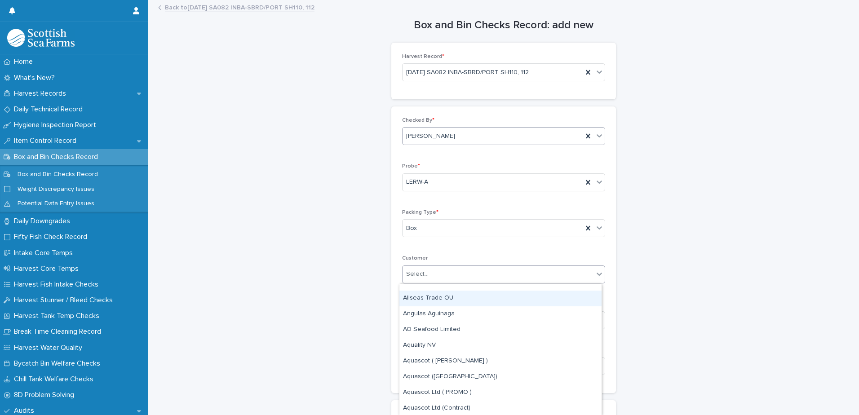
click at [323, 256] on div "Box and Bin Checks Record: add new Loading... Saving… Loading... Saving… Harves…" at bounding box center [503, 311] width 693 height 620
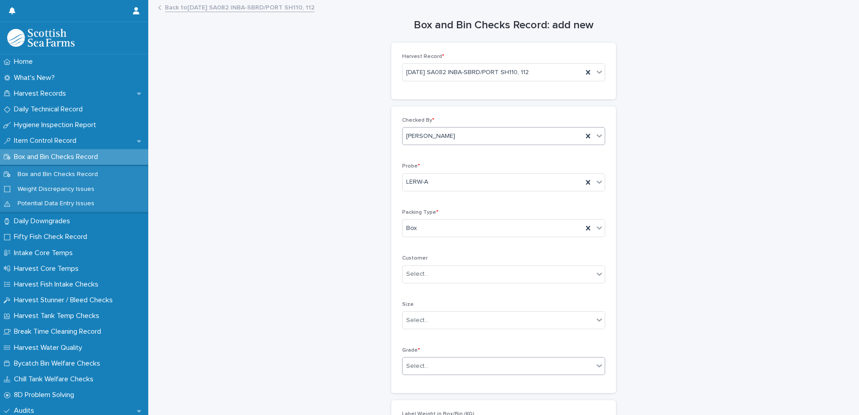
click at [410, 365] on div "Select..." at bounding box center [417, 366] width 22 height 9
click at [412, 350] on div "Superior" at bounding box center [500, 349] width 202 height 16
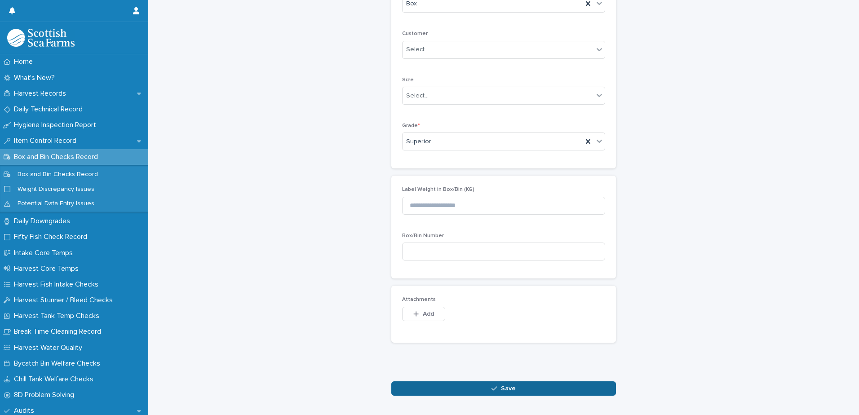
click at [417, 384] on button "Save" at bounding box center [503, 388] width 225 height 14
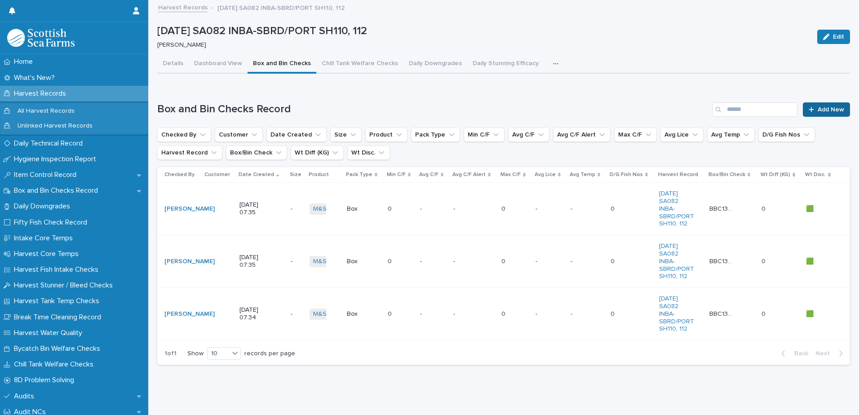
click at [809, 103] on link "Add New" at bounding box center [826, 109] width 47 height 14
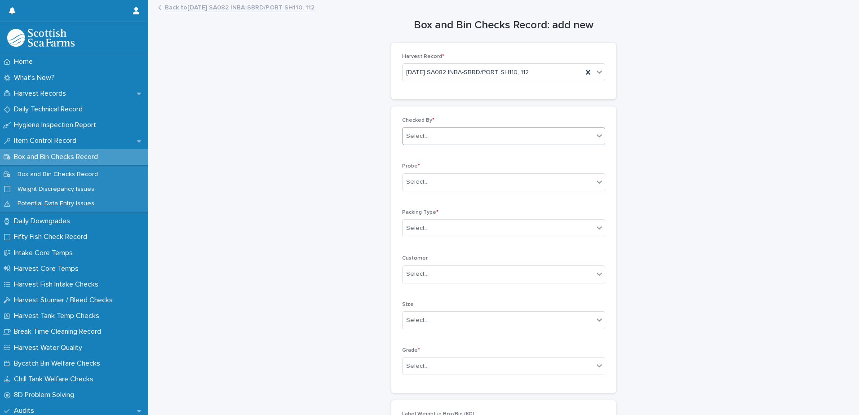
click at [421, 137] on div "Select..." at bounding box center [417, 136] width 22 height 9
type input "*****"
click at [426, 156] on div "[PERSON_NAME]" at bounding box center [500, 154] width 202 height 16
click at [420, 189] on div "Select..." at bounding box center [498, 182] width 191 height 15
click at [419, 231] on div "LERW-A" at bounding box center [500, 231] width 202 height 16
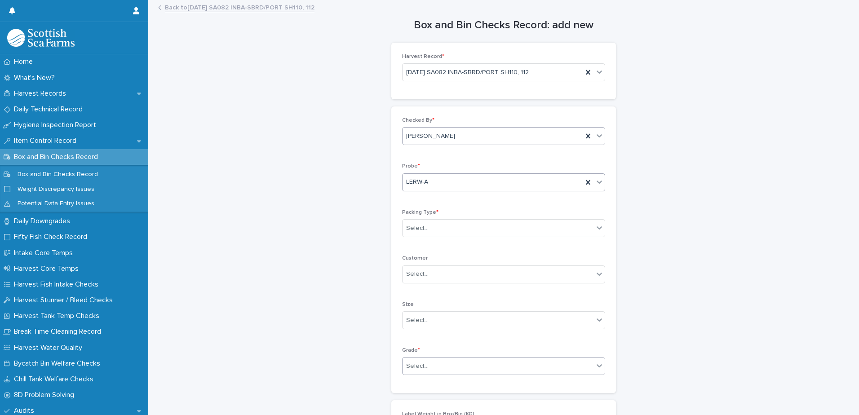
click at [406, 360] on div "Select..." at bounding box center [498, 366] width 191 height 15
click at [413, 232] on div "Select..." at bounding box center [417, 228] width 22 height 9
click at [417, 247] on div "Box" at bounding box center [500, 246] width 202 height 16
click at [411, 364] on div "Select..." at bounding box center [417, 366] width 22 height 9
click at [414, 351] on div "Superior" at bounding box center [500, 349] width 202 height 16
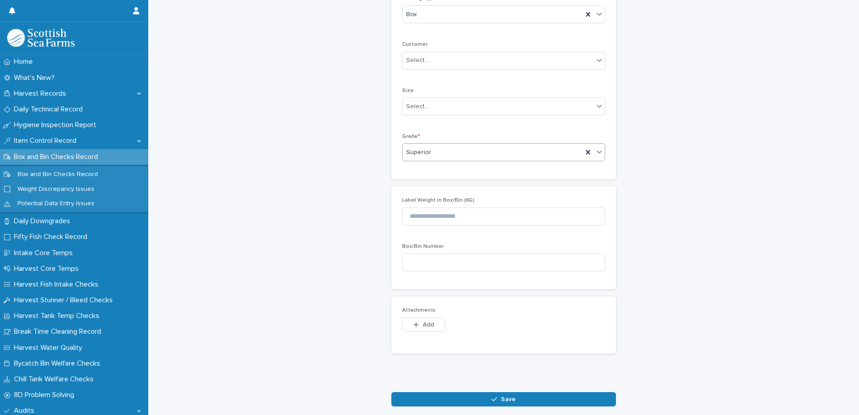
scroll to position [225, 0]
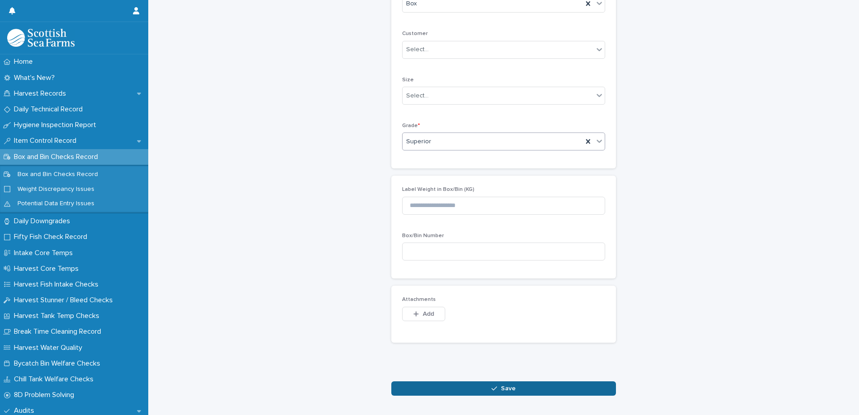
click at [439, 387] on button "Save" at bounding box center [503, 388] width 225 height 14
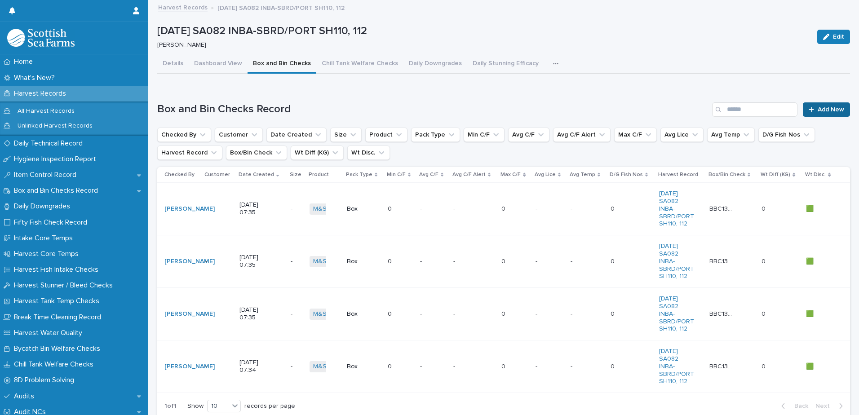
click at [803, 111] on link "Add New" at bounding box center [826, 109] width 47 height 14
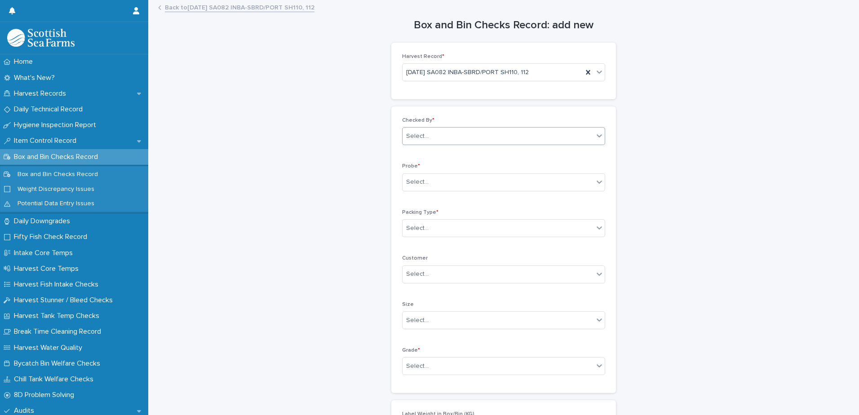
click at [443, 136] on div "Select..." at bounding box center [498, 136] width 191 height 15
type input "*****"
click at [436, 157] on div "[PERSON_NAME]" at bounding box center [500, 154] width 202 height 16
click at [426, 189] on div "Select..." at bounding box center [498, 182] width 191 height 15
click at [420, 232] on div "LERW-A" at bounding box center [500, 231] width 202 height 16
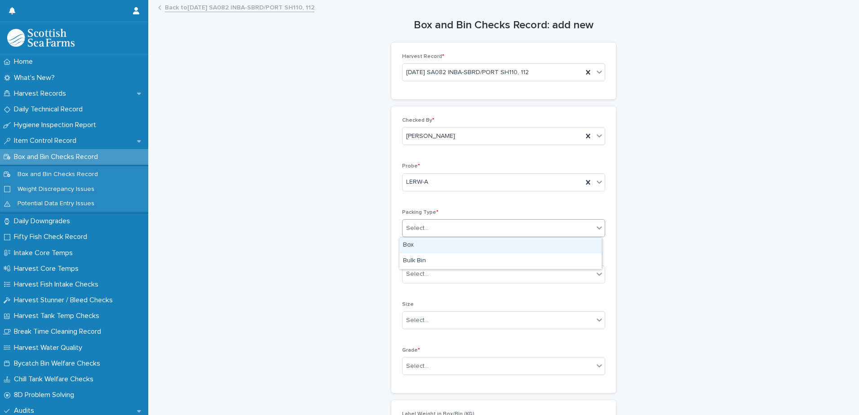
click at [420, 226] on div "Select..." at bounding box center [417, 228] width 22 height 9
click at [415, 244] on div "Box" at bounding box center [500, 246] width 202 height 16
click at [410, 364] on div "Select..." at bounding box center [417, 366] width 22 height 9
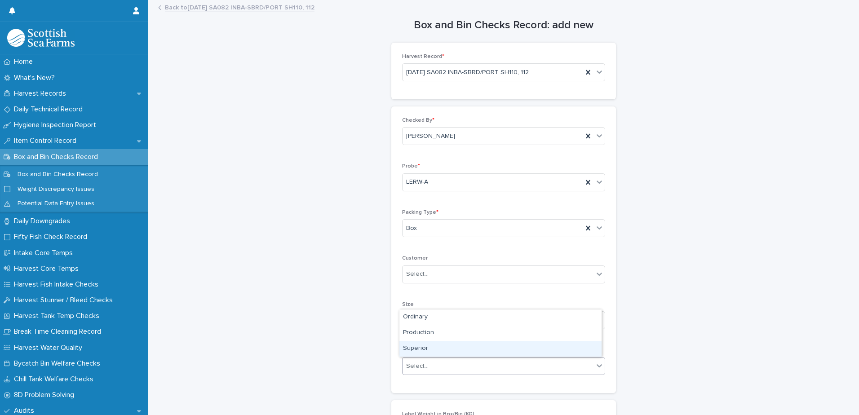
click at [411, 346] on div "Superior" at bounding box center [500, 349] width 202 height 16
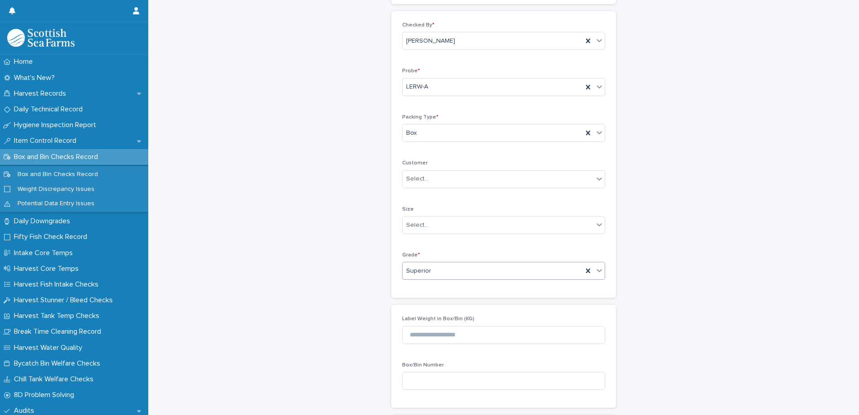
scroll to position [257, 0]
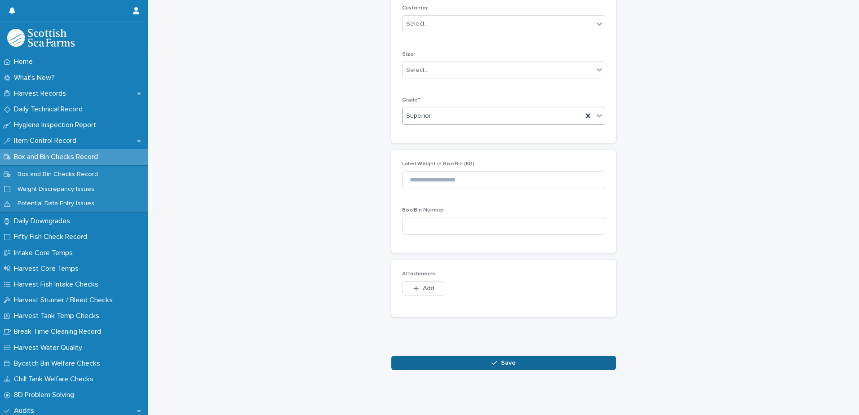
click at [481, 363] on div "Loading... Saving… Loading... Saving… Box and Bin Checks Record: add new Loadin…" at bounding box center [504, 72] width 702 height 642
click at [492, 359] on button "Save" at bounding box center [503, 363] width 225 height 14
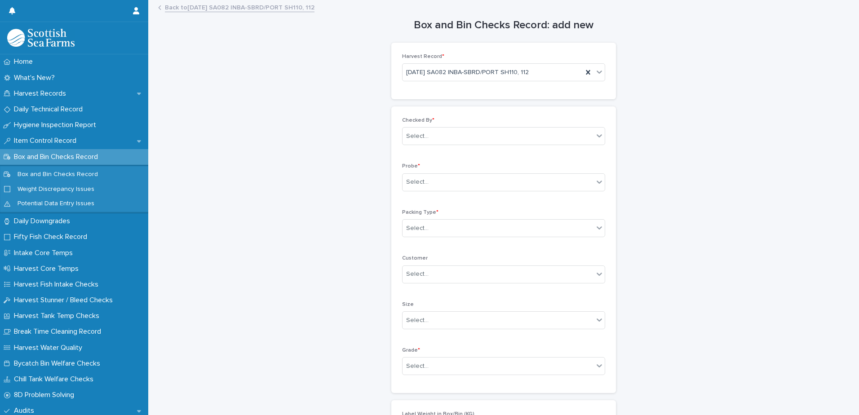
click at [243, 10] on link "Back to [DATE] SA082 INBA-SBRD/PORT SH110, 112" at bounding box center [240, 7] width 150 height 10
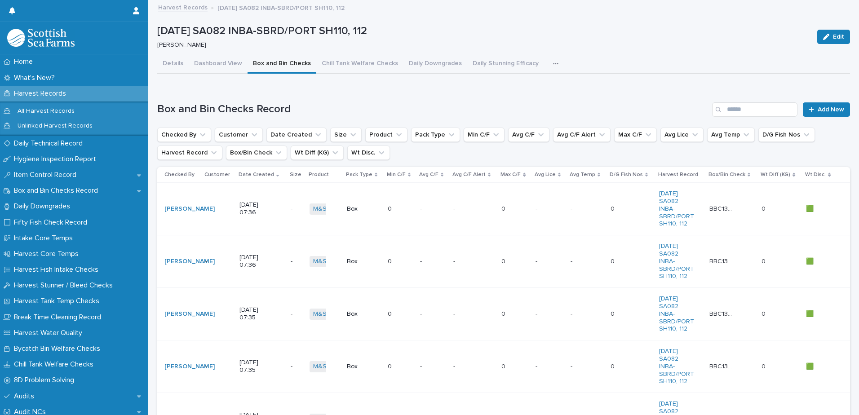
click at [553, 62] on icon "button" at bounding box center [555, 64] width 5 height 6
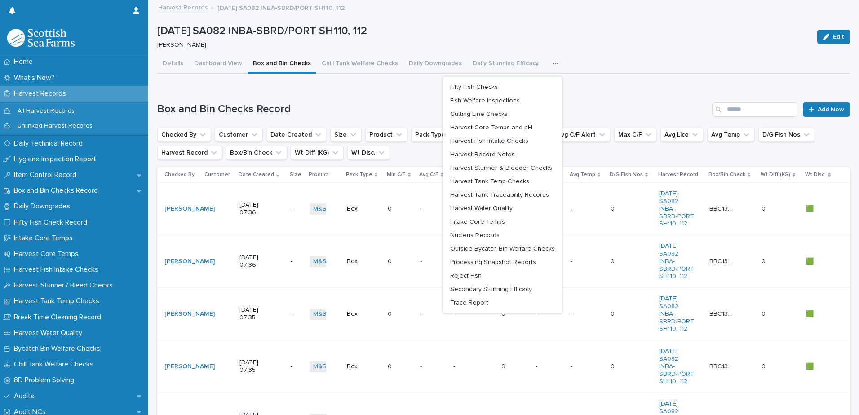
click at [29, 95] on p "Harvest Records" at bounding box center [41, 93] width 63 height 9
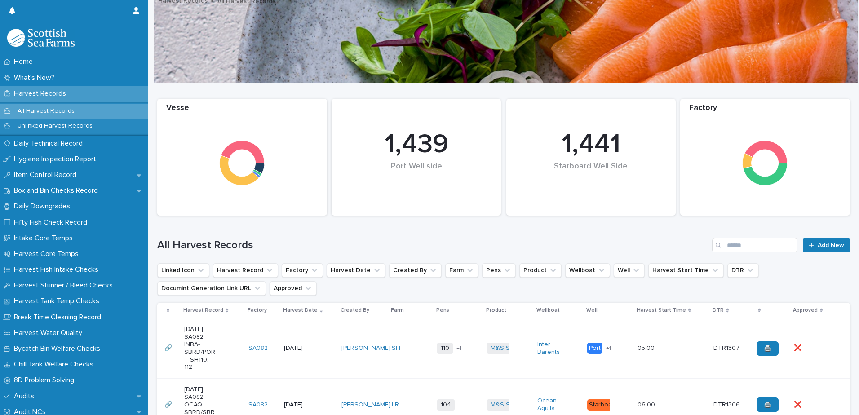
scroll to position [186, 0]
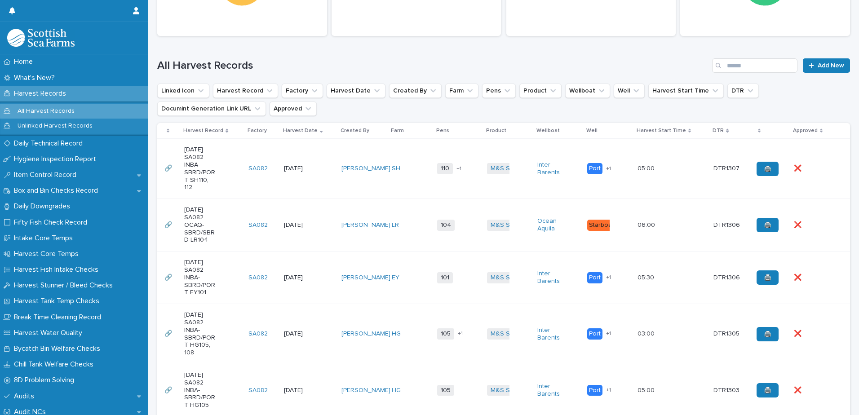
click at [422, 244] on td "LR" at bounding box center [410, 225] width 45 height 53
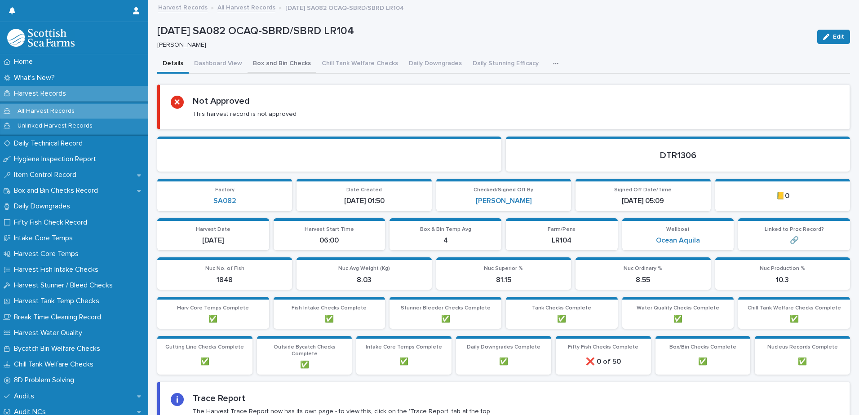
click at [284, 64] on button "Box and Bin Checks" at bounding box center [282, 64] width 69 height 19
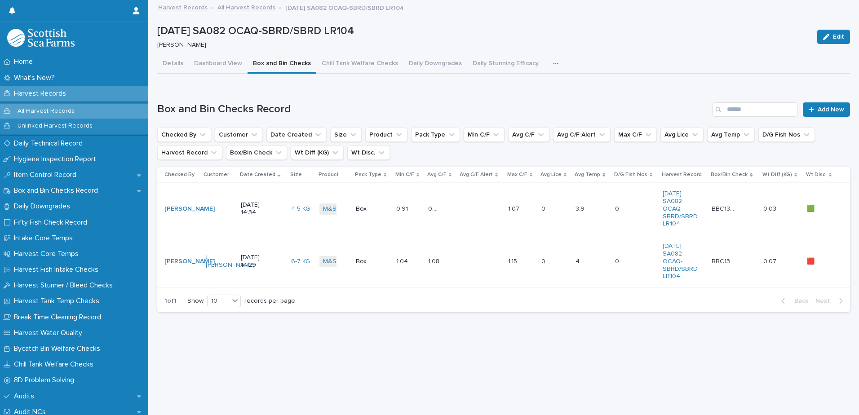
drag, startPoint x: 541, startPoint y: 62, endPoint x: 534, endPoint y: 75, distance: 14.7
click at [553, 62] on icon "button" at bounding box center [555, 64] width 5 height 6
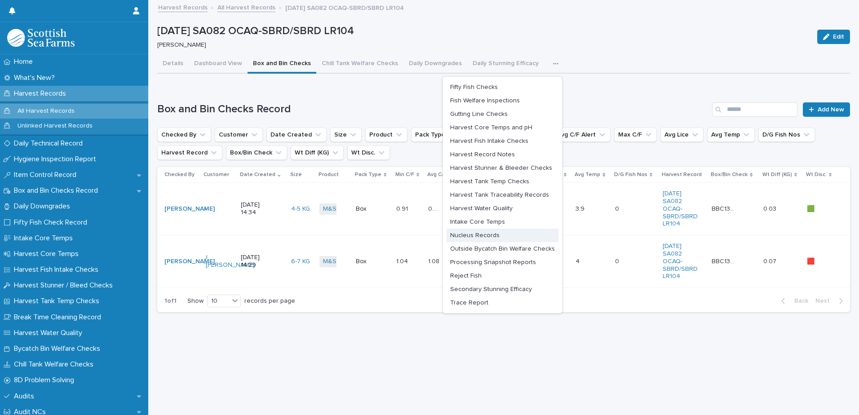
click at [468, 238] on span "Nucleus Records" at bounding box center [474, 235] width 49 height 6
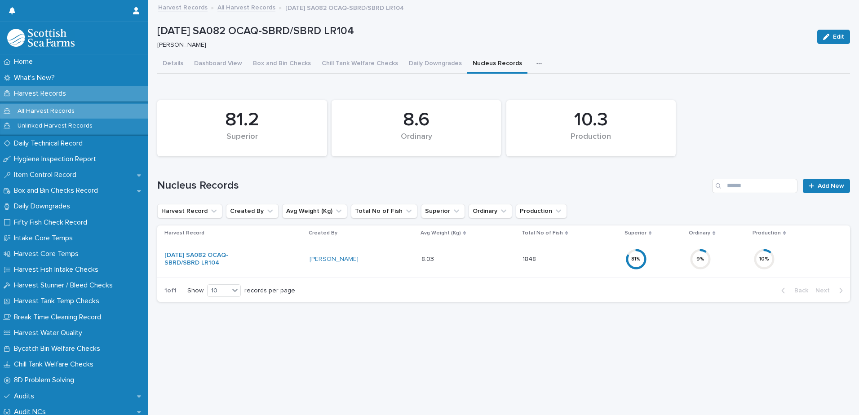
click at [783, 261] on div "10 %" at bounding box center [795, 259] width 82 height 29
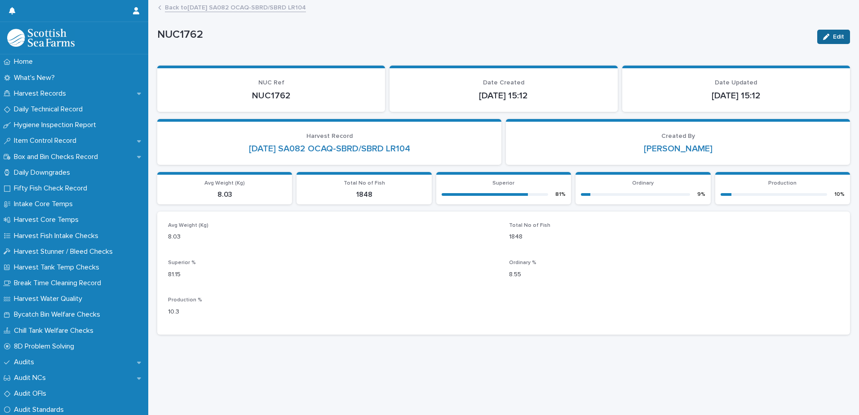
click at [818, 42] on button "Edit" at bounding box center [833, 37] width 33 height 14
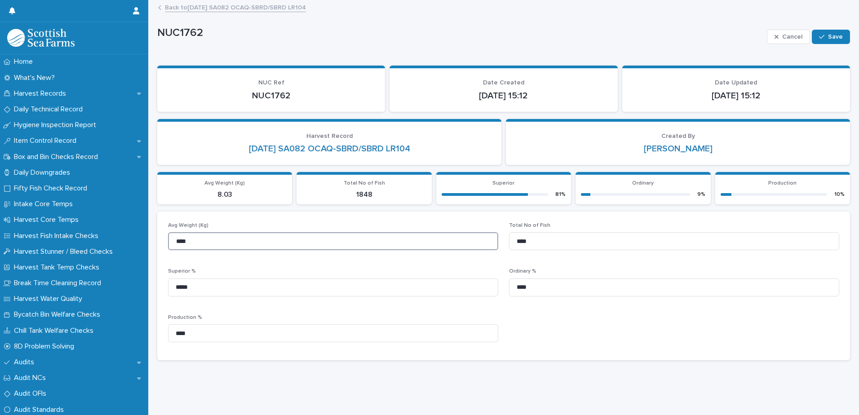
drag, startPoint x: 197, startPoint y: 244, endPoint x: 155, endPoint y: 244, distance: 42.7
click at [155, 244] on div "Loading... Saving… Loading... Saving… NUC1762 Cancel Save NUC1762 Cancel Save S…" at bounding box center [504, 197] width 702 height 392
type input "*"
type input "****"
click at [509, 241] on input "****" at bounding box center [674, 241] width 330 height 18
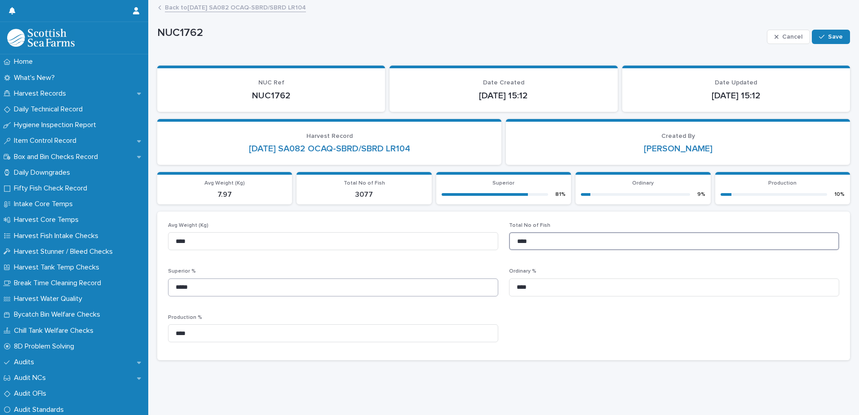
type input "****"
drag, startPoint x: 192, startPoint y: 287, endPoint x: 155, endPoint y: 287, distance: 37.7
click at [155, 287] on div "Loading... Saving… Loading... Saving… NUC1762 Cancel Save NUC1762 Cancel Save S…" at bounding box center [504, 197] width 702 height 392
type input "*****"
drag, startPoint x: 535, startPoint y: 289, endPoint x: 485, endPoint y: 289, distance: 50.3
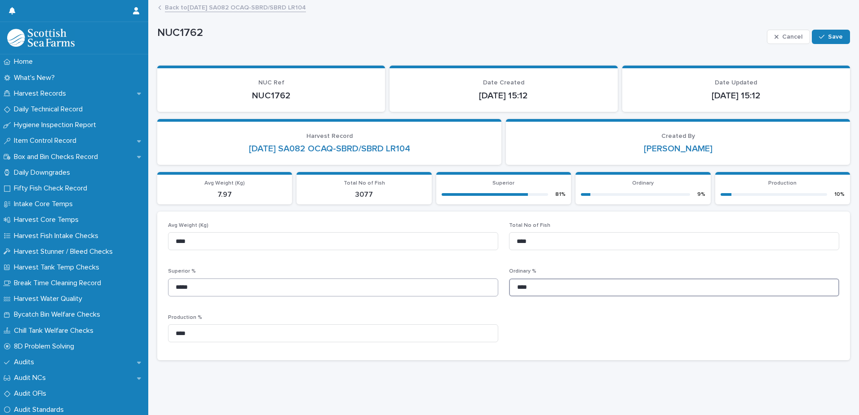
click at [485, 289] on div "Avg Weight (Kg) **** Total No of Fish **** Superior % ***** Ordinary % **** Pro…" at bounding box center [503, 285] width 671 height 127
type input "****"
drag, startPoint x: 168, startPoint y: 333, endPoint x: 153, endPoint y: 334, distance: 14.4
click at [153, 334] on div "Loading... Saving… Loading... Saving… NUC1762 Cancel Save NUC1762 Cancel Save S…" at bounding box center [504, 197] width 702 height 392
type input "*****"
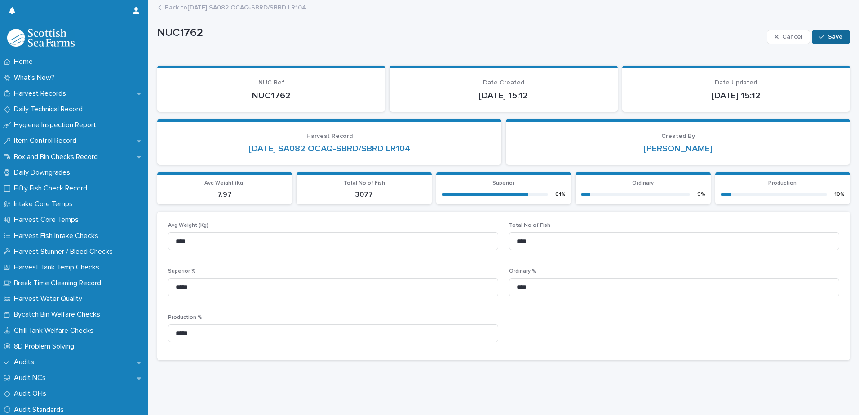
click at [827, 33] on button "Save" at bounding box center [831, 37] width 38 height 14
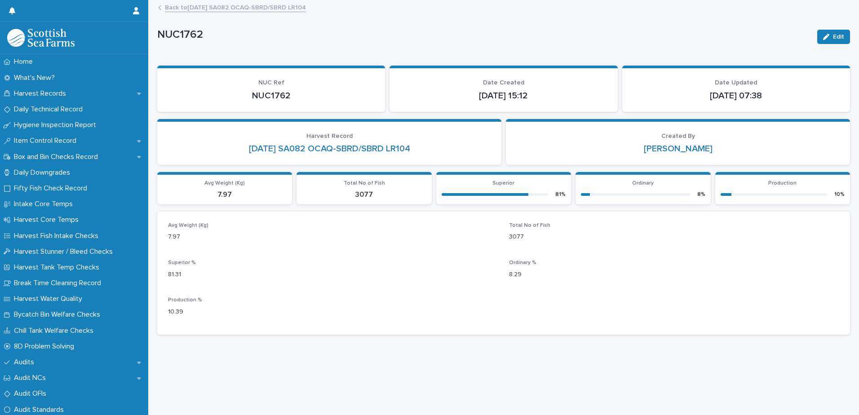
click at [179, 6] on link "Back to [DATE] SA082 OCAQ-SBRD/SBRD LR104" at bounding box center [235, 7] width 141 height 10
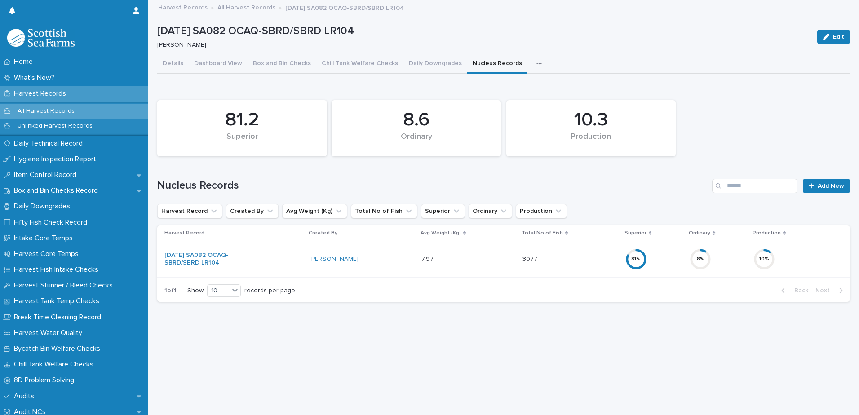
click at [174, 7] on link "Harvest Records" at bounding box center [182, 7] width 49 height 10
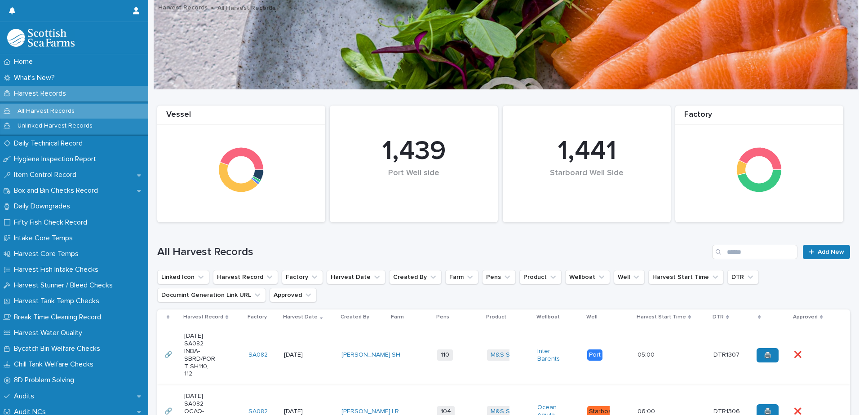
scroll to position [180, 0]
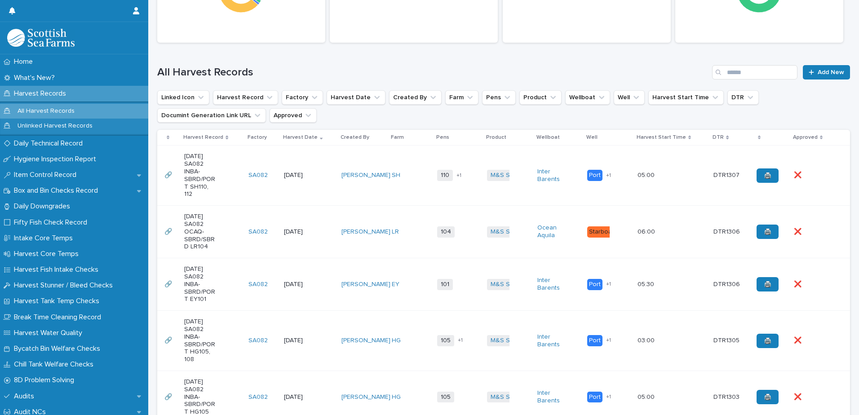
click at [372, 299] on td "[PERSON_NAME]" at bounding box center [363, 284] width 50 height 53
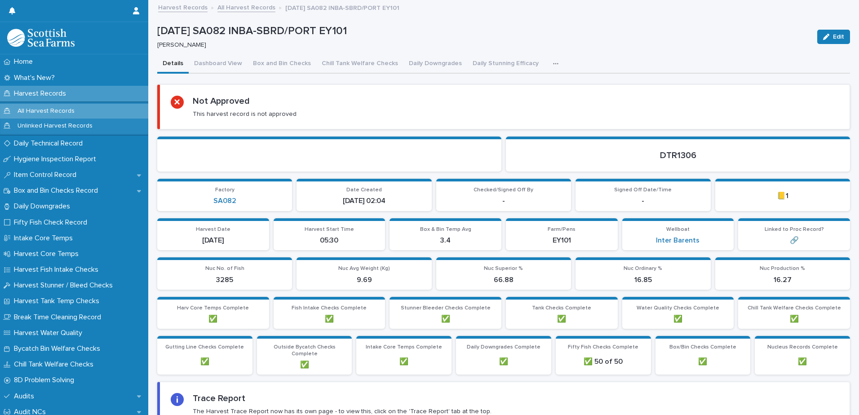
click at [553, 62] on icon "button" at bounding box center [555, 64] width 5 height 6
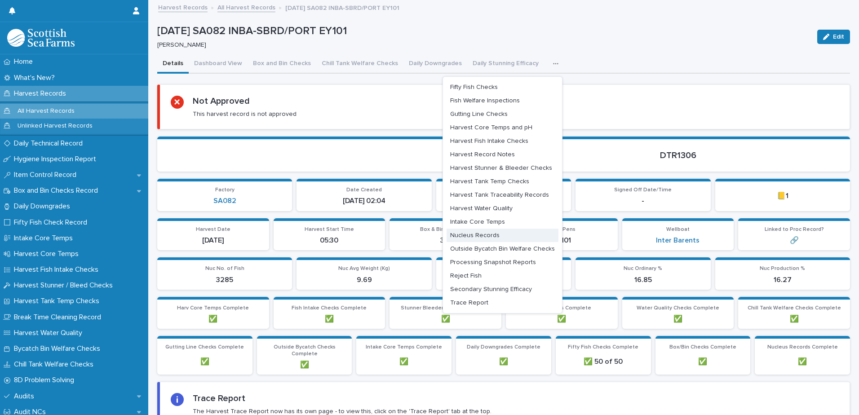
click at [479, 235] on span "Nucleus Records" at bounding box center [474, 235] width 49 height 6
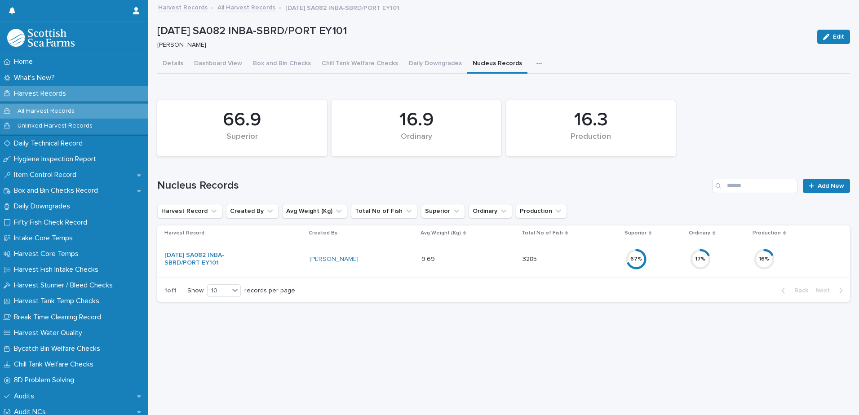
click at [788, 253] on div "16 %" at bounding box center [795, 259] width 82 height 29
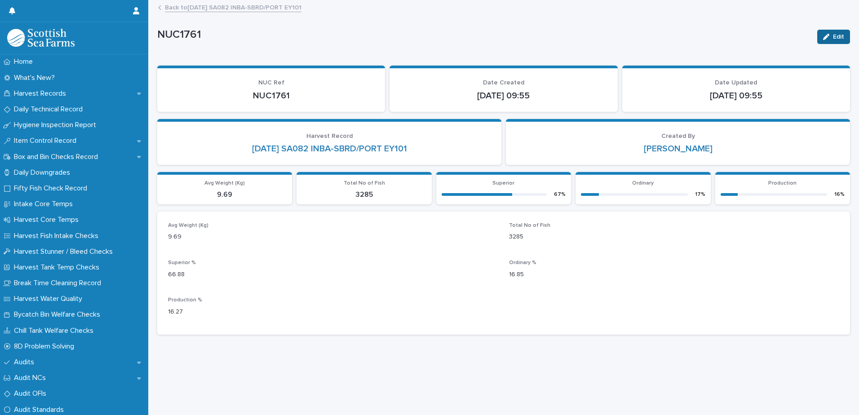
click at [822, 32] on button "Edit" at bounding box center [833, 37] width 33 height 14
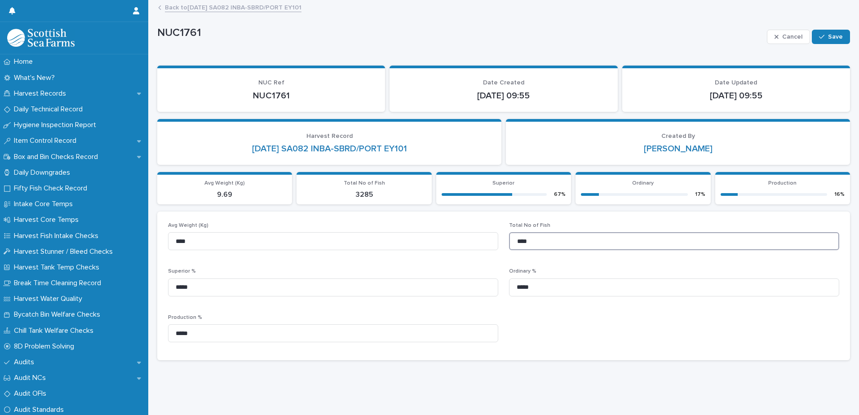
drag, startPoint x: 536, startPoint y: 244, endPoint x: 497, endPoint y: 244, distance: 39.1
click at [497, 244] on div "Avg Weight (Kg) **** Total No of Fish **** Superior % ***** Ordinary % ***** Pr…" at bounding box center [503, 285] width 671 height 127
type input "*****"
drag, startPoint x: 200, startPoint y: 243, endPoint x: 168, endPoint y: 242, distance: 31.5
click at [168, 242] on input "****" at bounding box center [333, 241] width 330 height 18
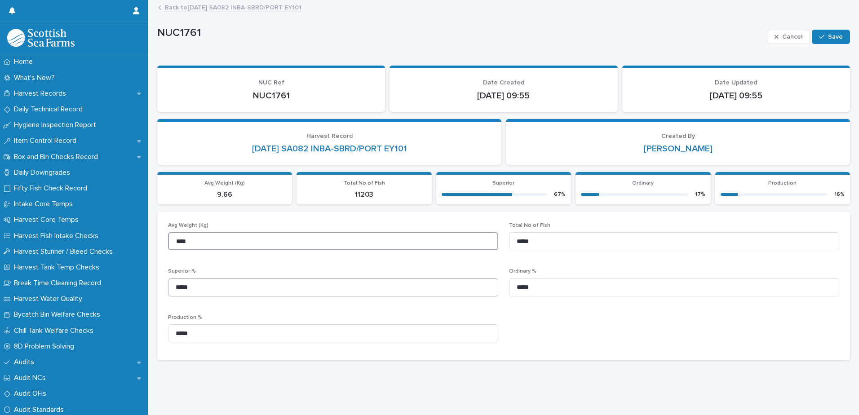
type input "****"
drag, startPoint x: 190, startPoint y: 288, endPoint x: 167, endPoint y: 288, distance: 22.9
click at [167, 288] on div "Avg Weight (Kg) **** Total No of Fish ***** Superior % ***** Ordinary % ***** P…" at bounding box center [503, 286] width 693 height 149
type input "*****"
drag, startPoint x: 531, startPoint y: 285, endPoint x: 512, endPoint y: 288, distance: 18.6
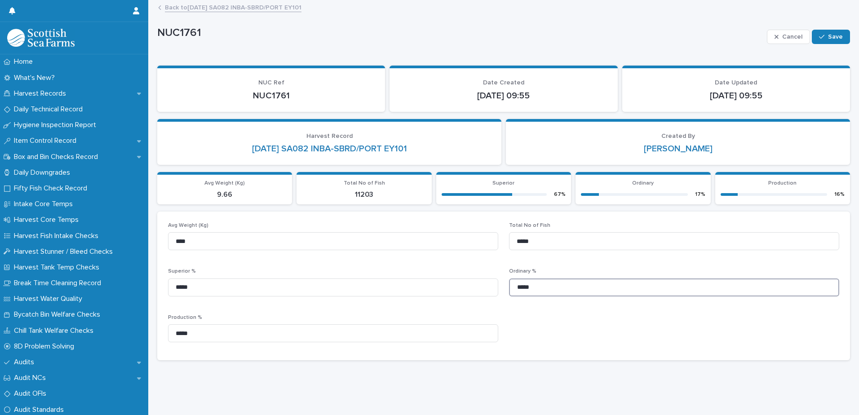
click at [512, 288] on input "*****" at bounding box center [674, 288] width 330 height 18
type input "*****"
drag, startPoint x: 191, startPoint y: 333, endPoint x: 164, endPoint y: 334, distance: 26.6
click at [164, 334] on div "Avg Weight (Kg) **** Total No of Fish ***** Superior % ***** Ordinary % ***** P…" at bounding box center [503, 286] width 693 height 149
type input "*****"
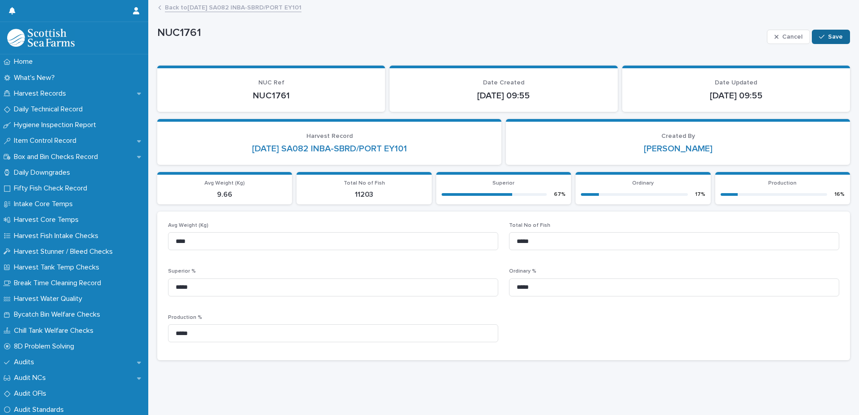
click at [828, 36] on span "Save" at bounding box center [835, 37] width 15 height 6
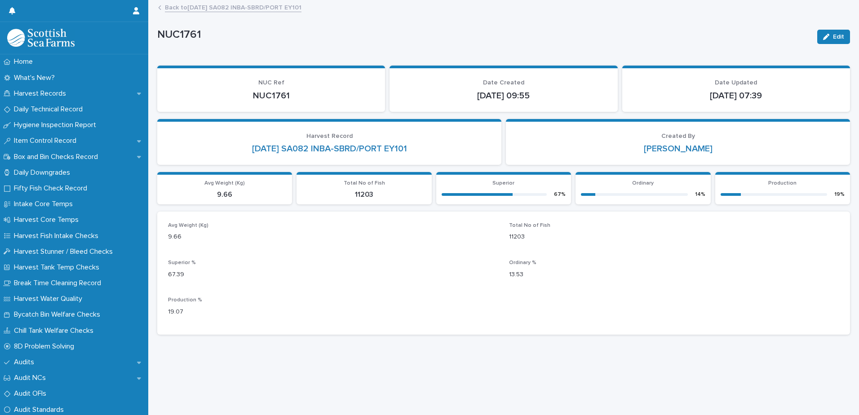
click at [229, 7] on link "Back to [DATE] SA082 INBA-SBRD/PORT EY101" at bounding box center [233, 7] width 137 height 10
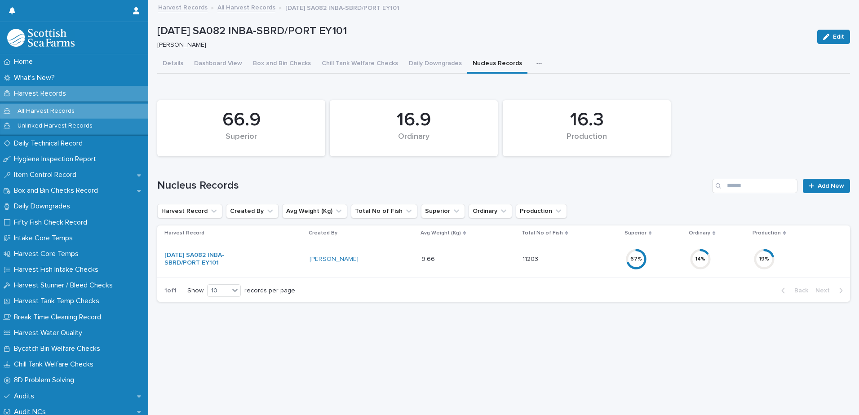
click at [45, 96] on p "Harvest Records" at bounding box center [41, 93] width 63 height 9
